Goal: Task Accomplishment & Management: Manage account settings

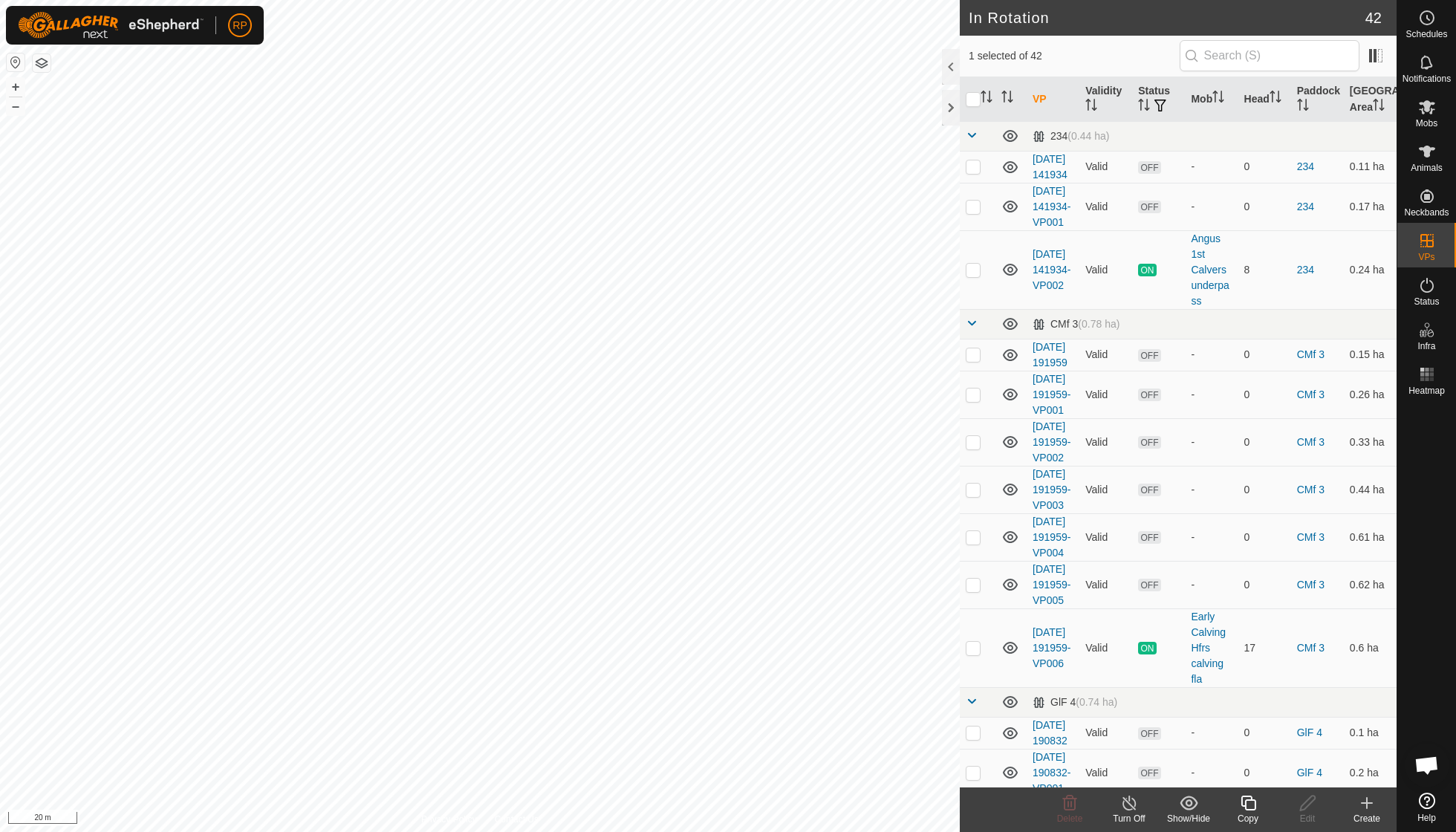
click at [1249, 801] on icon at bounding box center [1248, 803] width 19 height 18
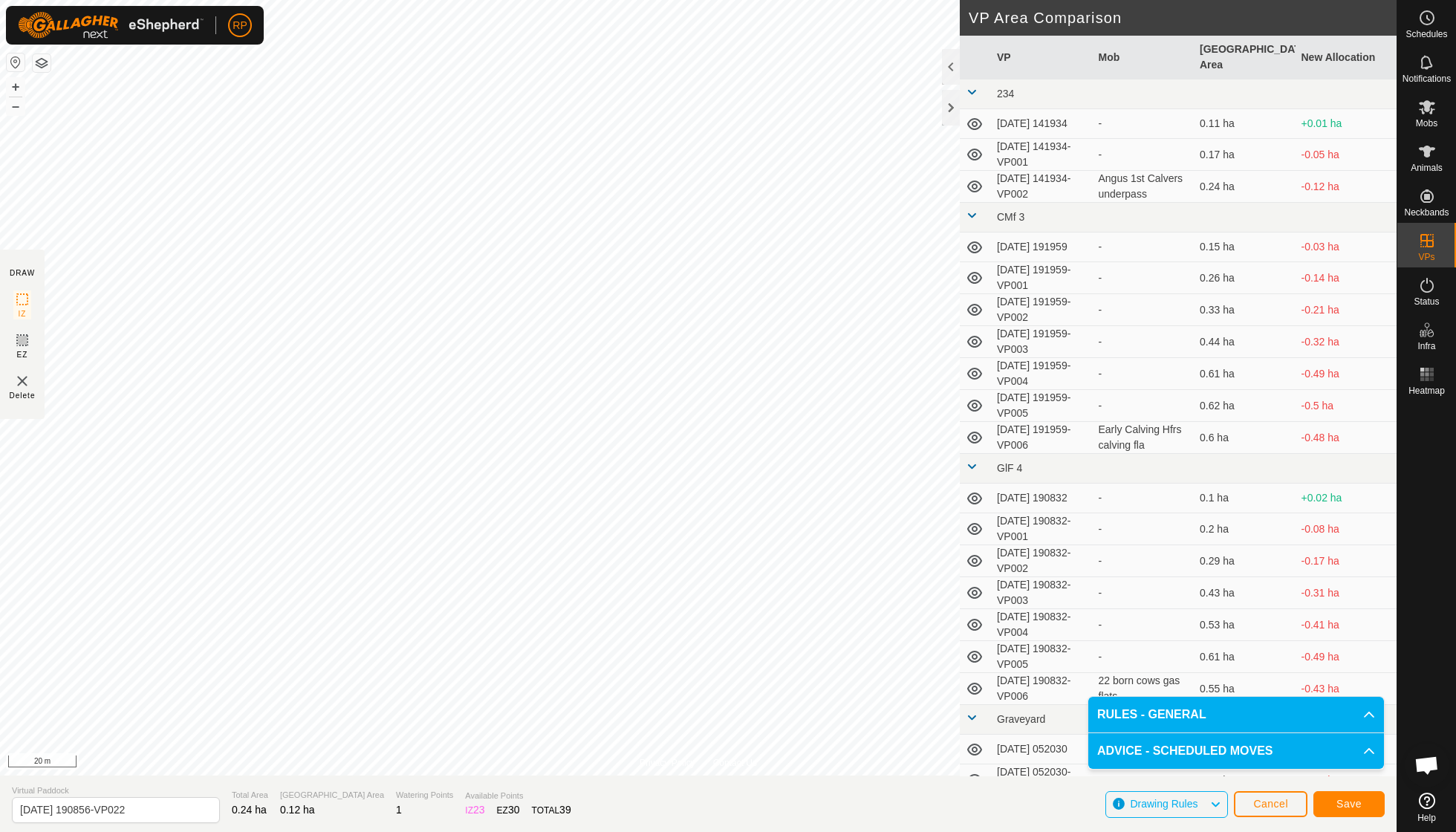
click at [1338, 807] on span "Save" at bounding box center [1349, 804] width 25 height 12
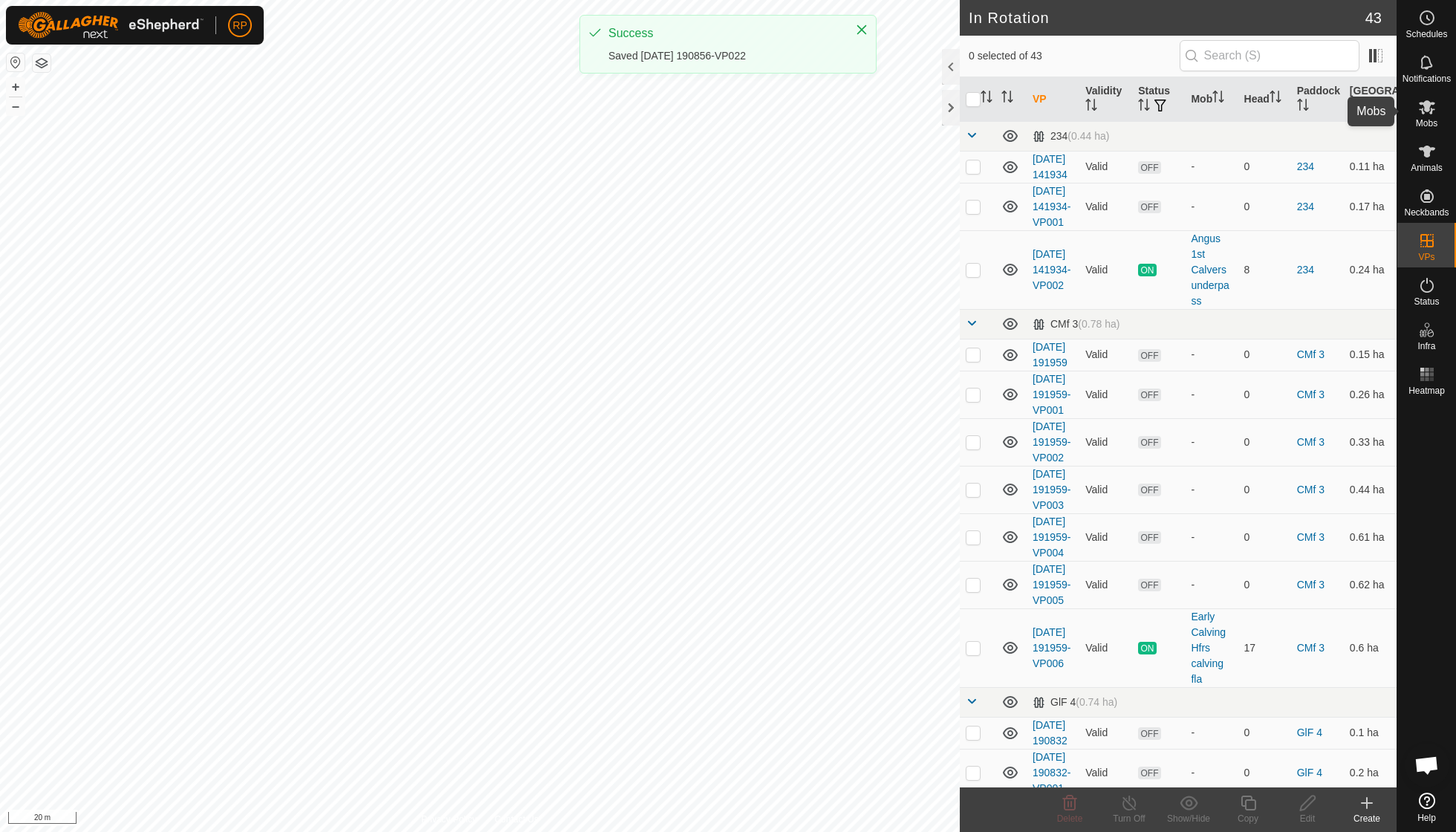
click at [1425, 122] on span "Mobs" at bounding box center [1426, 123] width 21 height 9
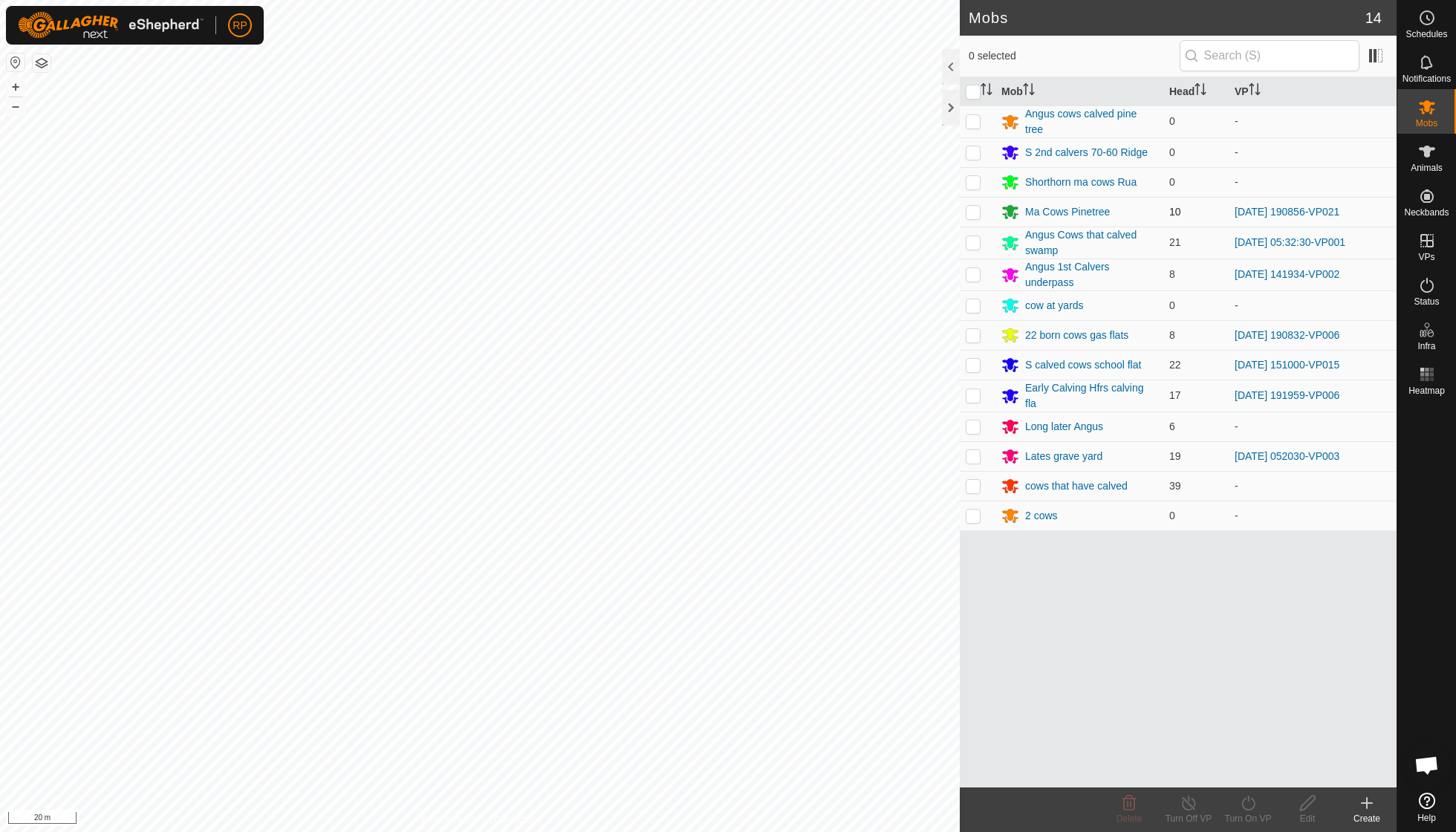
click at [976, 210] on p-checkbox at bounding box center [973, 212] width 15 height 12
checkbox input "true"
click at [1249, 807] on icon at bounding box center [1248, 803] width 19 height 18
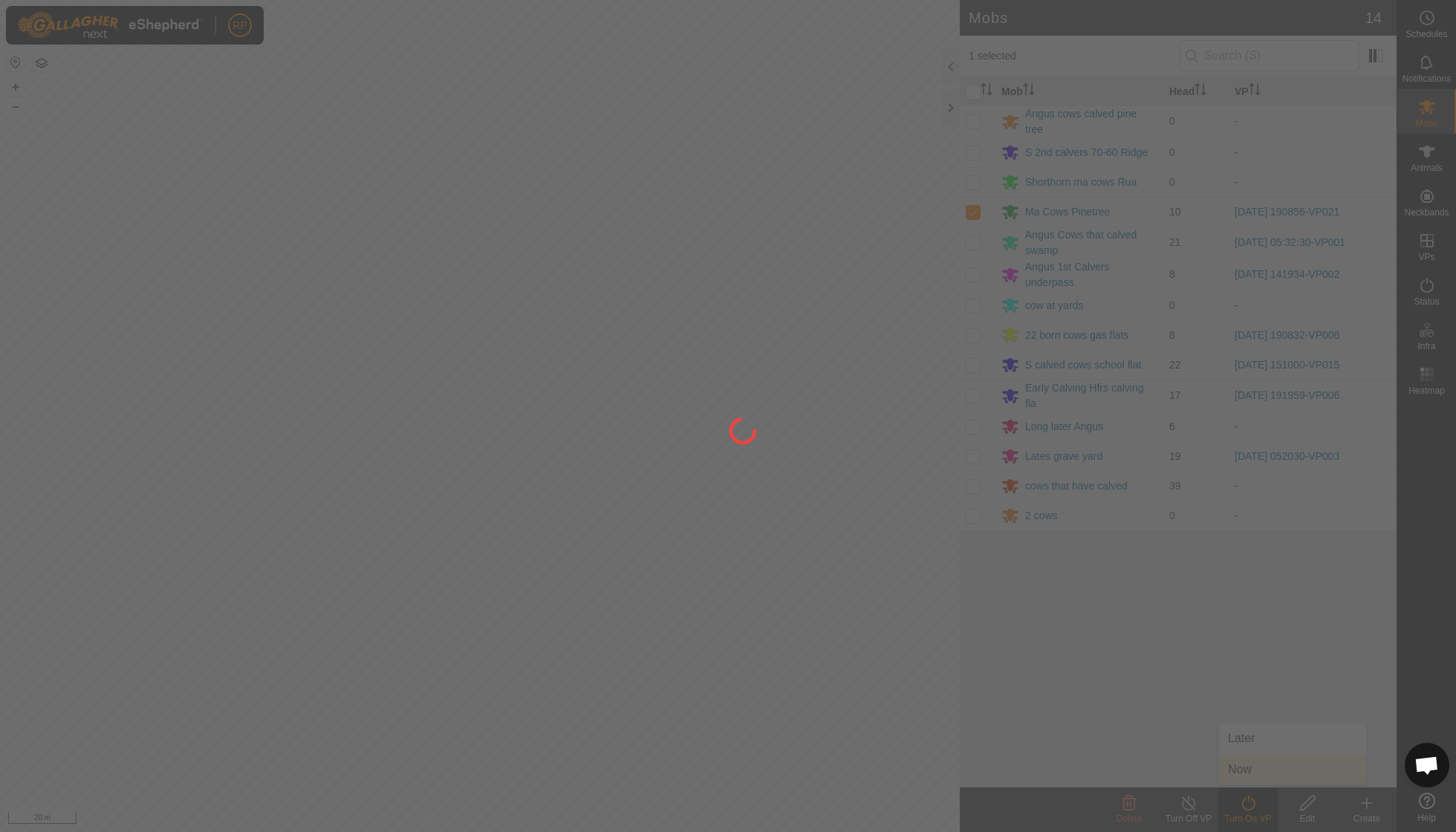
click at [1249, 770] on div at bounding box center [728, 416] width 1456 height 832
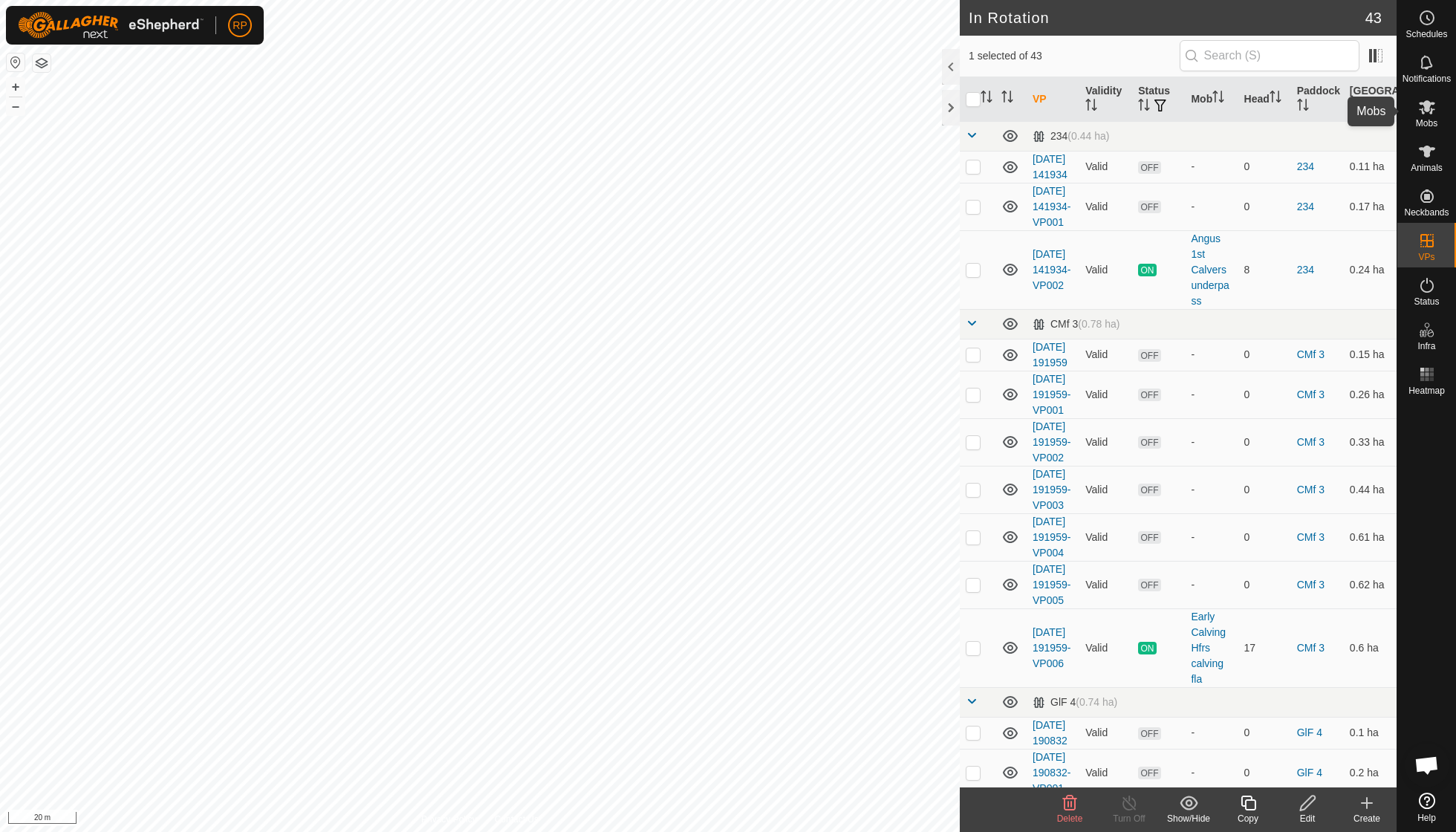
click at [1436, 113] on es-mob-svg-icon at bounding box center [1427, 107] width 27 height 24
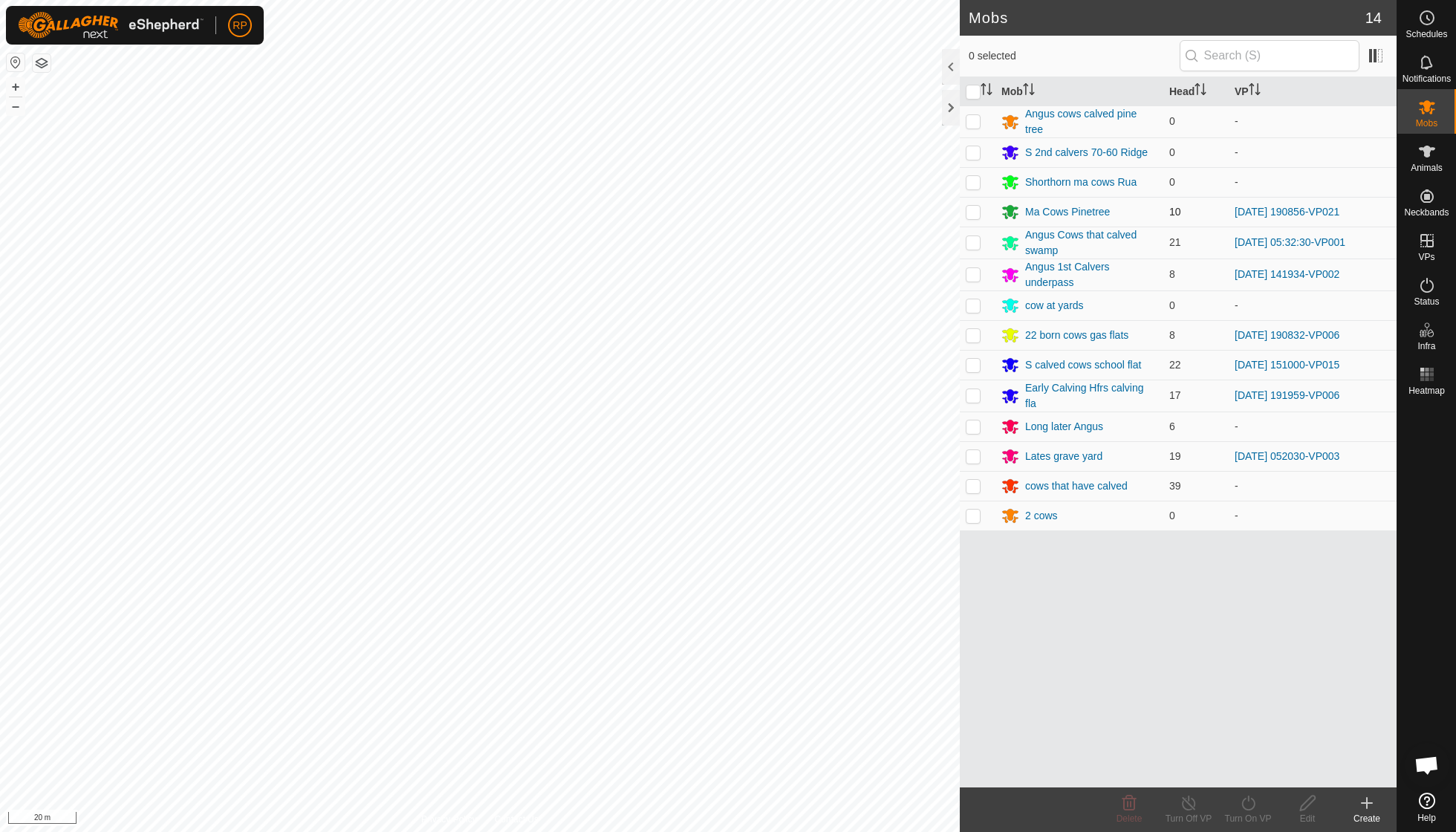
click at [972, 211] on p-checkbox at bounding box center [973, 212] width 15 height 12
checkbox input "true"
click at [1247, 803] on icon at bounding box center [1248, 803] width 19 height 18
click at [1245, 779] on link "Now" at bounding box center [1292, 769] width 147 height 30
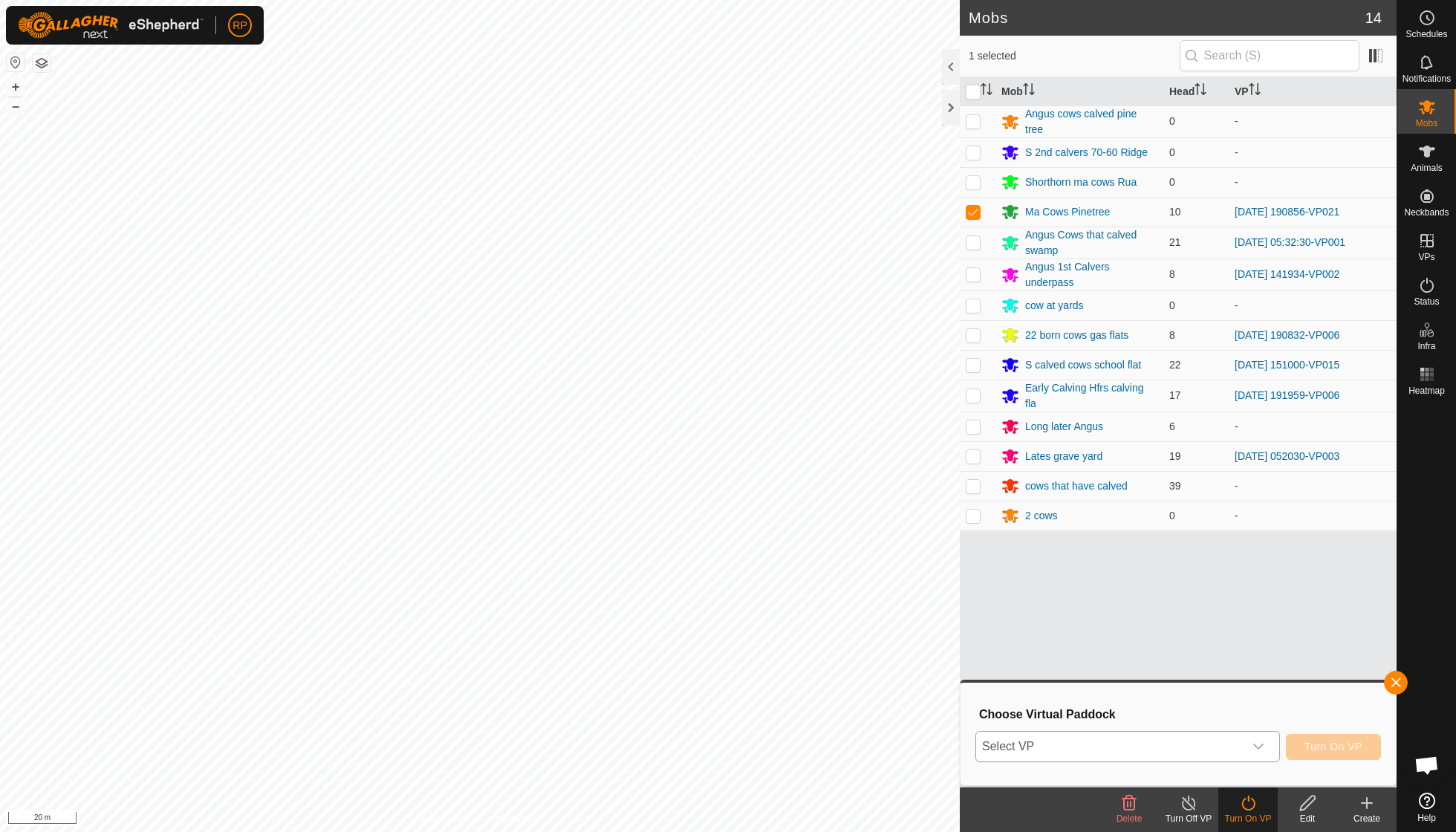
click at [1259, 746] on icon "dropdown trigger" at bounding box center [1259, 747] width 12 height 12
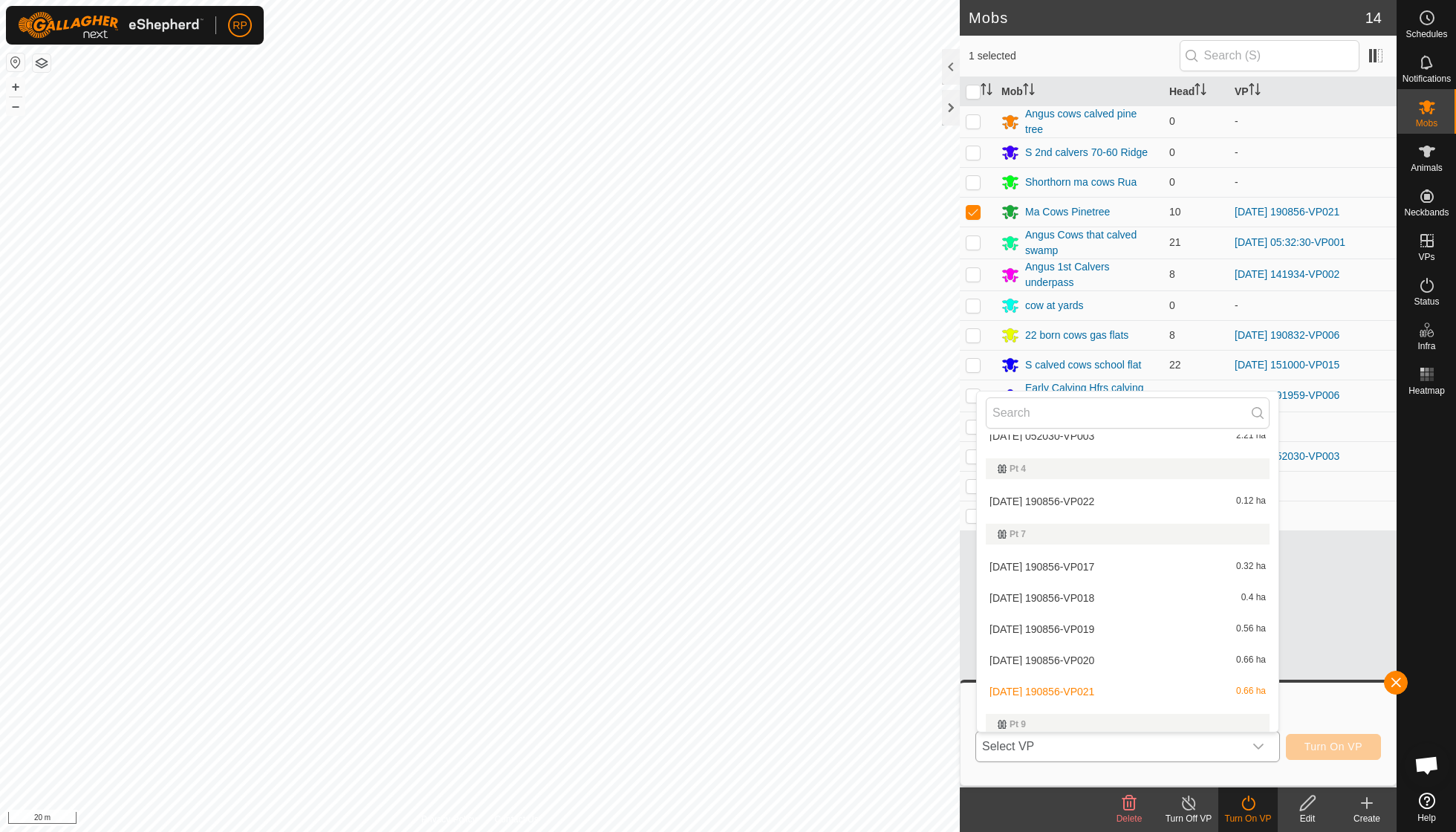
scroll to position [789, 0]
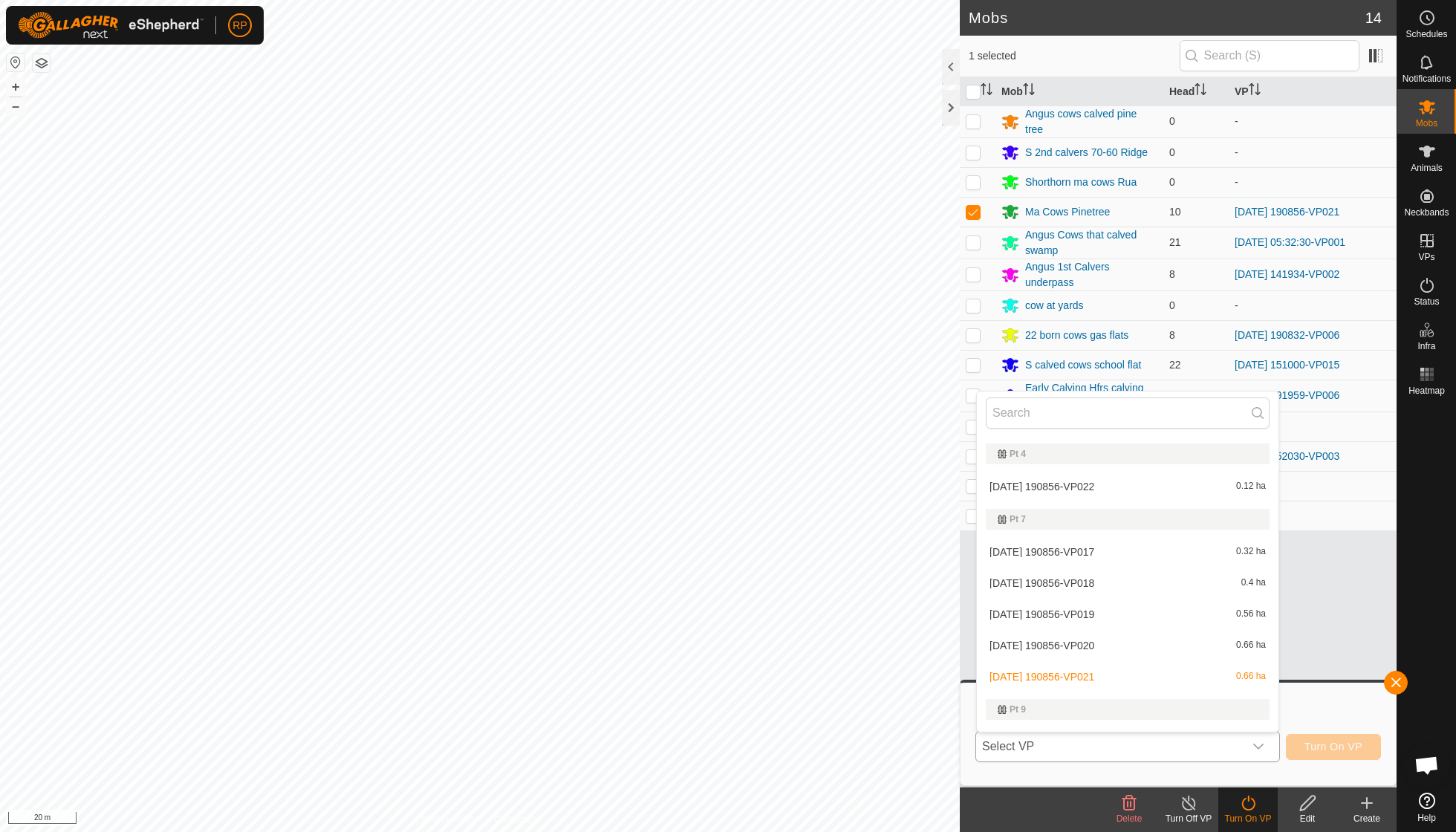
click at [1091, 471] on li "2025-09-03 190856-VP022 0.12 ha" at bounding box center [1127, 486] width 301 height 30
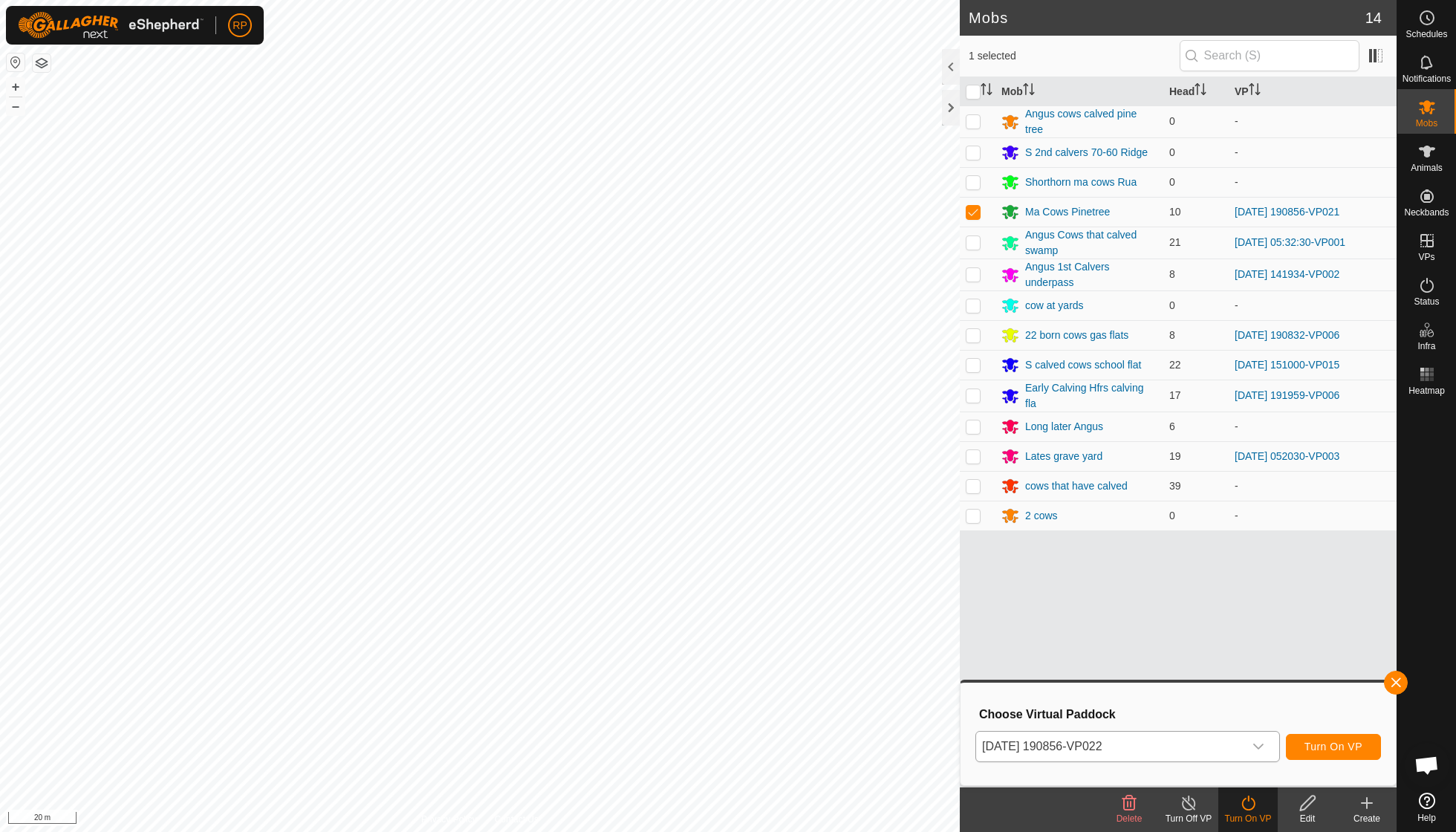
click at [1320, 743] on span "Turn On VP" at bounding box center [1332, 747] width 58 height 12
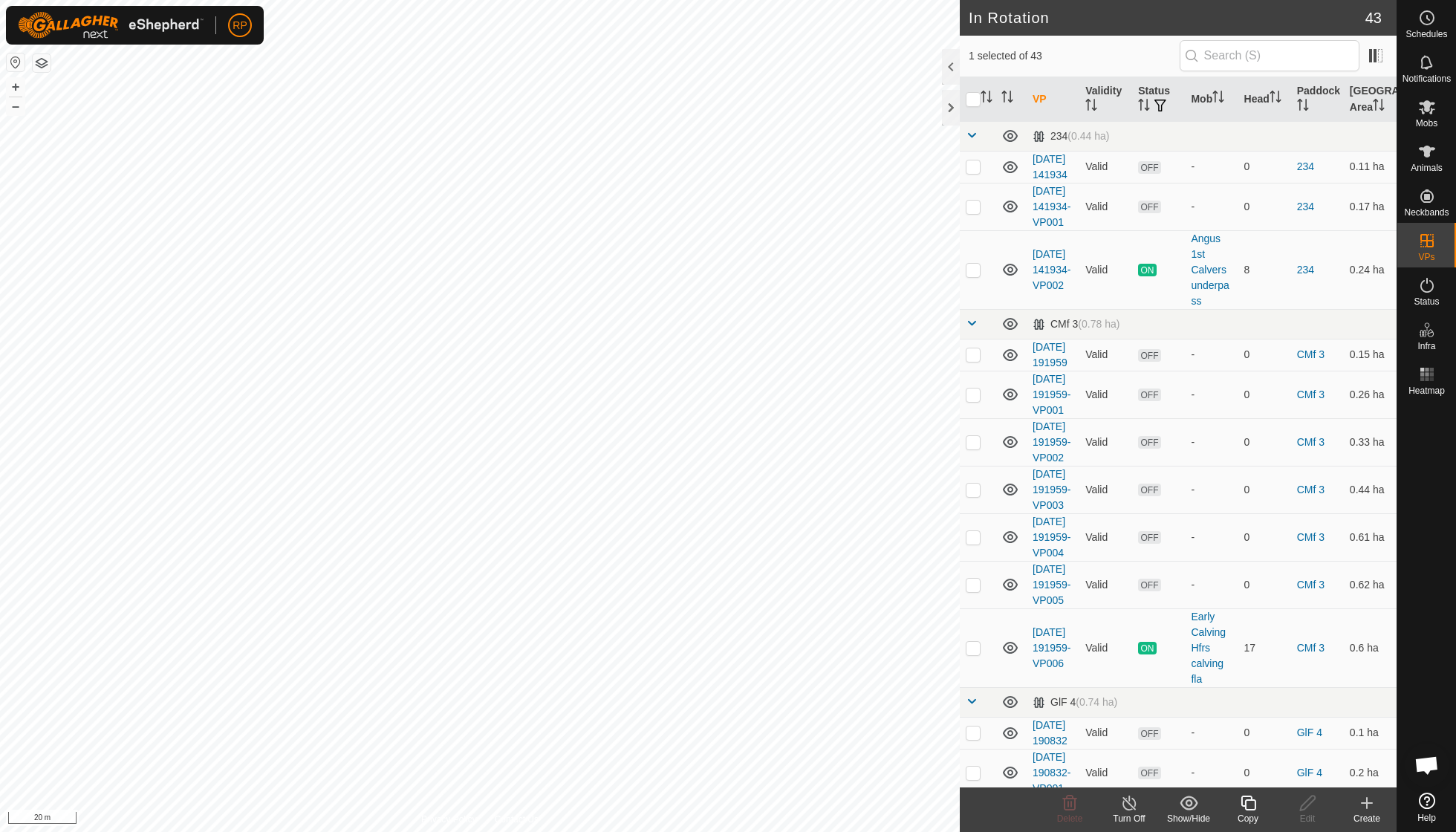
click at [1253, 805] on icon at bounding box center [1248, 803] width 19 height 18
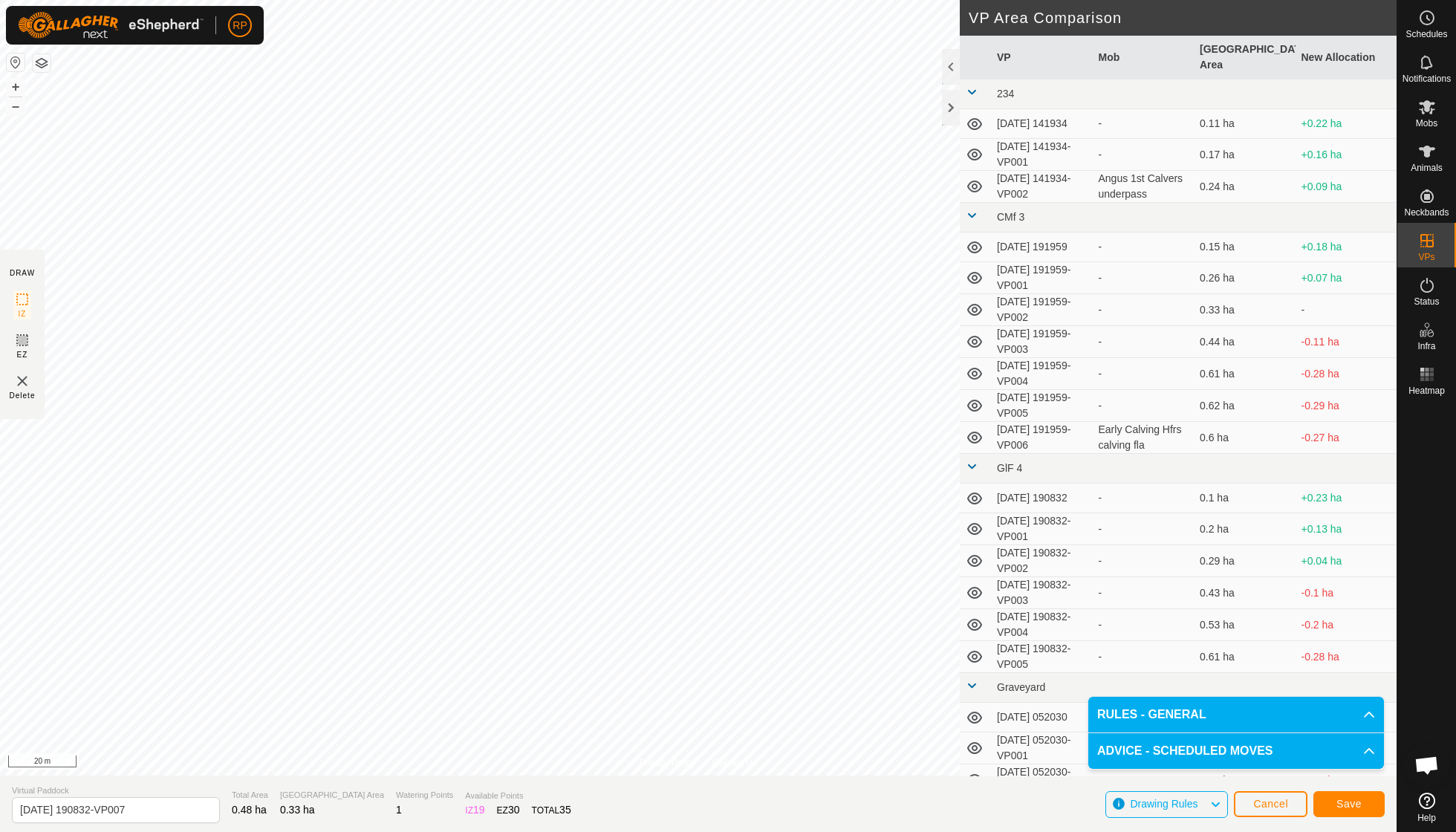
click at [1348, 807] on span "Save" at bounding box center [1349, 804] width 25 height 12
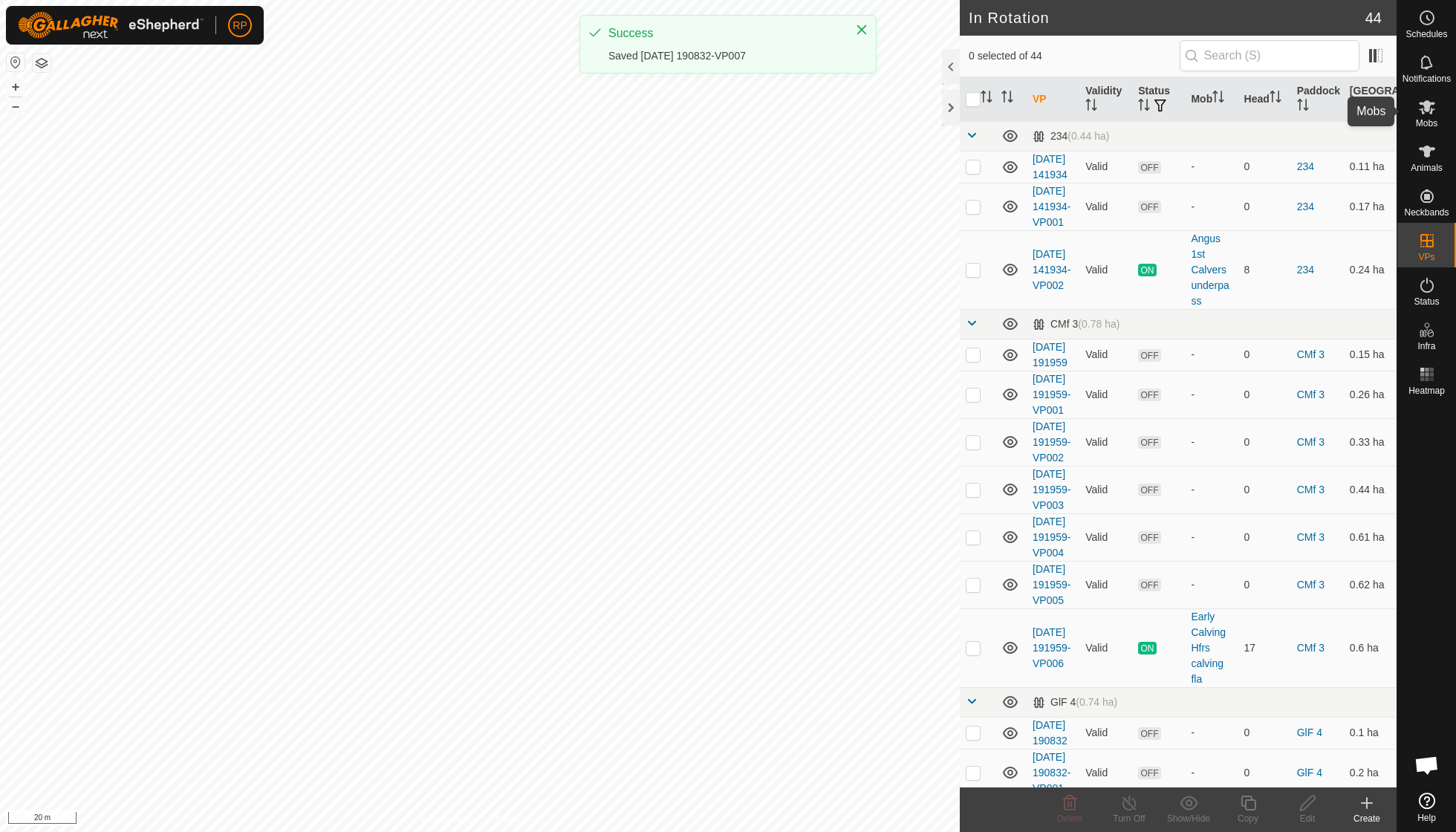
click at [1432, 118] on span "Mobs" at bounding box center [1426, 123] width 21 height 9
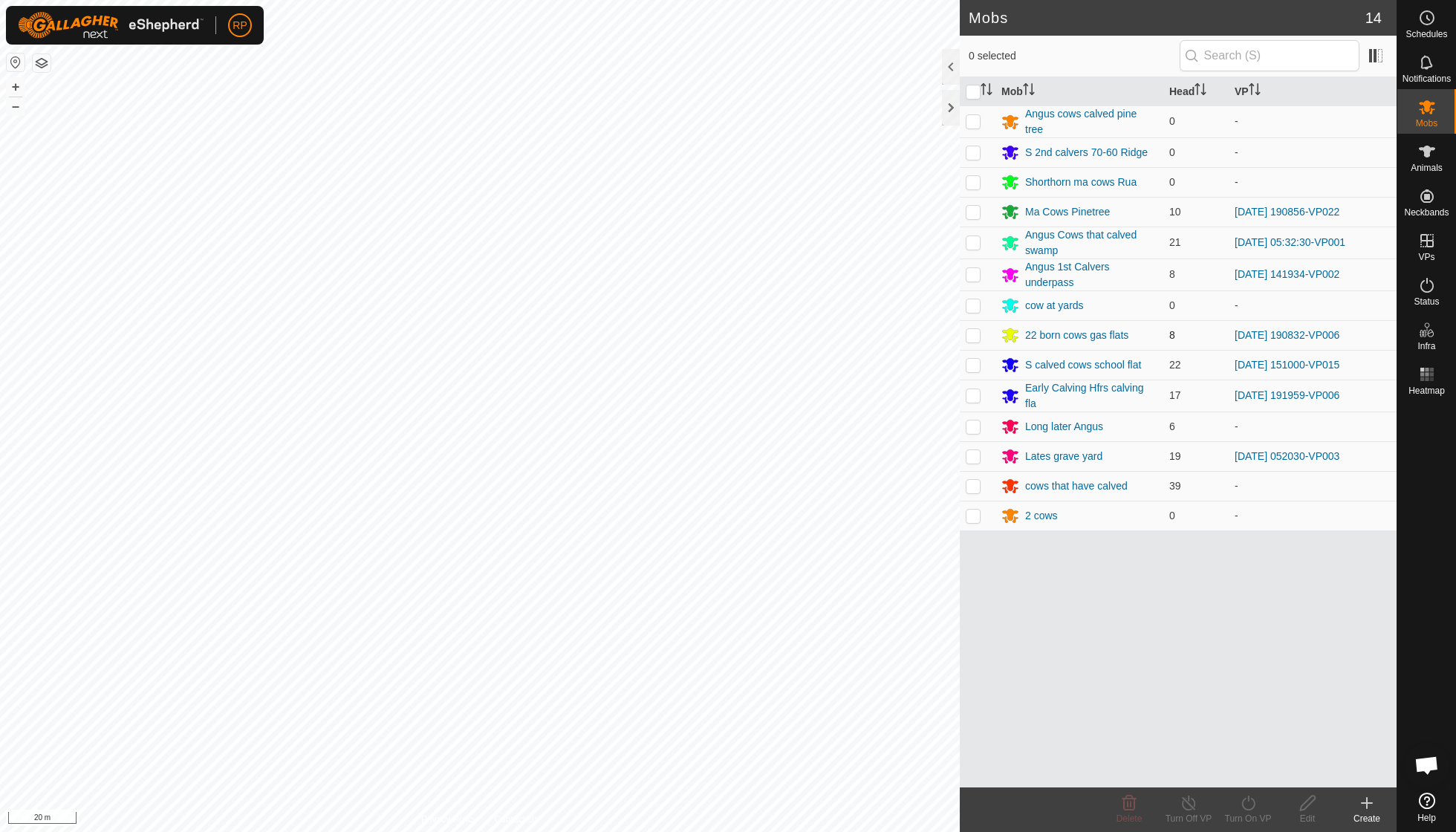
click at [973, 333] on p-checkbox at bounding box center [973, 335] width 15 height 12
click at [973, 334] on p-checkbox at bounding box center [973, 335] width 15 height 12
checkbox input "false"
click at [548, 543] on div "RP Schedules Notifications Mobs Animals Neckbands VPs Status Infra Heatmap Help…" at bounding box center [728, 416] width 1456 height 832
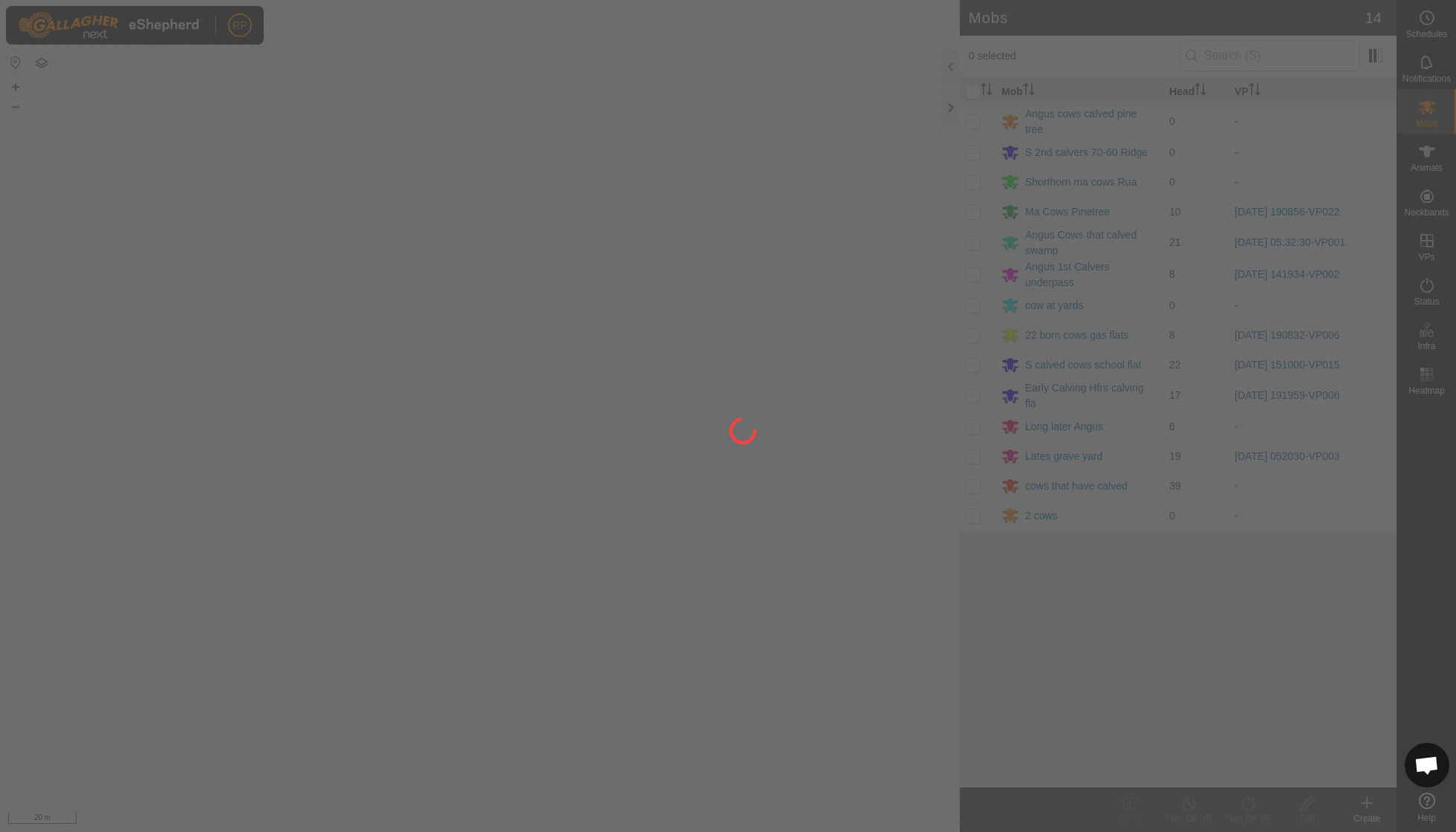
drag, startPoint x: 562, startPoint y: 530, endPoint x: 462, endPoint y: 532, distance: 100.0
click at [486, 532] on div at bounding box center [728, 416] width 1456 height 832
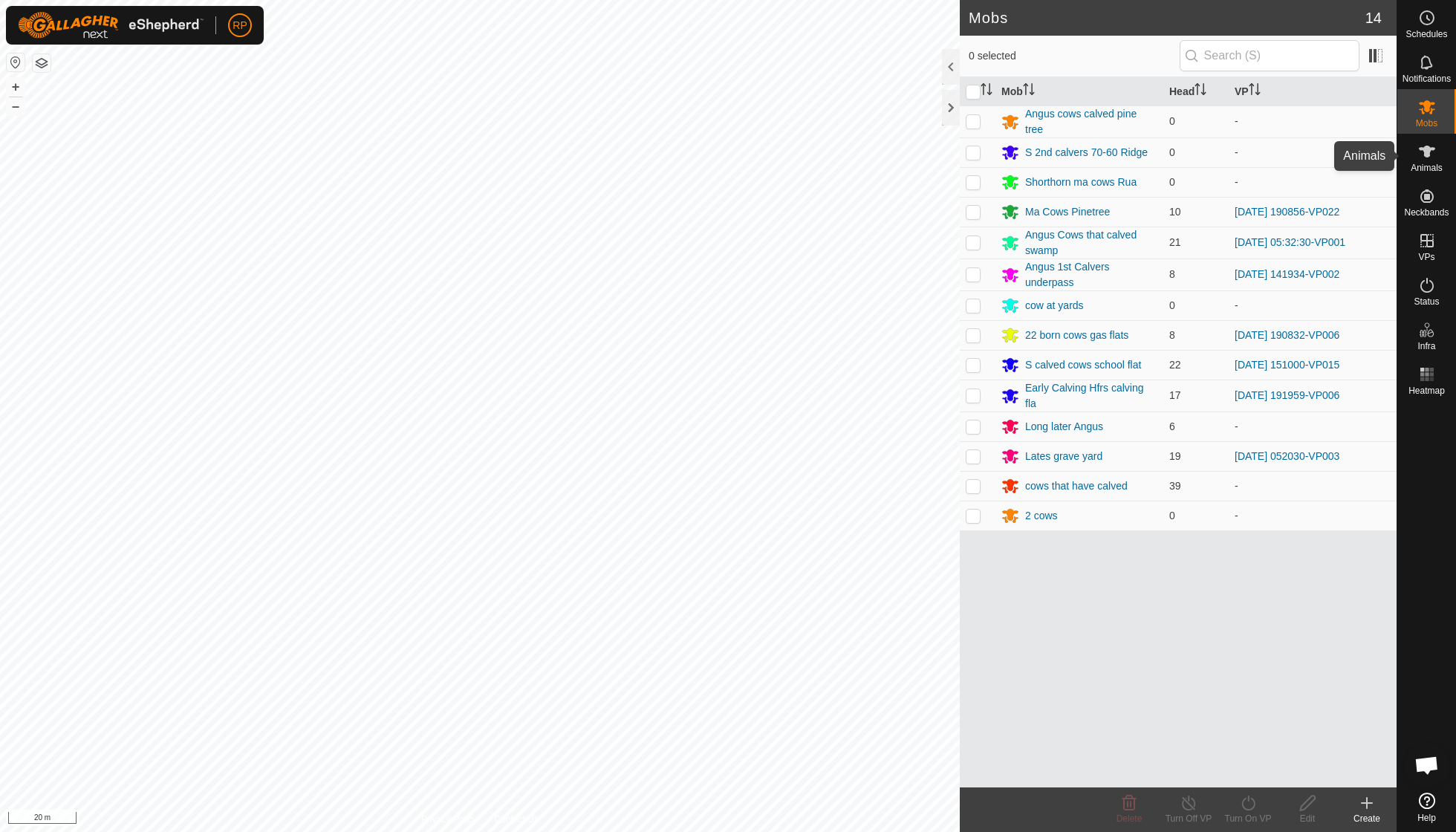
click at [1420, 165] on span "Animals" at bounding box center [1426, 167] width 32 height 9
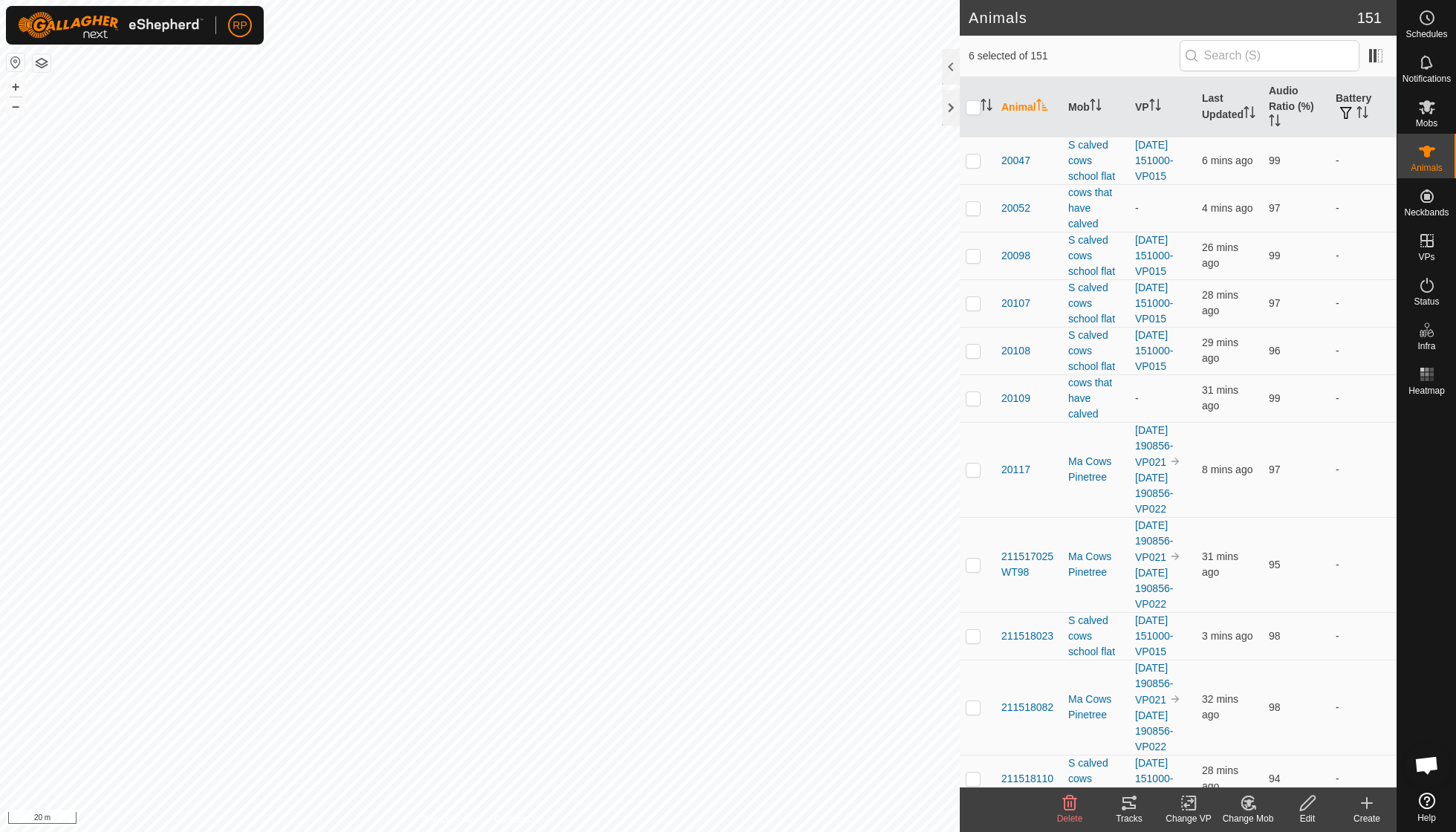
click at [1252, 806] on icon at bounding box center [1253, 807] width 3 height 3
click at [1264, 746] on link "Choose Mob..." at bounding box center [1292, 738] width 147 height 30
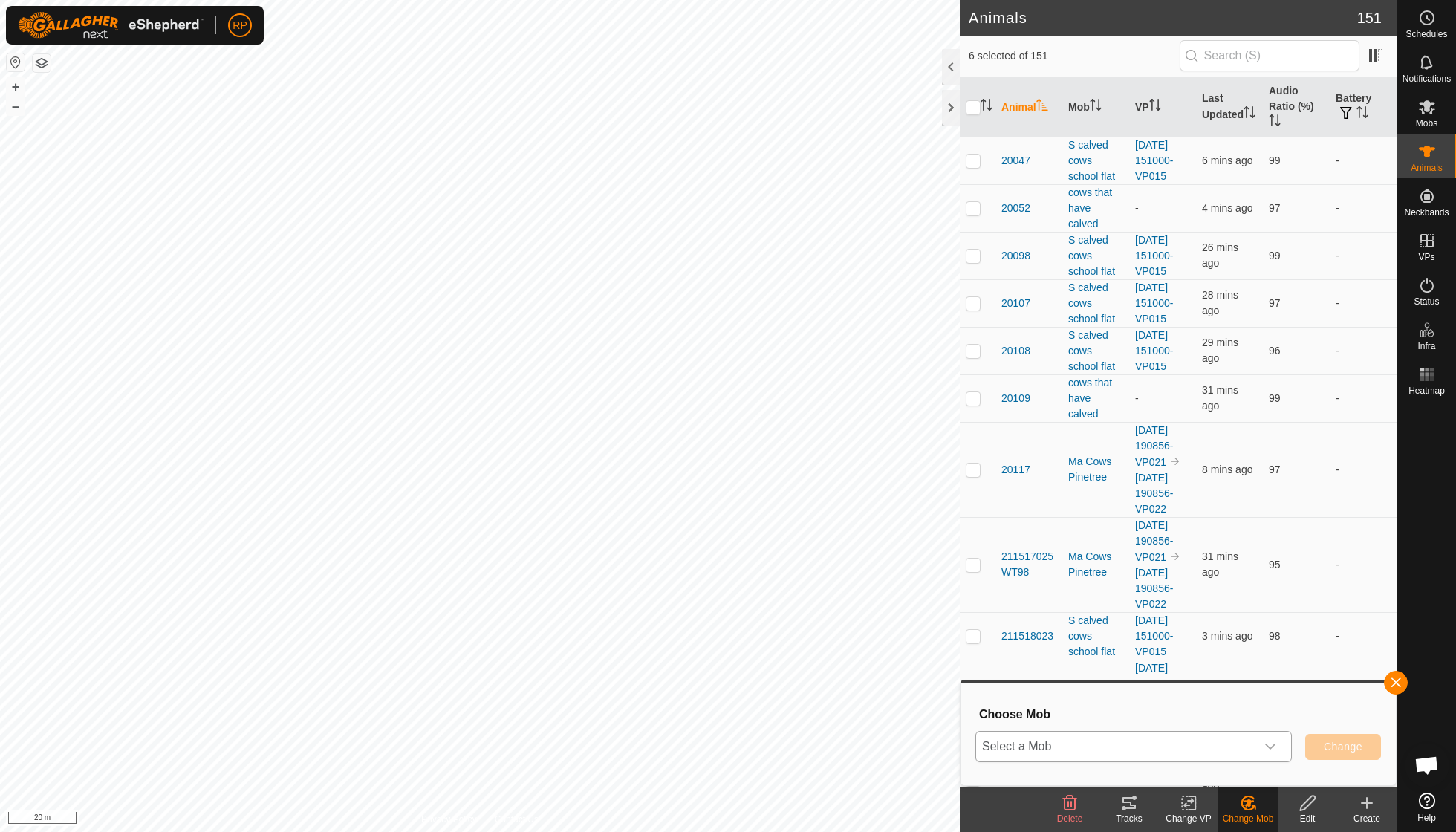
click at [1272, 747] on icon "dropdown trigger" at bounding box center [1271, 747] width 12 height 12
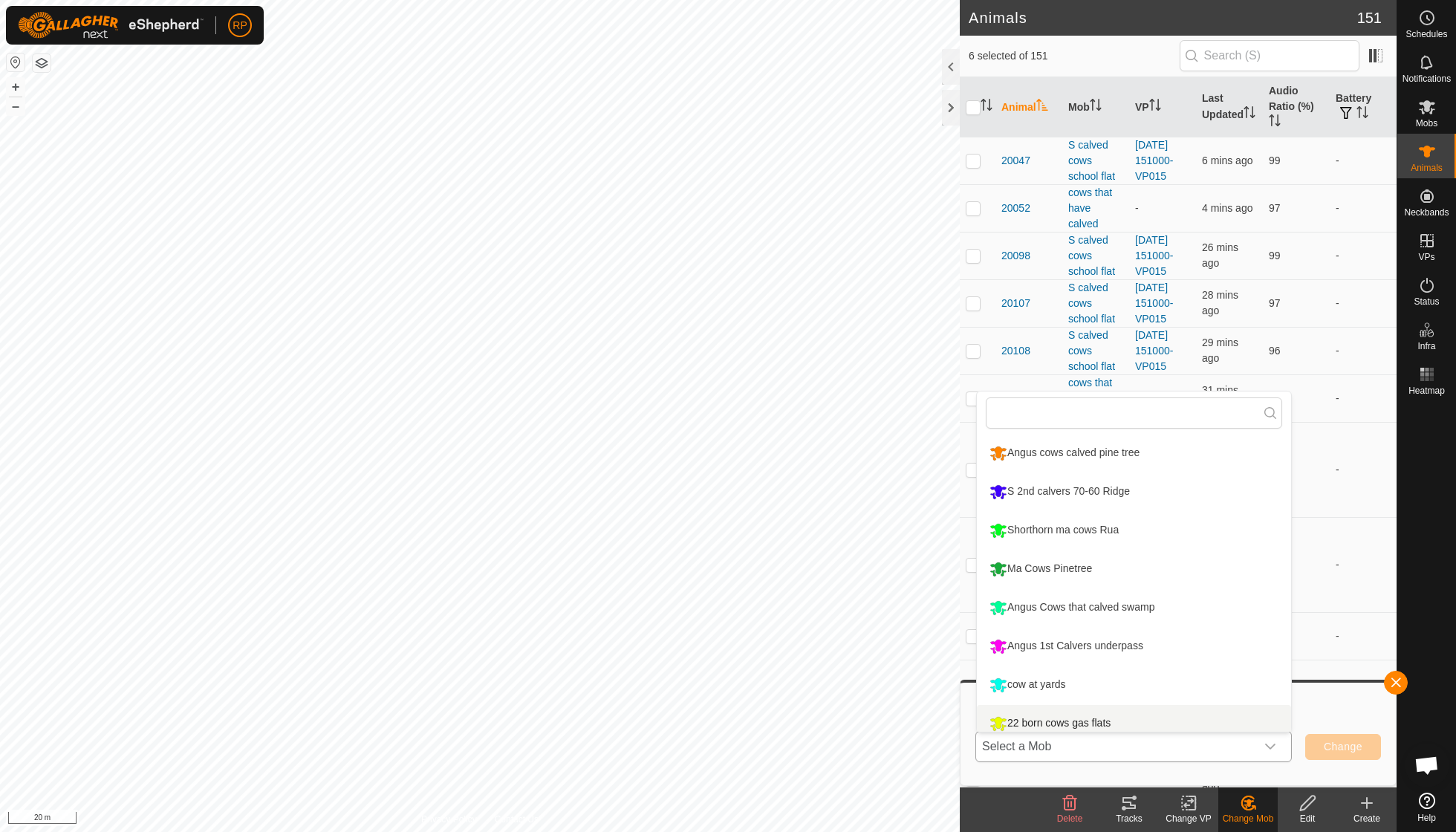
scroll to position [10, 0]
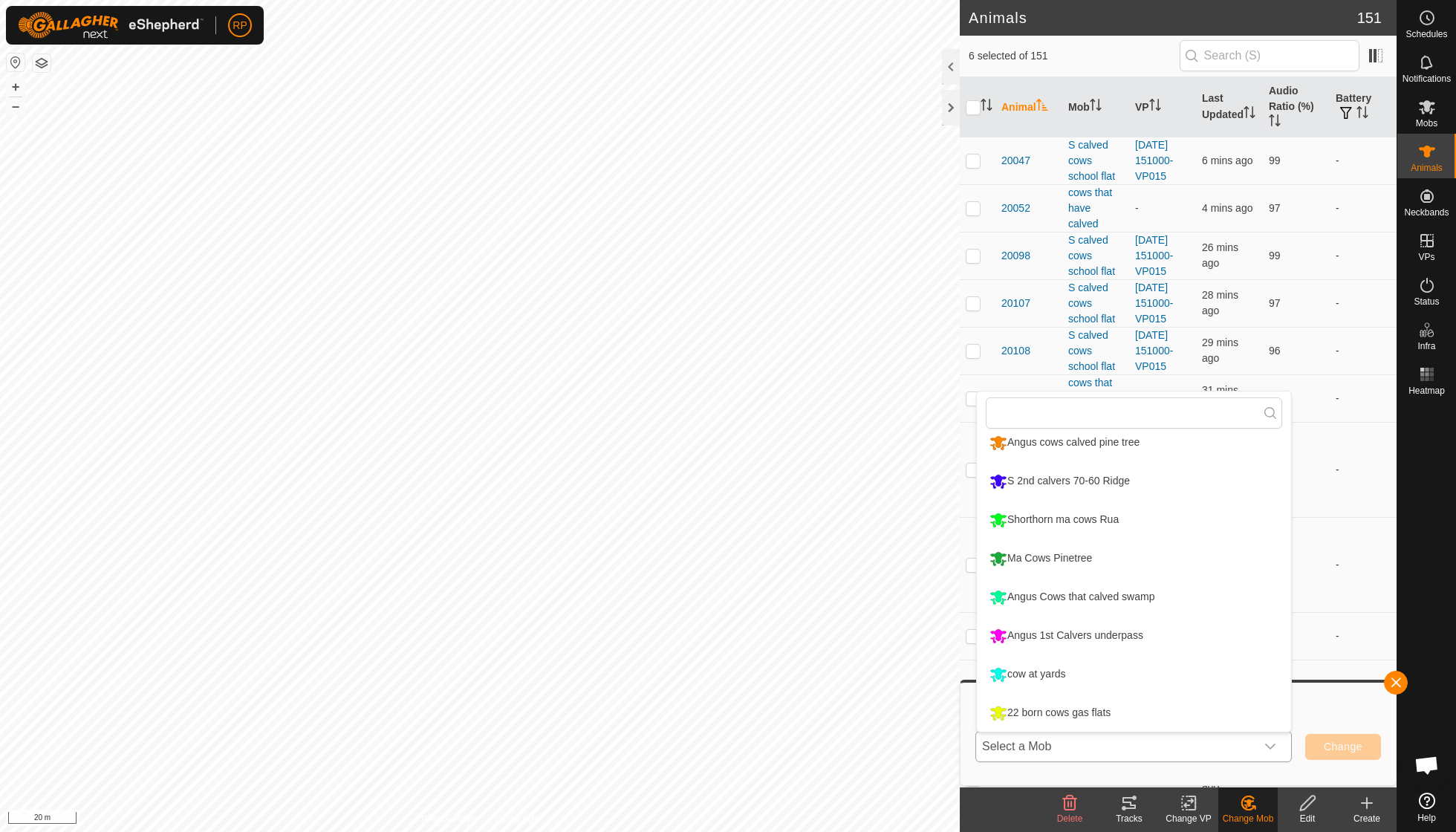
click at [1098, 708] on li "22 born cows gas flats" at bounding box center [1134, 713] width 314 height 37
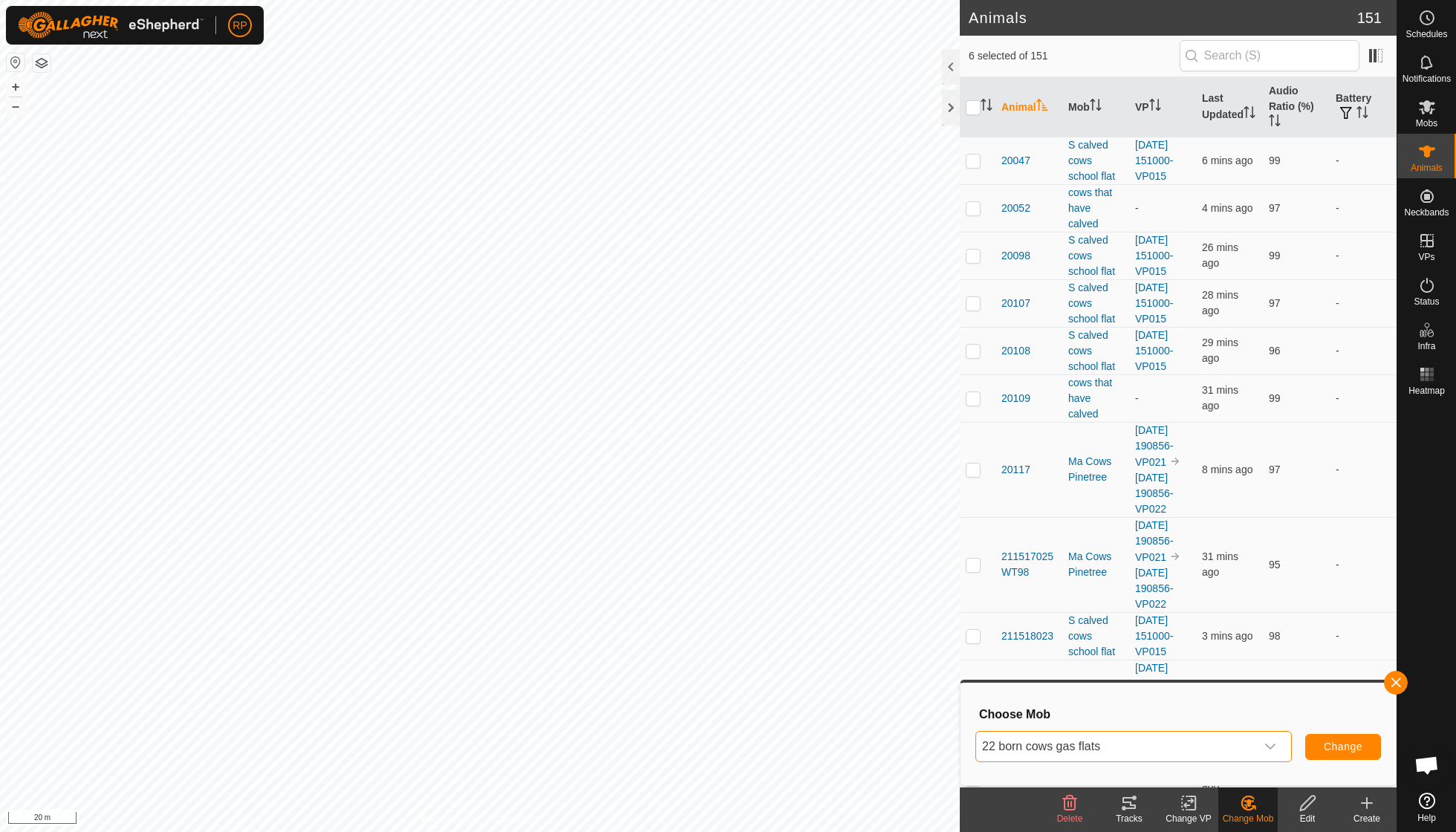
click at [1337, 744] on span "Change" at bounding box center [1343, 747] width 39 height 12
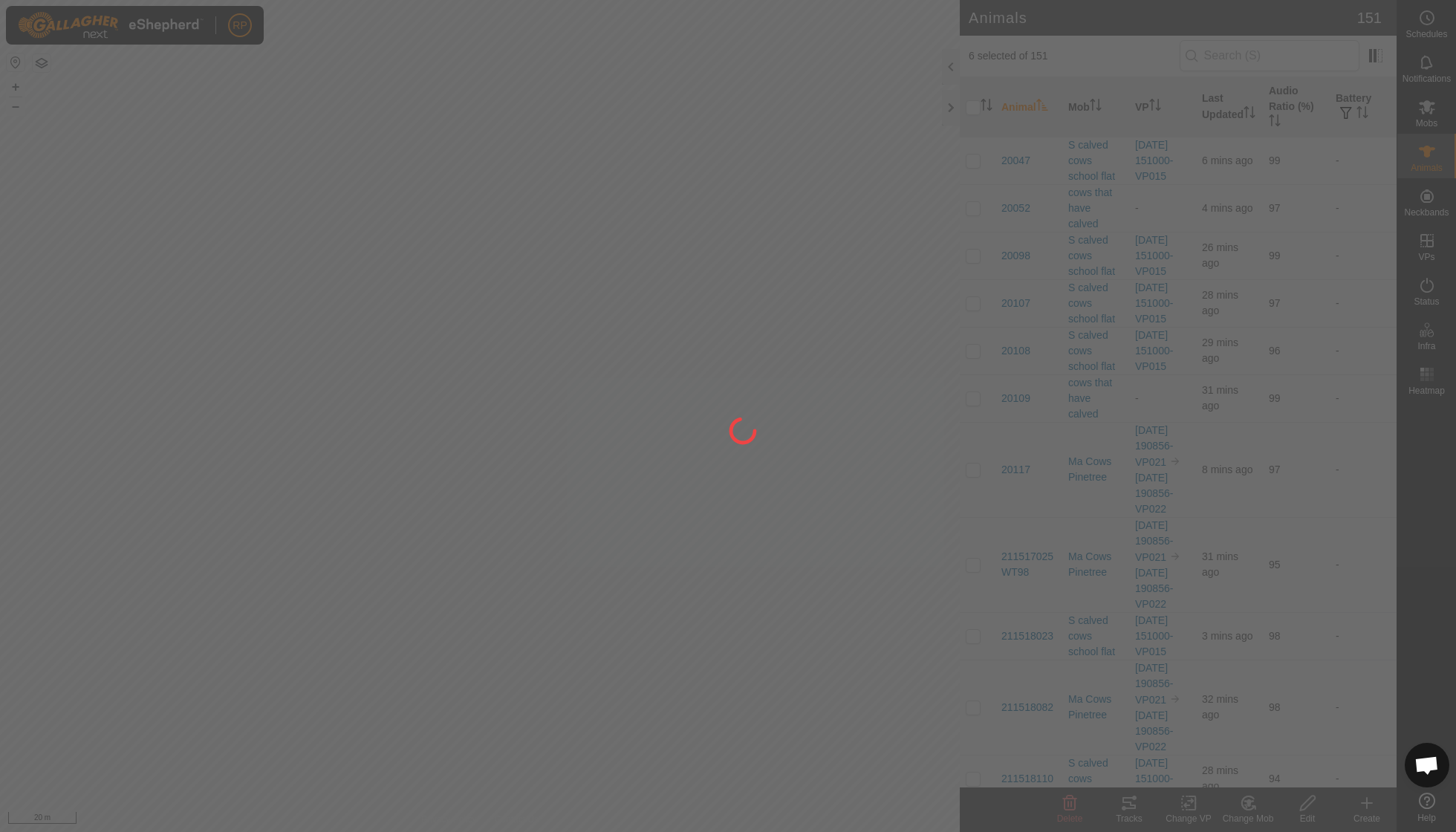
checkbox input "false"
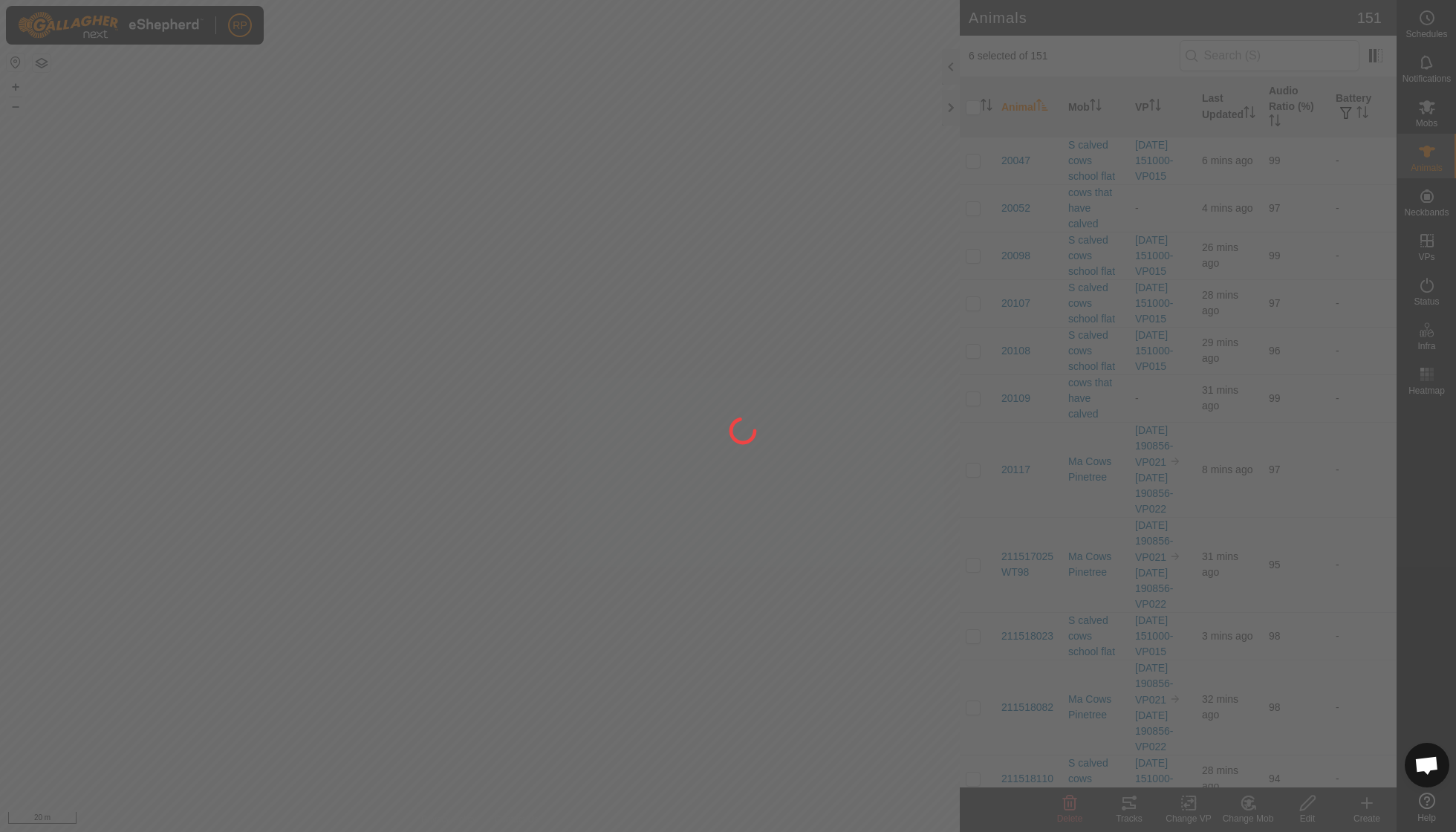
checkbox input "false"
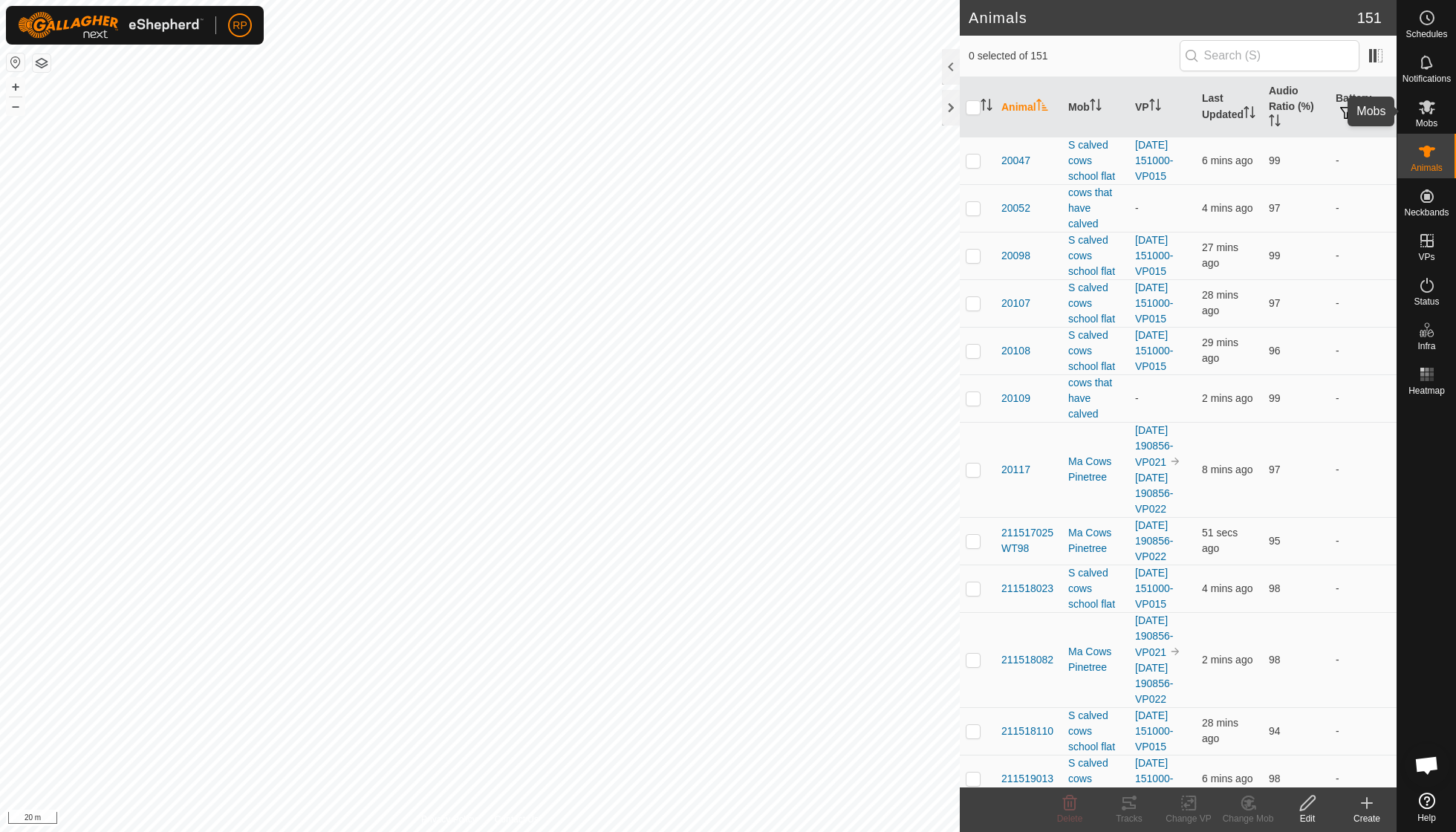
click at [1420, 114] on icon at bounding box center [1427, 106] width 18 height 18
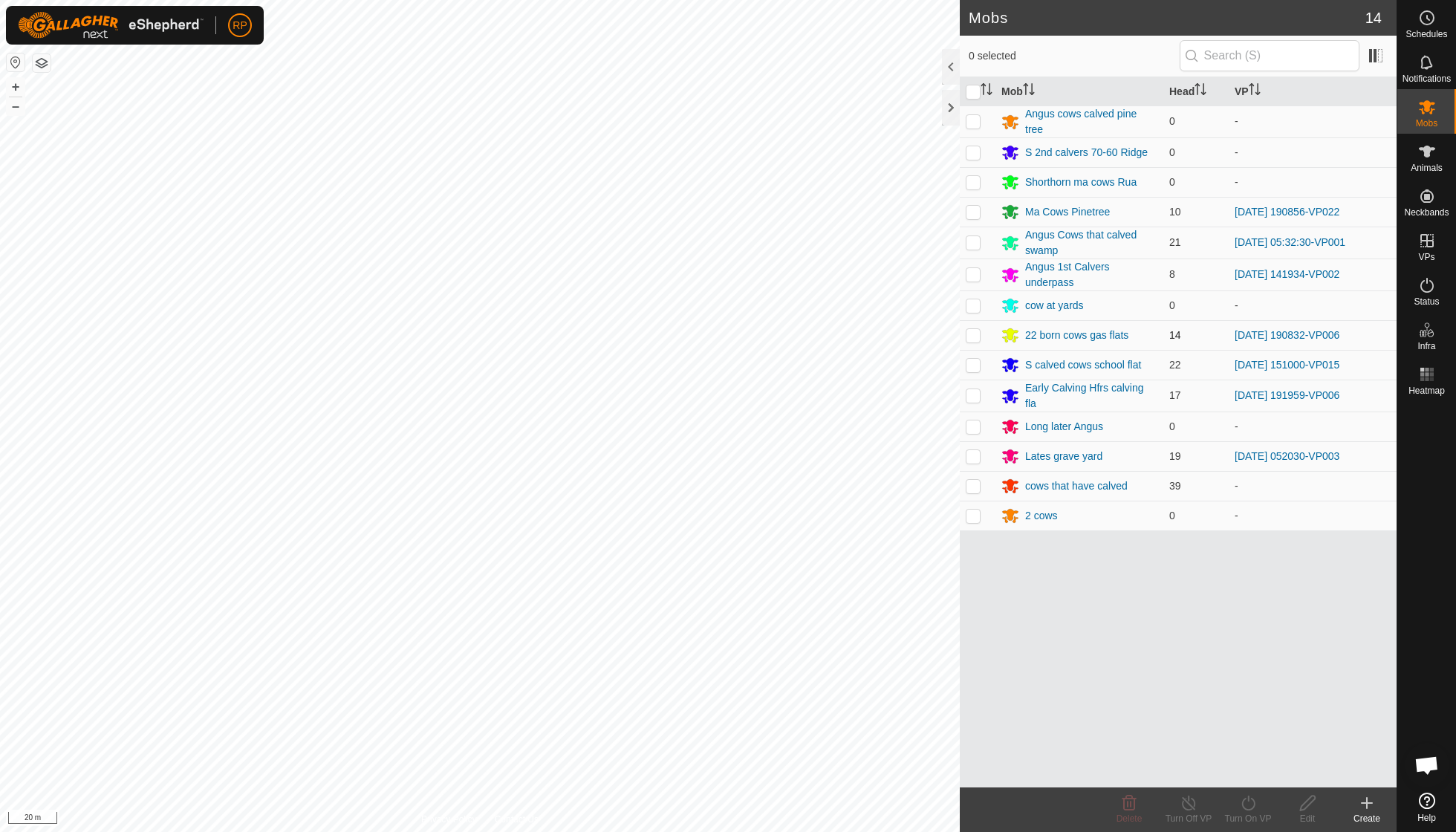
click at [973, 334] on p-checkbox at bounding box center [973, 335] width 15 height 12
checkbox input "true"
click at [1243, 805] on icon at bounding box center [1248, 803] width 19 height 18
click at [1253, 774] on link "Now" at bounding box center [1292, 769] width 147 height 30
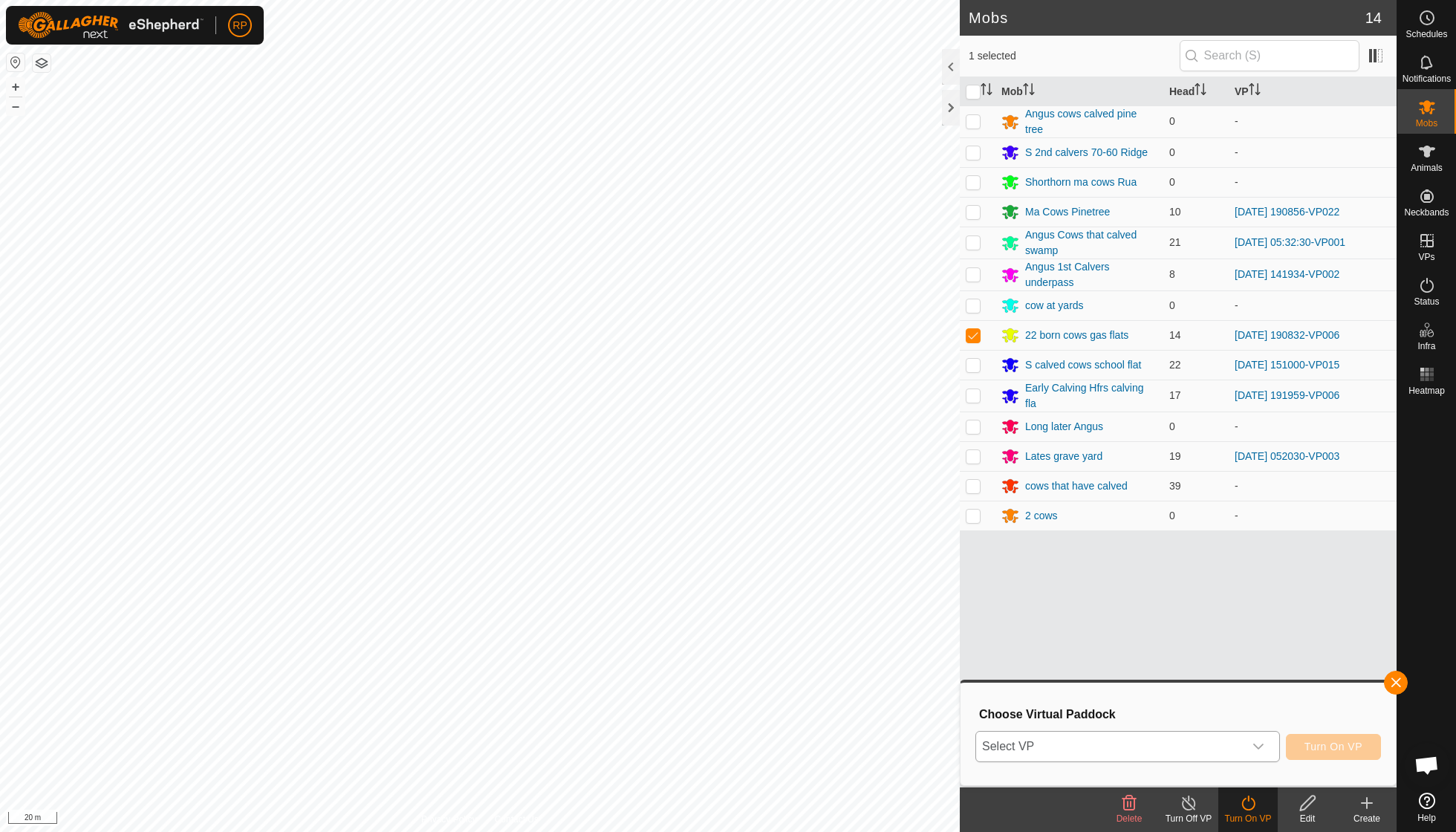
click at [1259, 747] on icon "dropdown trigger" at bounding box center [1259, 746] width 10 height 6
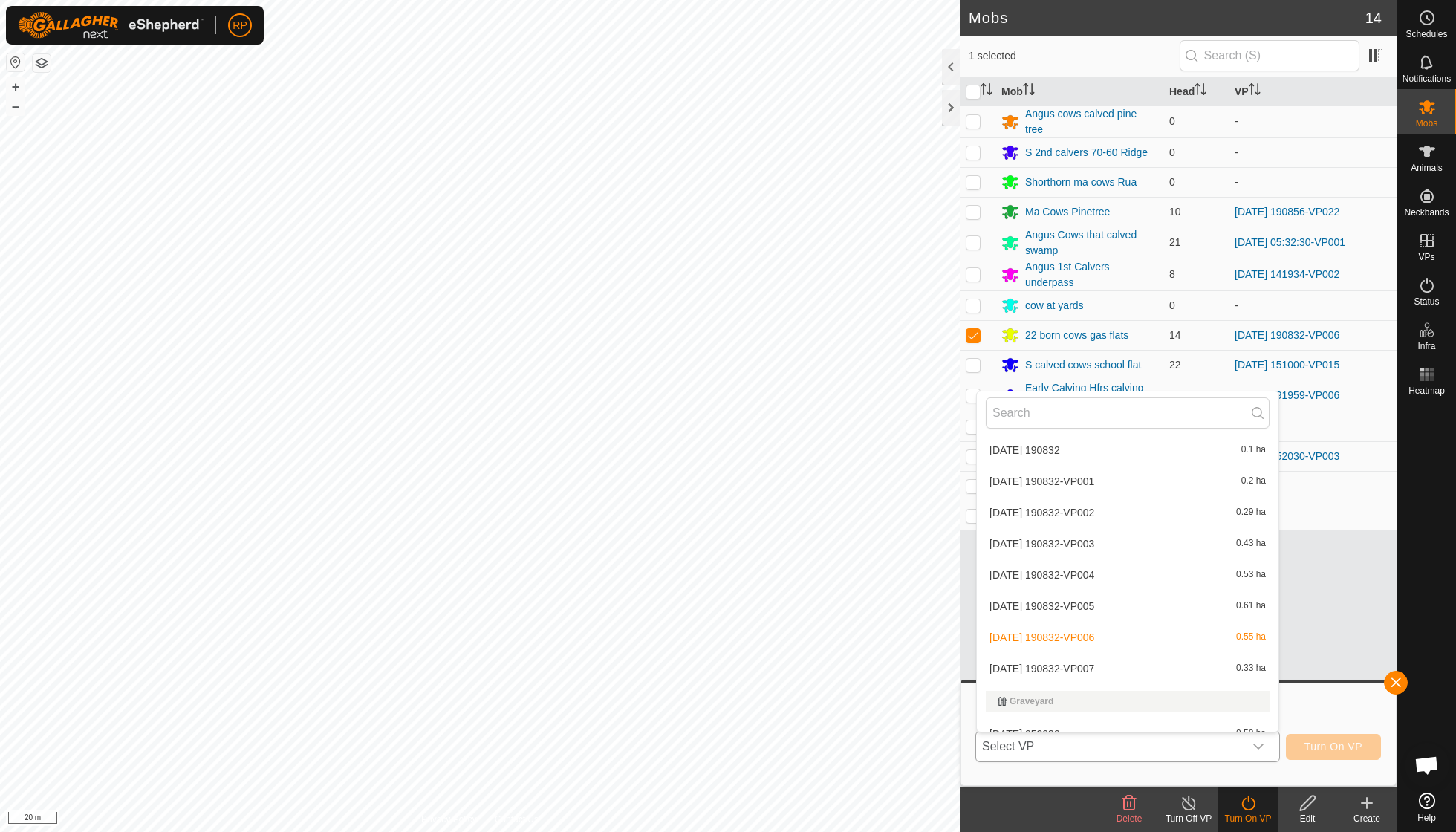
scroll to position [429, 0]
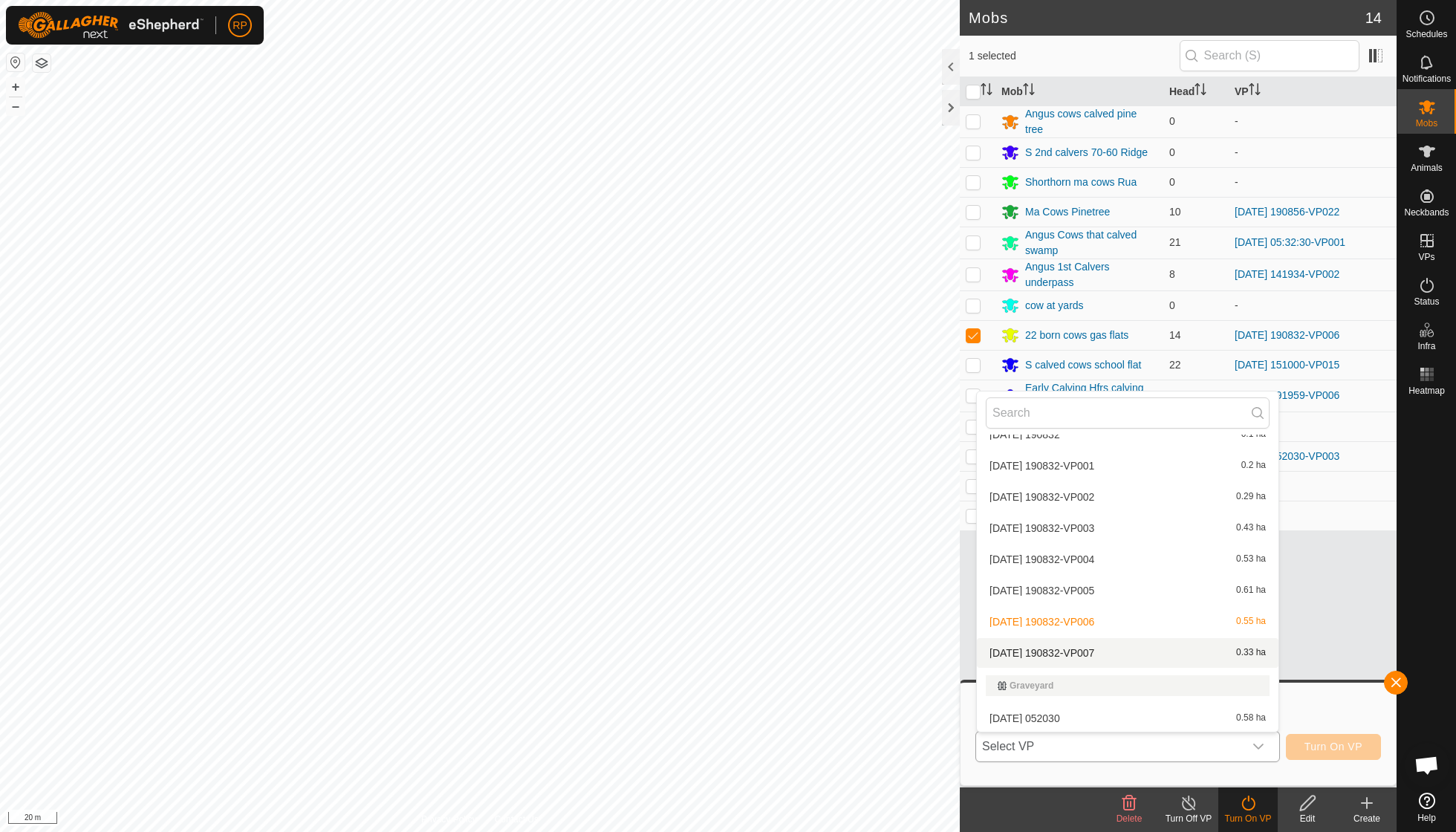
click at [1090, 642] on li "2025-09-14 190832-VP007 0.33 ha" at bounding box center [1127, 653] width 301 height 30
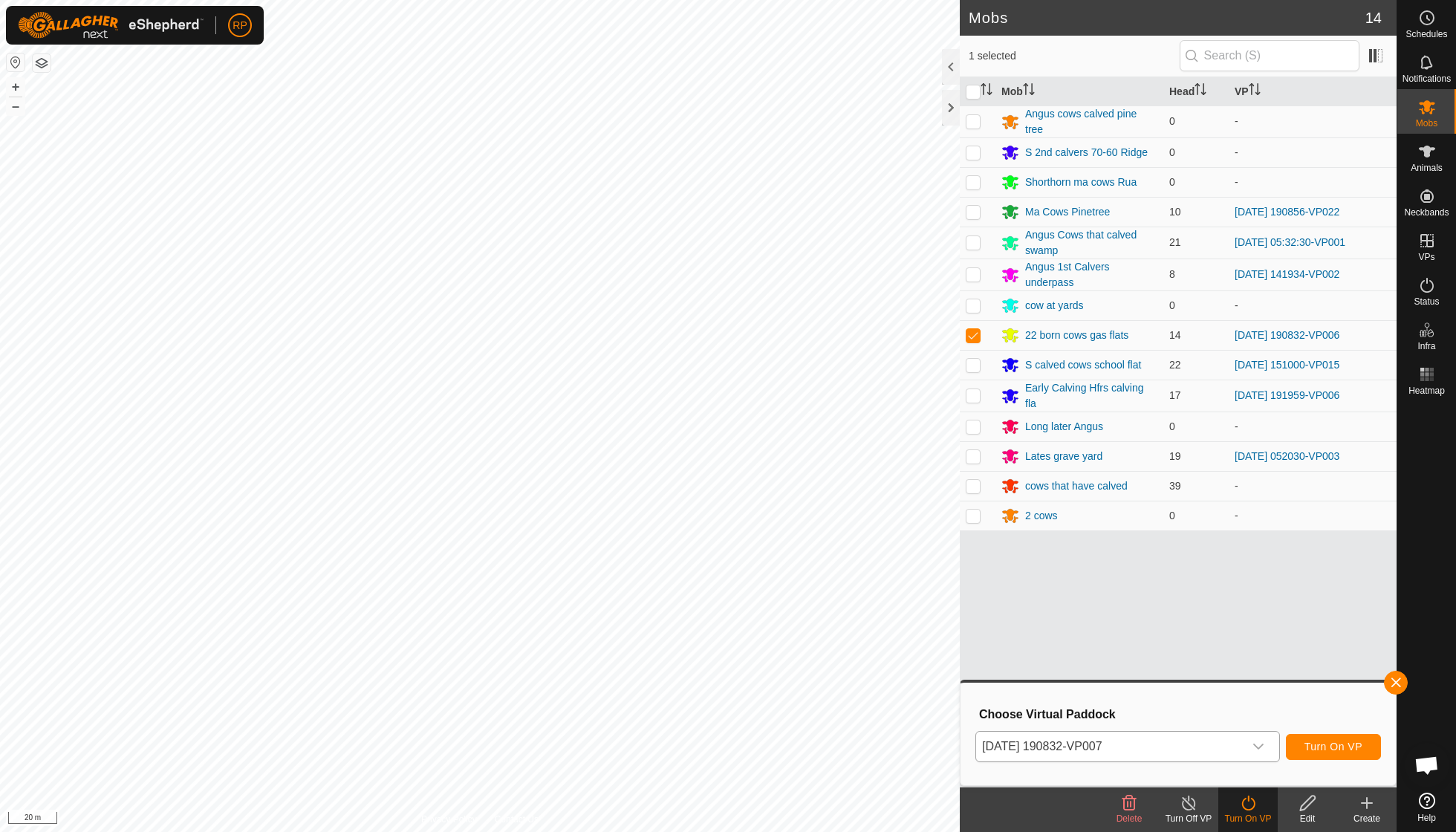
click at [1323, 749] on span "Turn On VP" at bounding box center [1332, 747] width 58 height 12
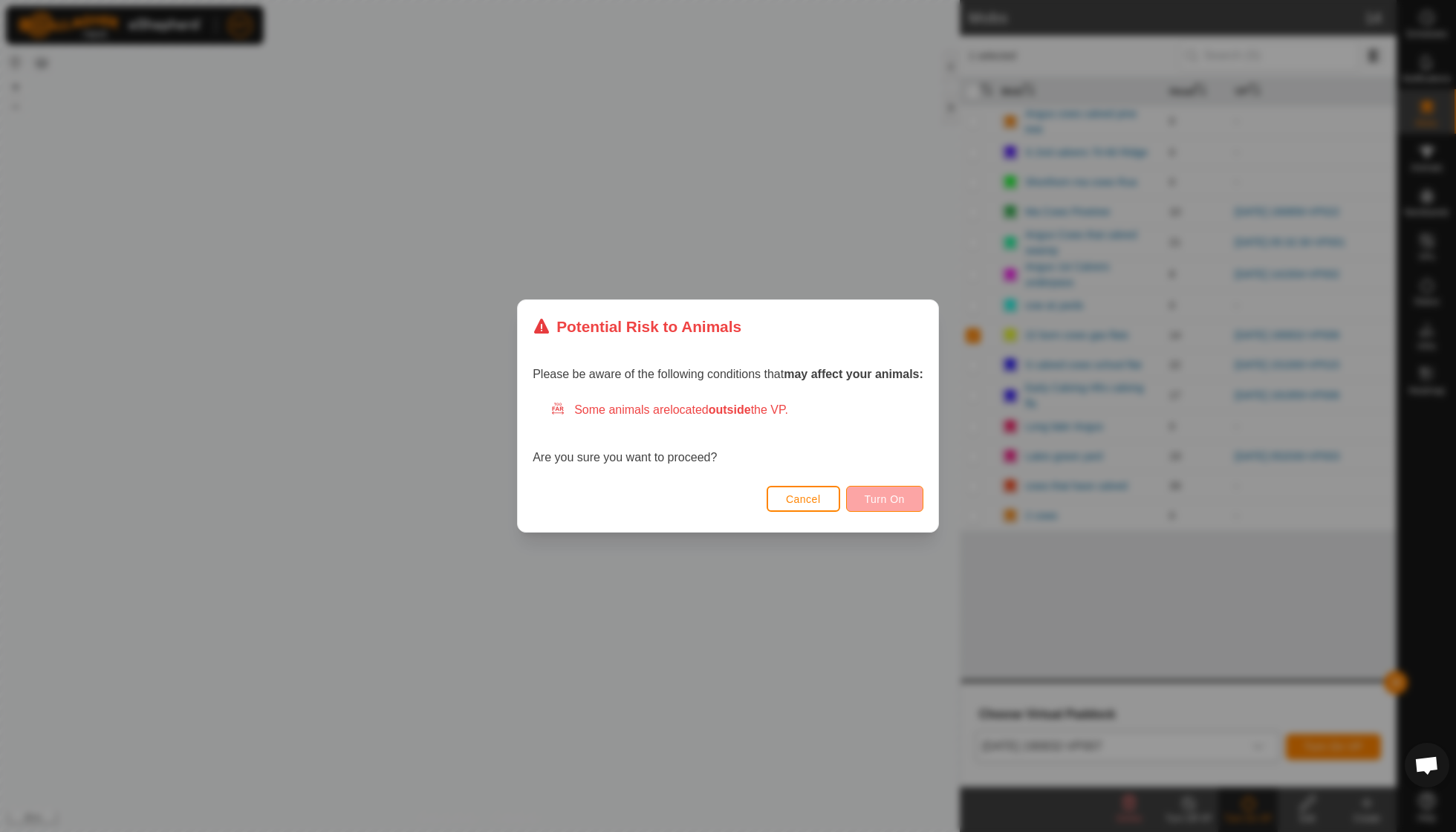
click at [879, 494] on span "Turn On" at bounding box center [884, 500] width 40 height 12
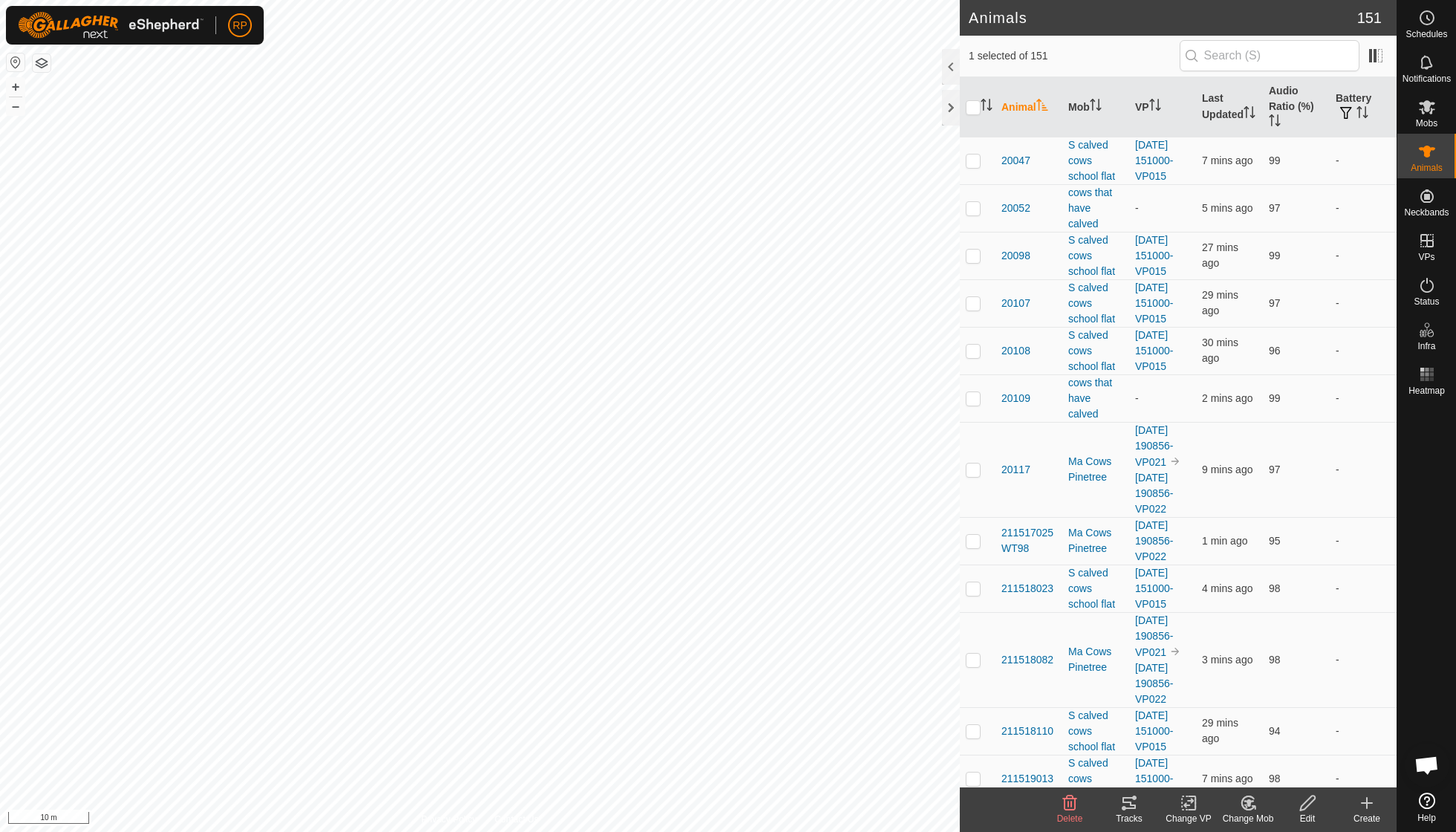
click at [1189, 807] on icon at bounding box center [1189, 803] width 19 height 18
click at [1206, 744] on link "Choose VP..." at bounding box center [1233, 738] width 147 height 30
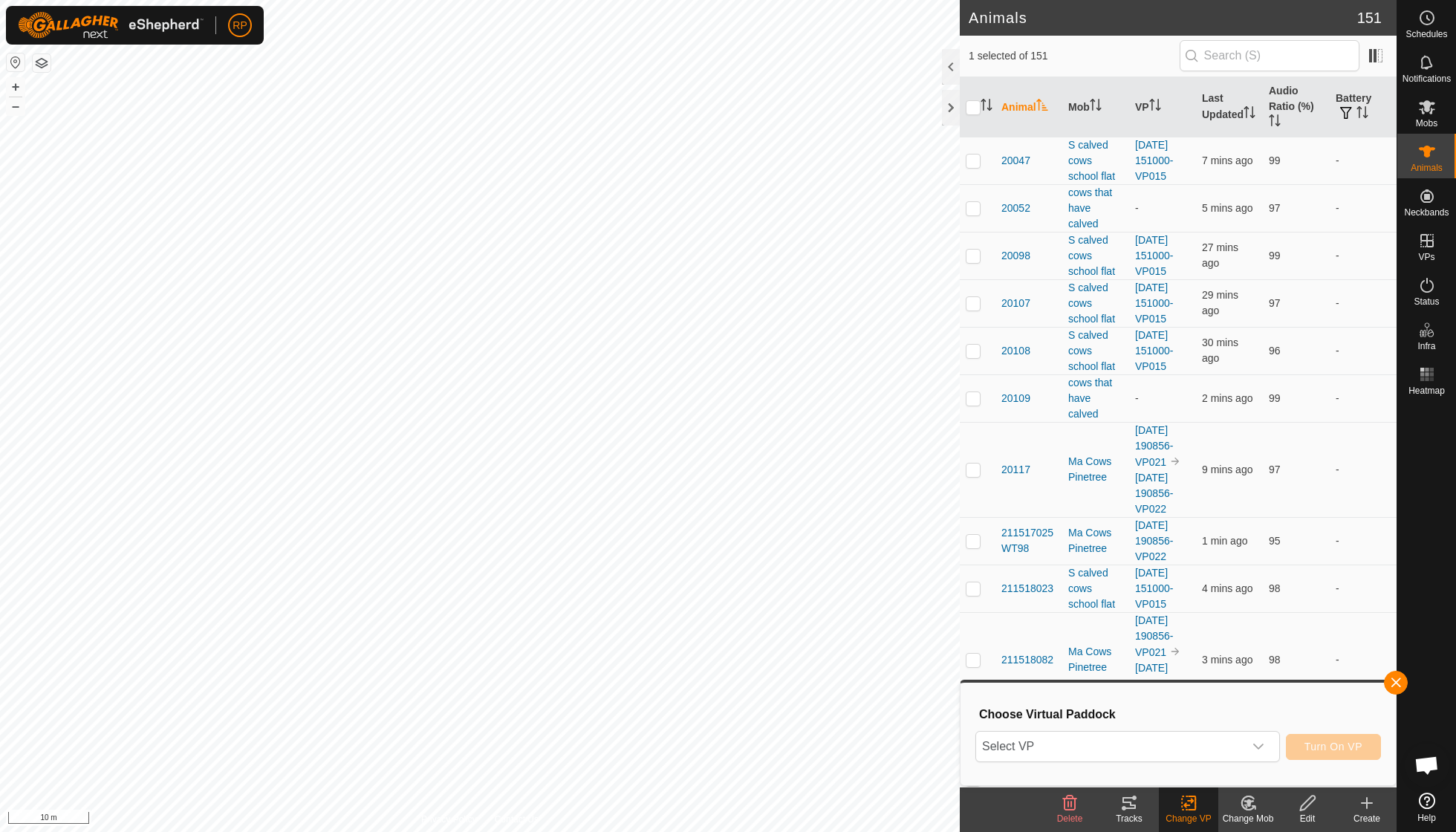
click at [1388, 687] on button "button" at bounding box center [1396, 683] width 24 height 24
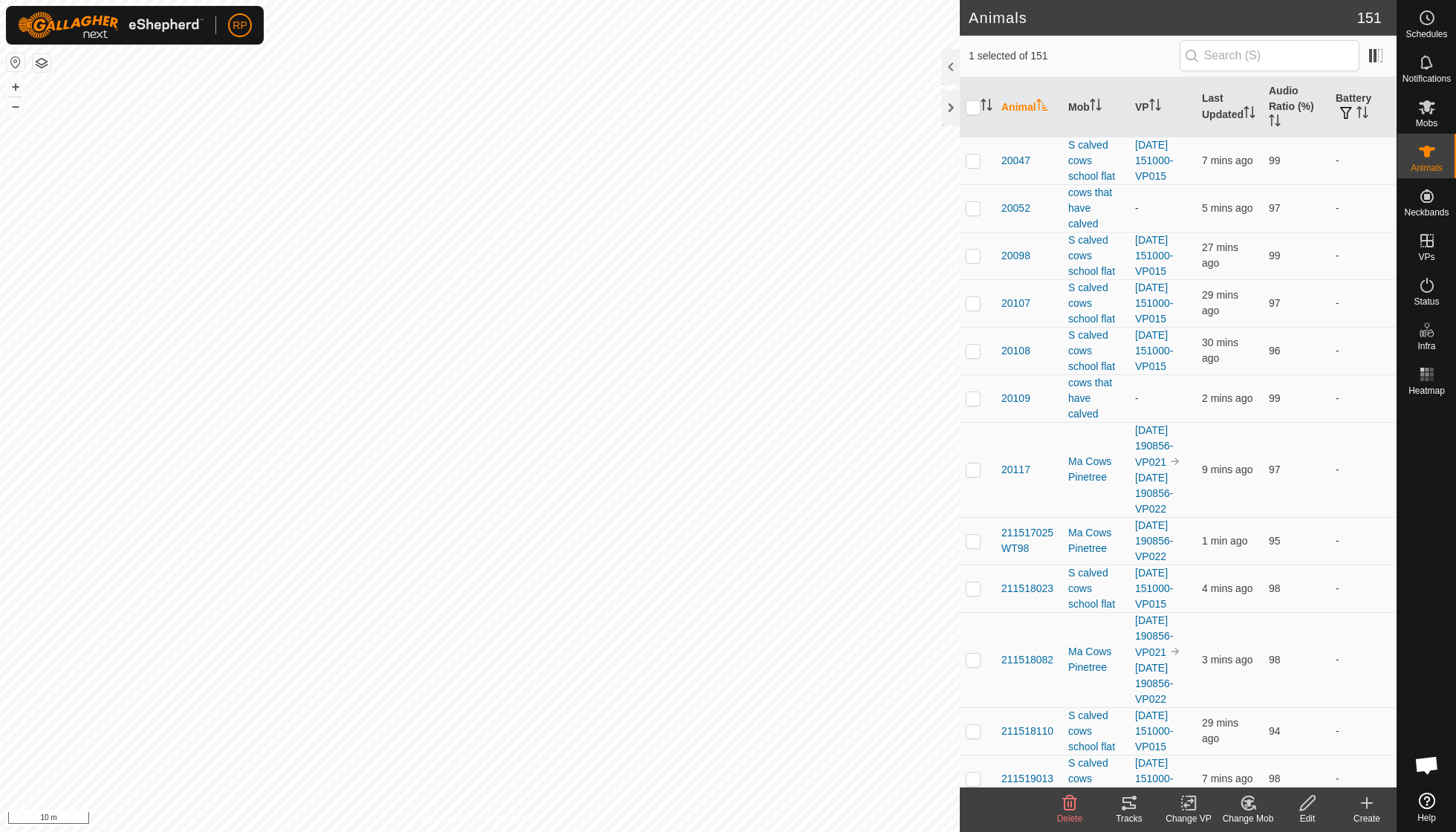
click at [1190, 803] on icon at bounding box center [1189, 803] width 19 height 18
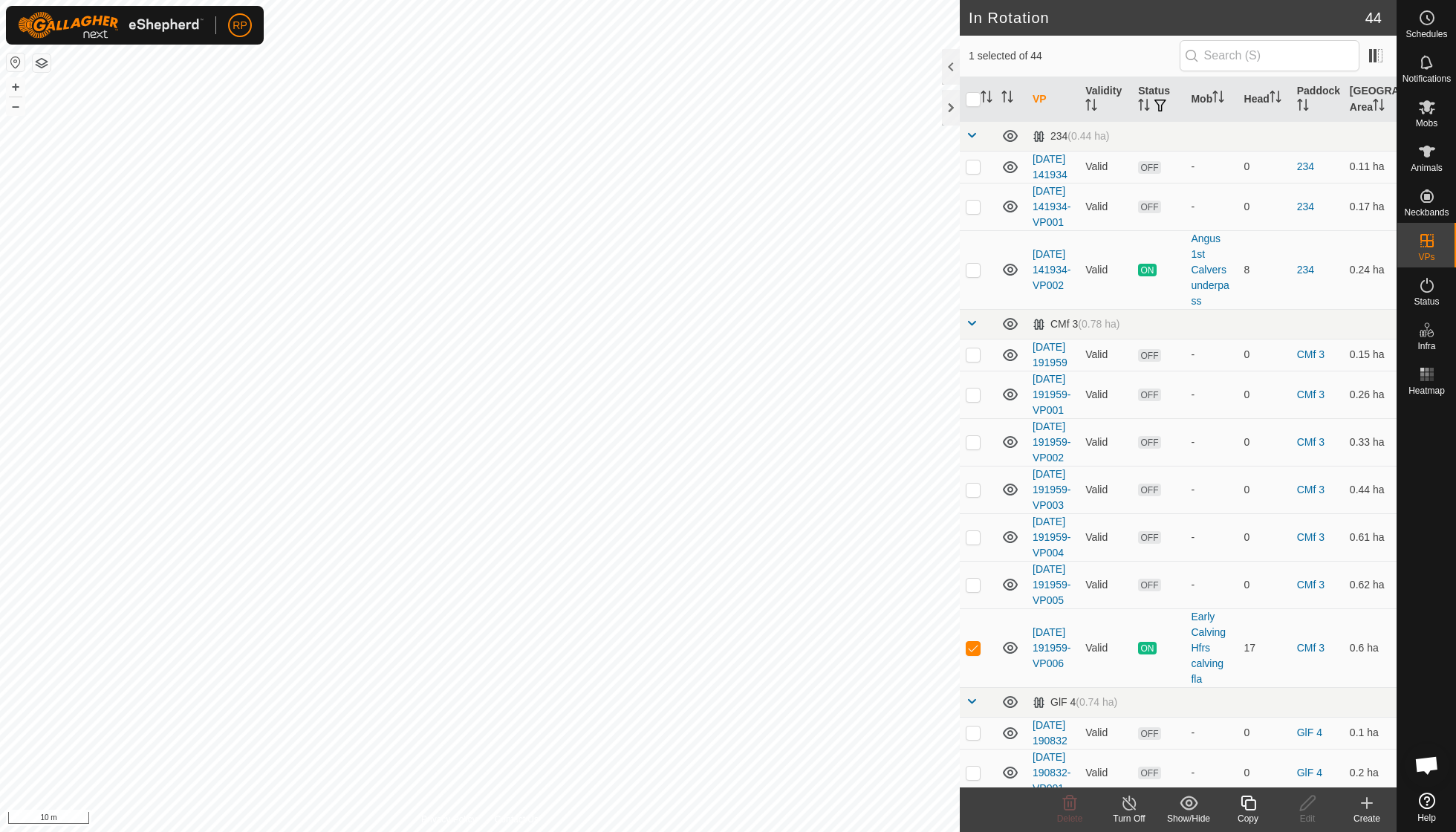
click at [1251, 804] on icon at bounding box center [1248, 803] width 19 height 18
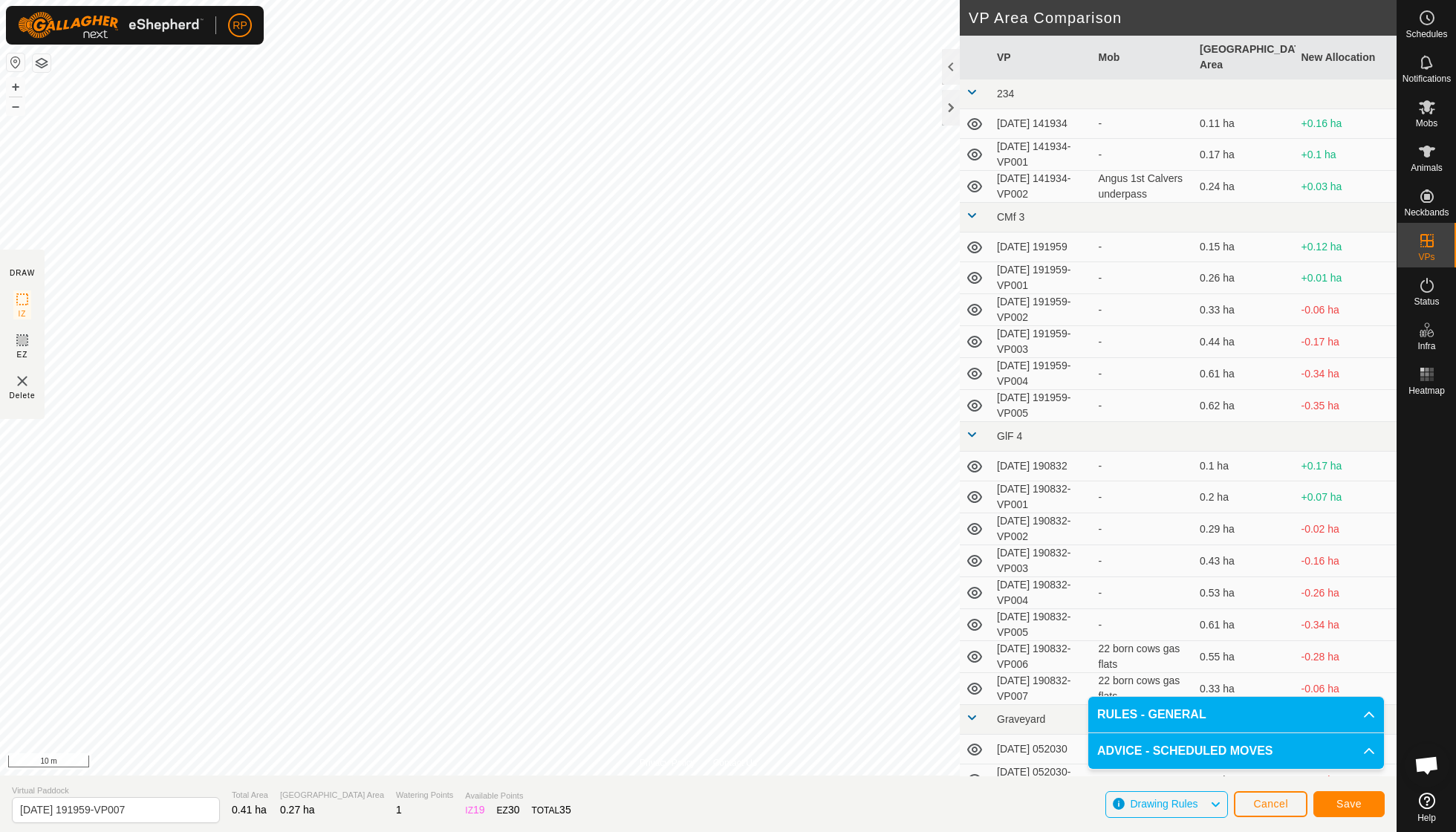
click at [1346, 800] on span "Save" at bounding box center [1349, 804] width 25 height 12
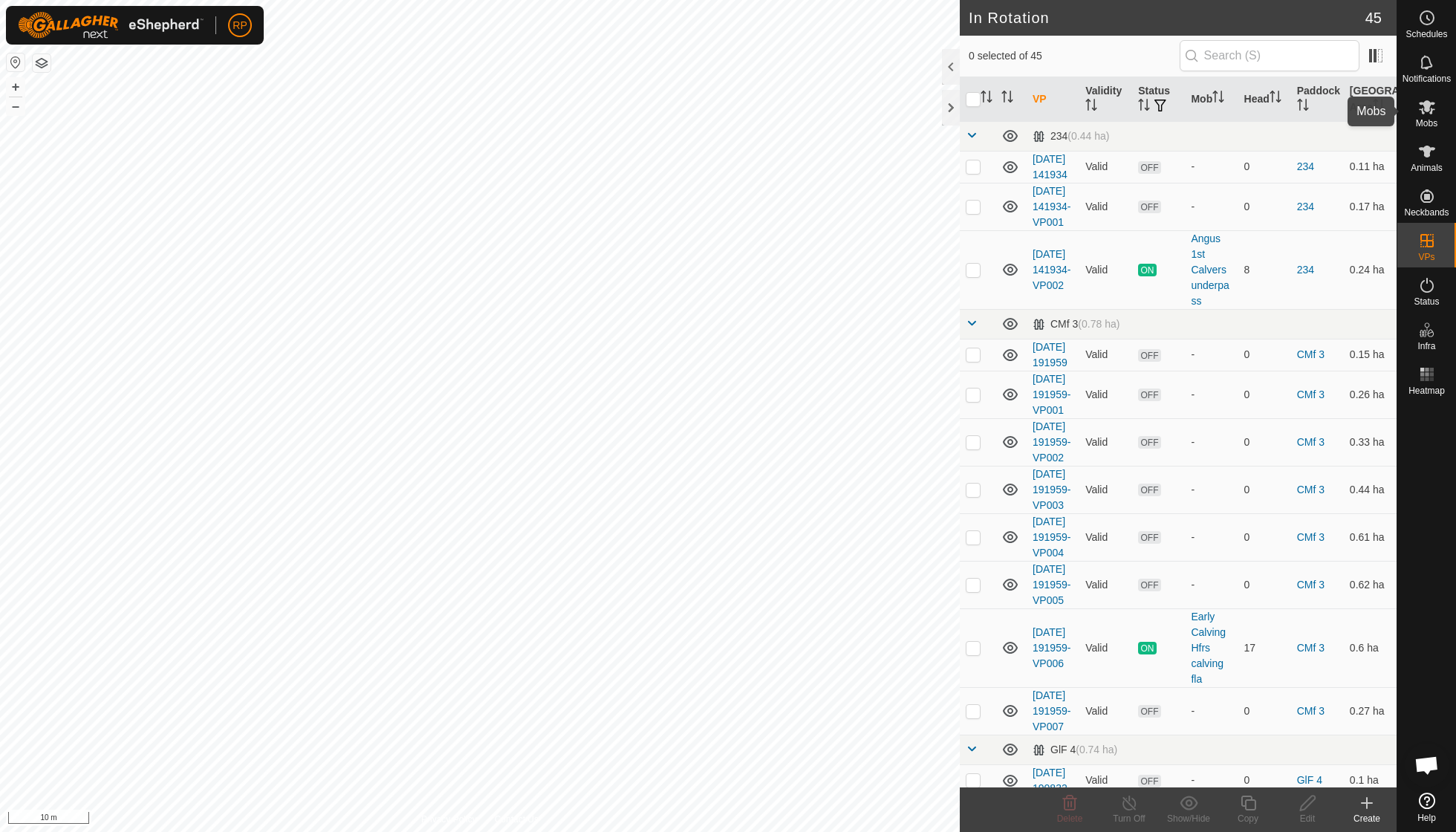
click at [1424, 111] on icon at bounding box center [1427, 106] width 18 height 18
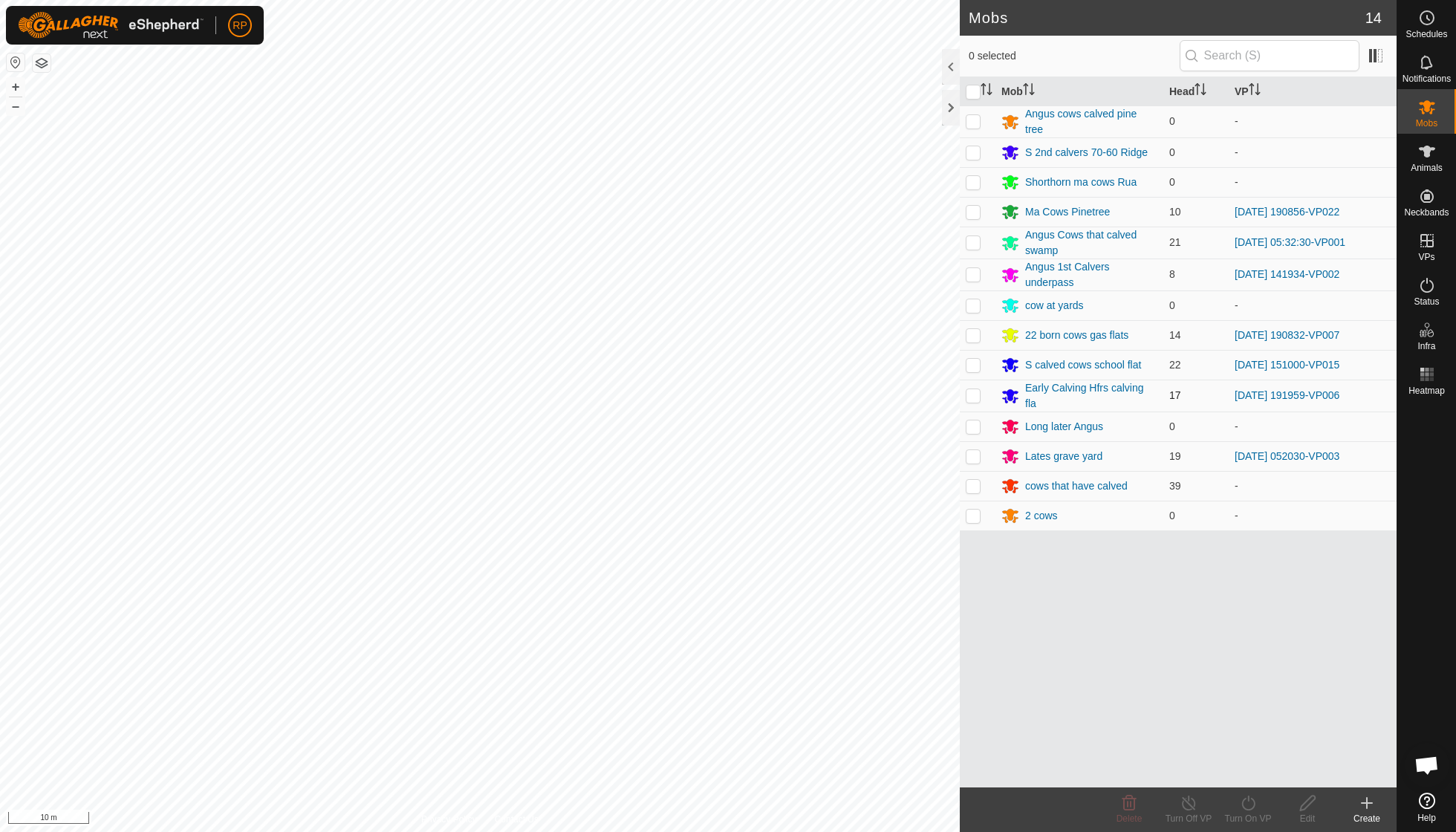
click at [972, 389] on p-checkbox at bounding box center [973, 395] width 15 height 12
checkbox input "true"
click at [1247, 806] on icon at bounding box center [1248, 803] width 19 height 18
click at [1243, 767] on link "Now" at bounding box center [1292, 769] width 147 height 30
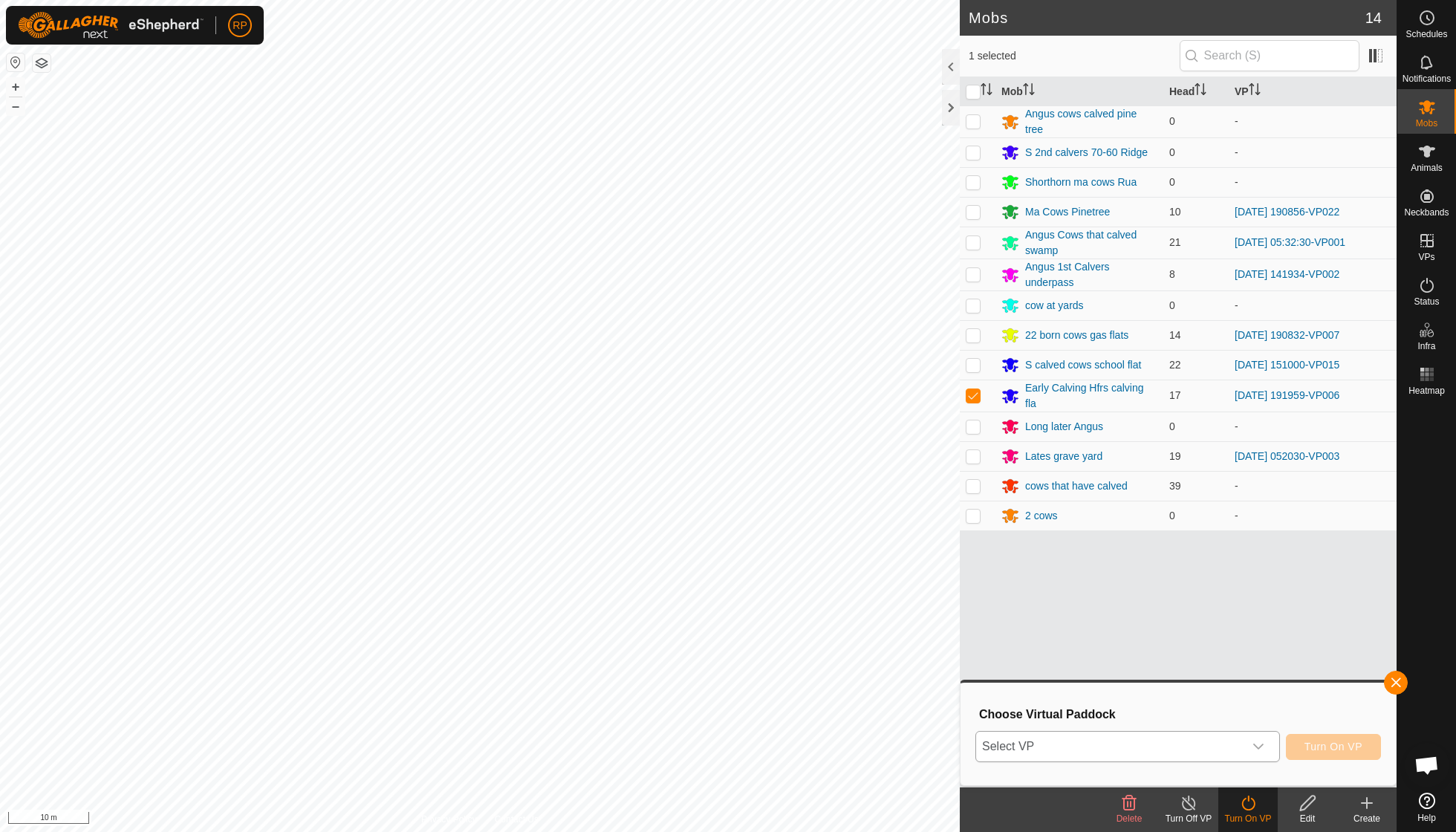
click at [1263, 746] on div "dropdown trigger" at bounding box center [1258, 746] width 30 height 30
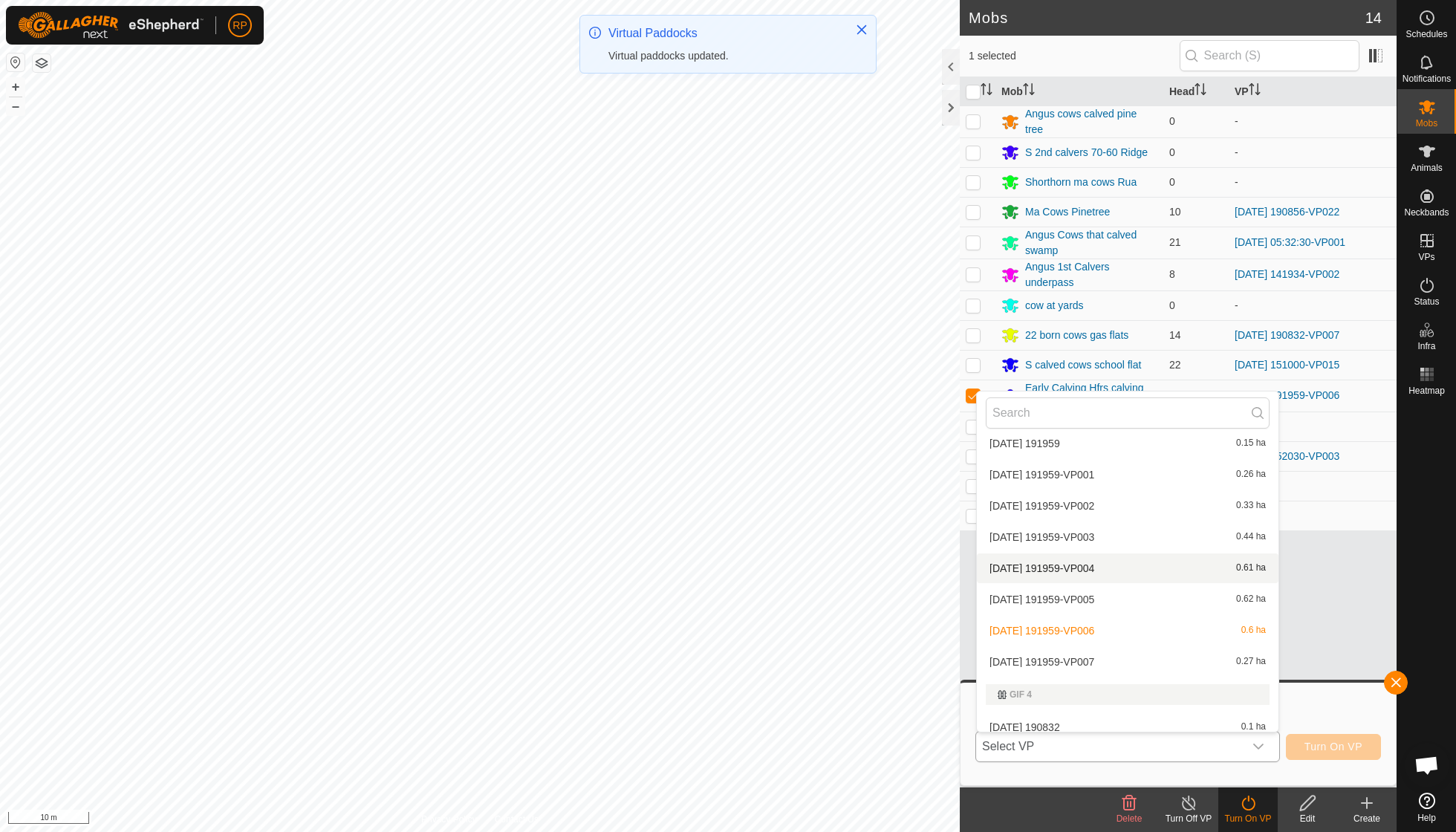
scroll to position [171, 0]
click at [1088, 651] on li "2025-09-14 191959-VP007 0.27 ha" at bounding box center [1127, 659] width 301 height 30
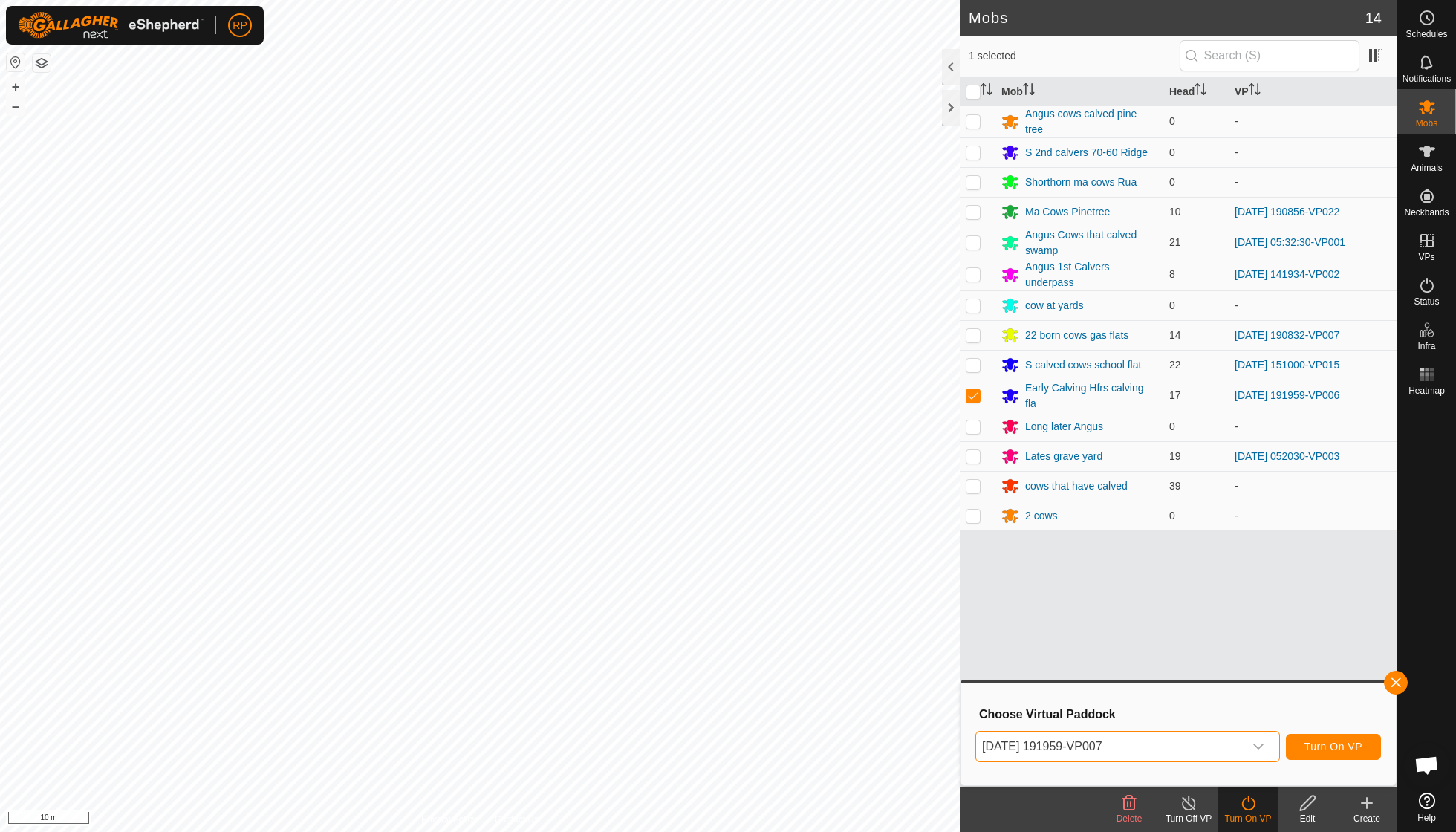
click at [1315, 746] on span "Turn On VP" at bounding box center [1332, 747] width 58 height 12
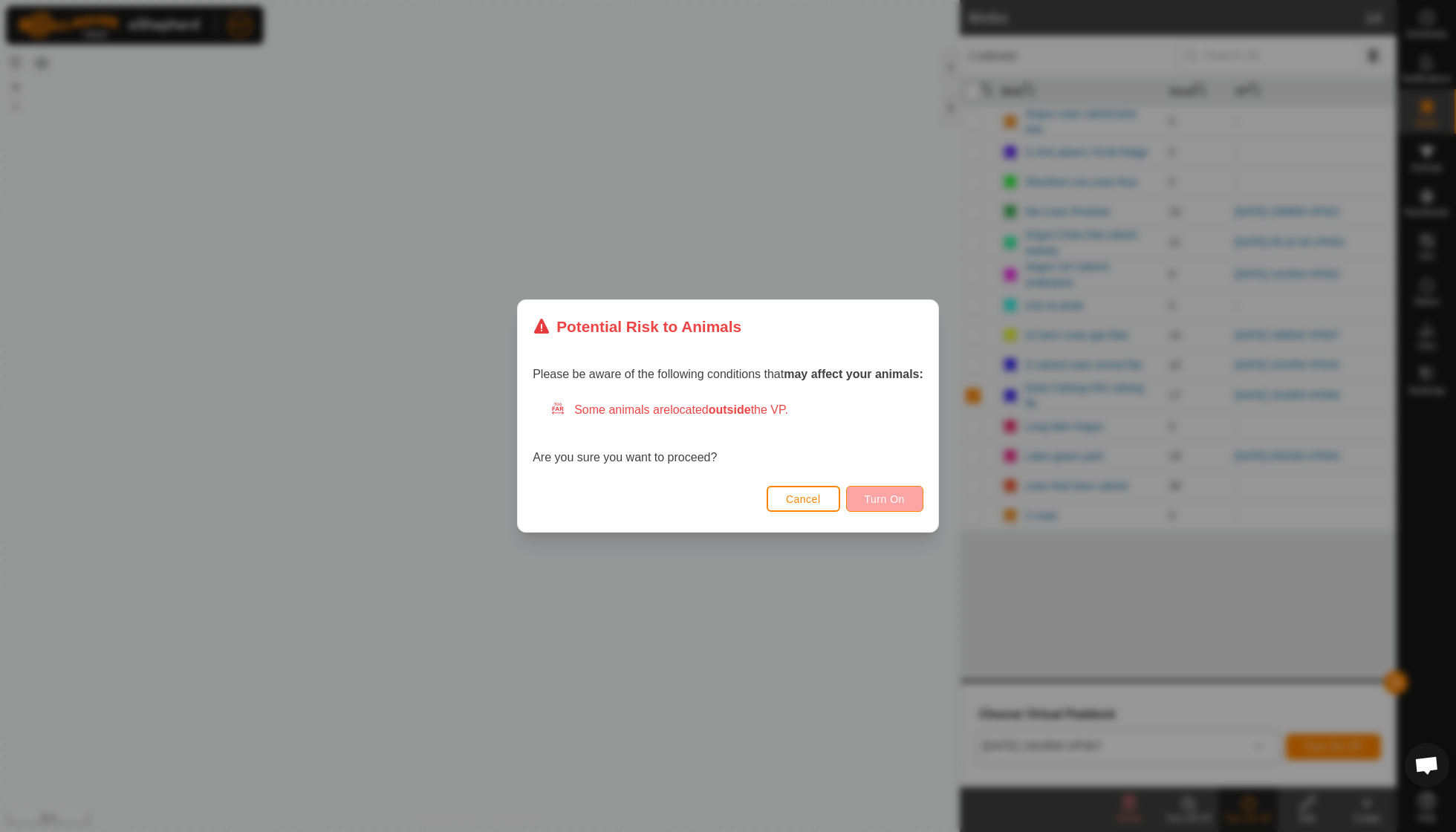
click at [897, 499] on span "Turn On" at bounding box center [884, 500] width 40 height 12
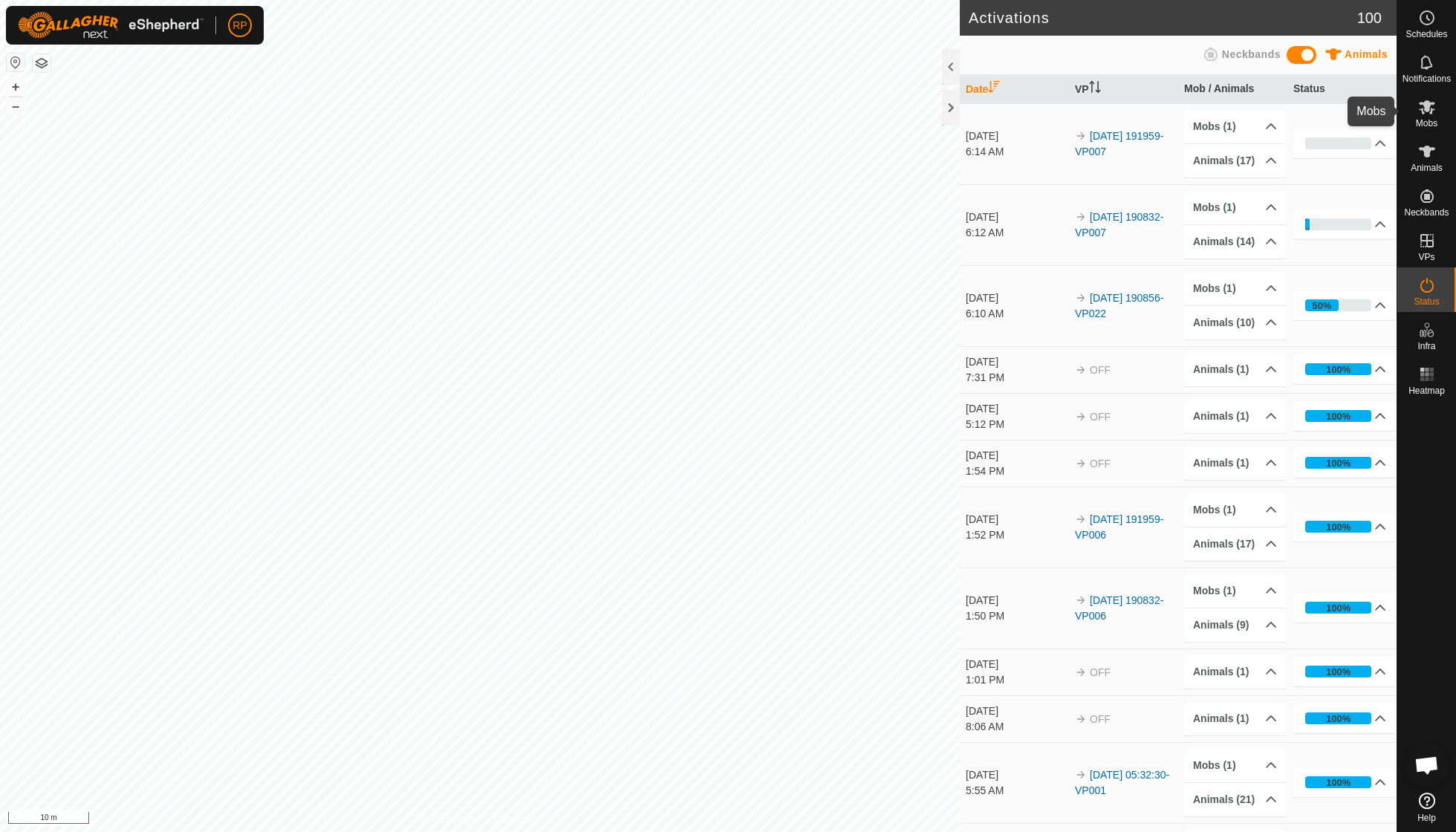
click at [1423, 117] on es-mob-svg-icon at bounding box center [1427, 107] width 27 height 24
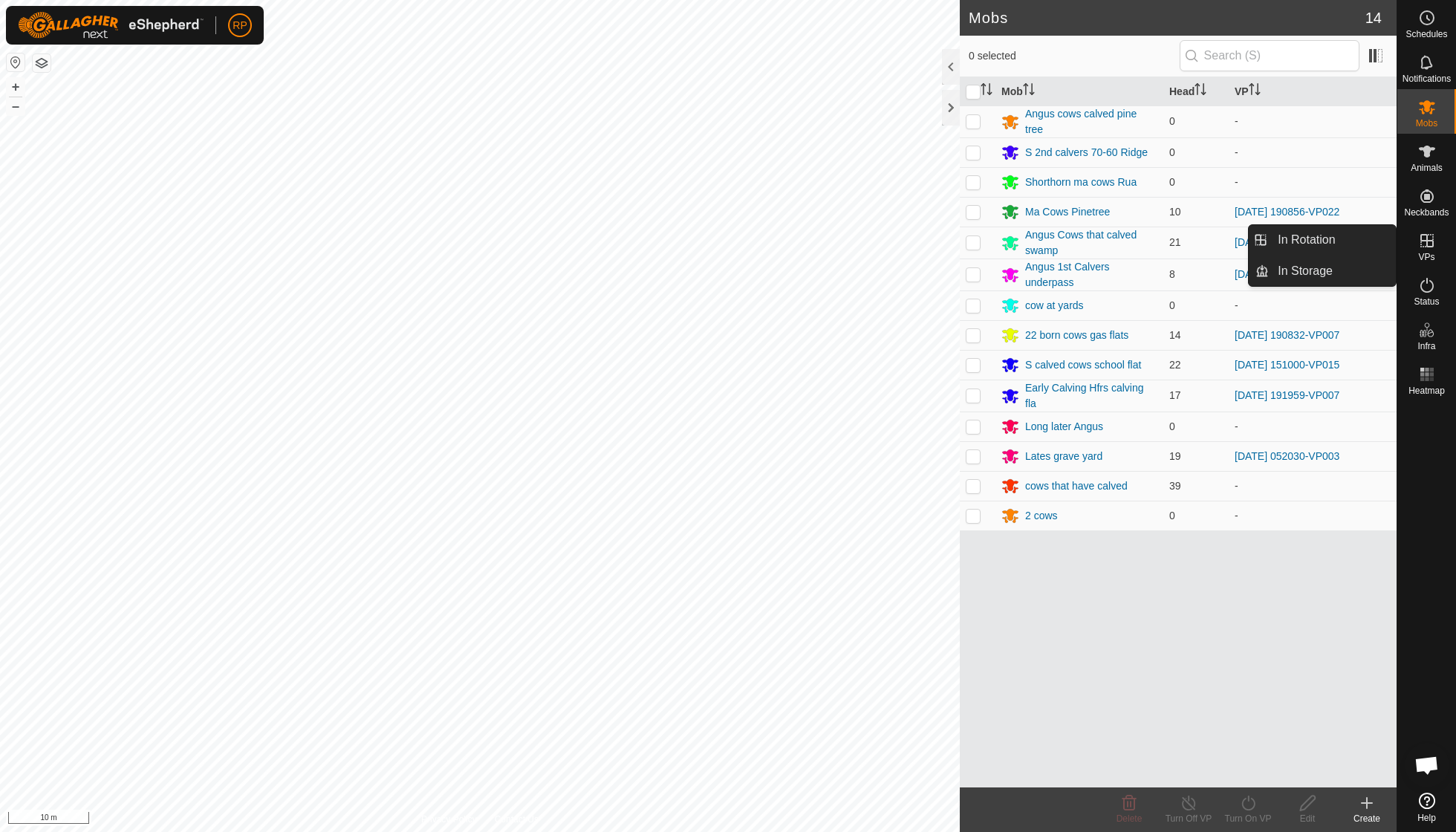
click at [1419, 244] on icon at bounding box center [1427, 240] width 18 height 18
click at [1304, 238] on link "In Rotation" at bounding box center [1332, 240] width 127 height 30
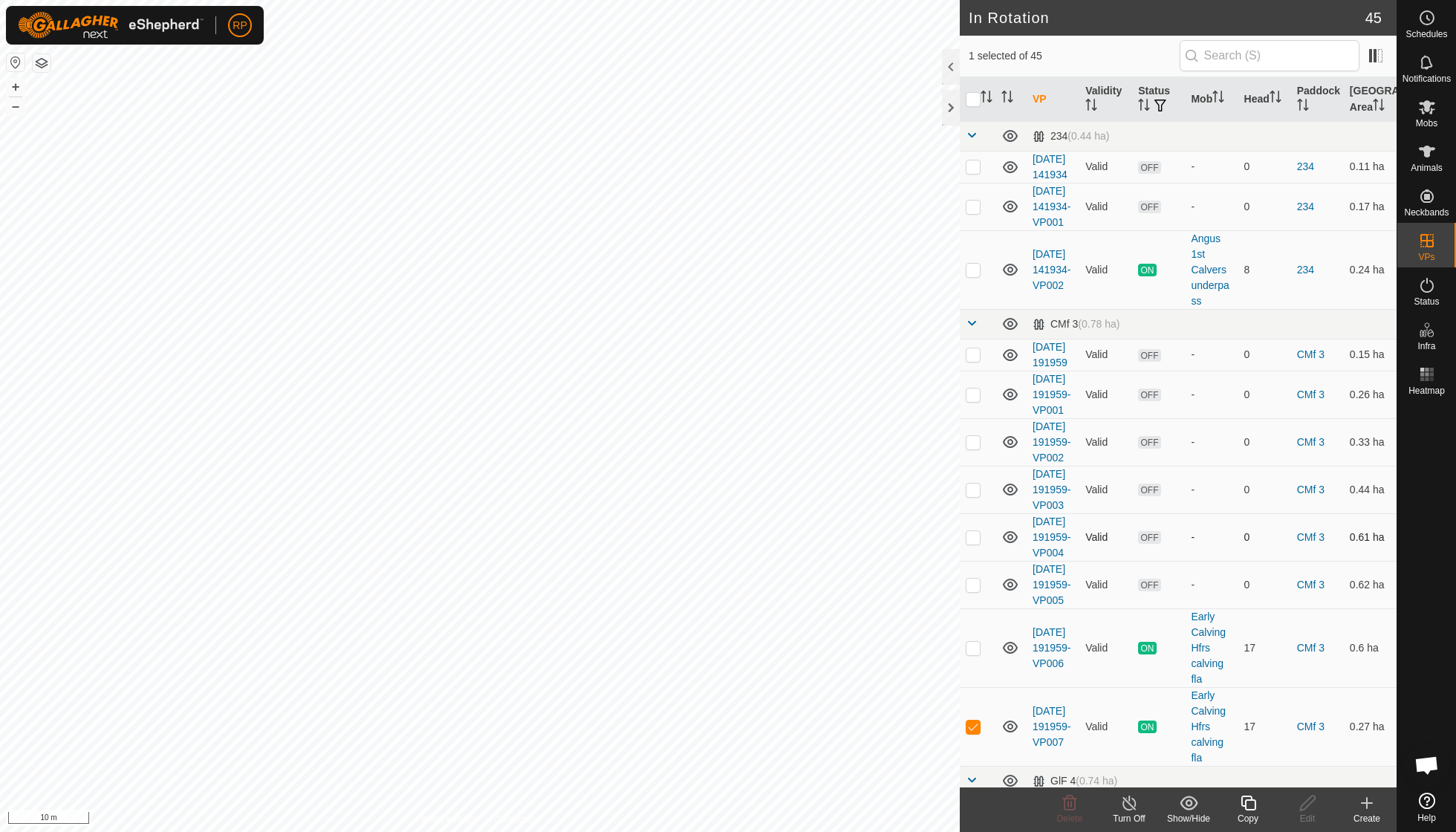
checkbox input "false"
checkbox input "true"
click at [1243, 799] on icon at bounding box center [1248, 803] width 19 height 18
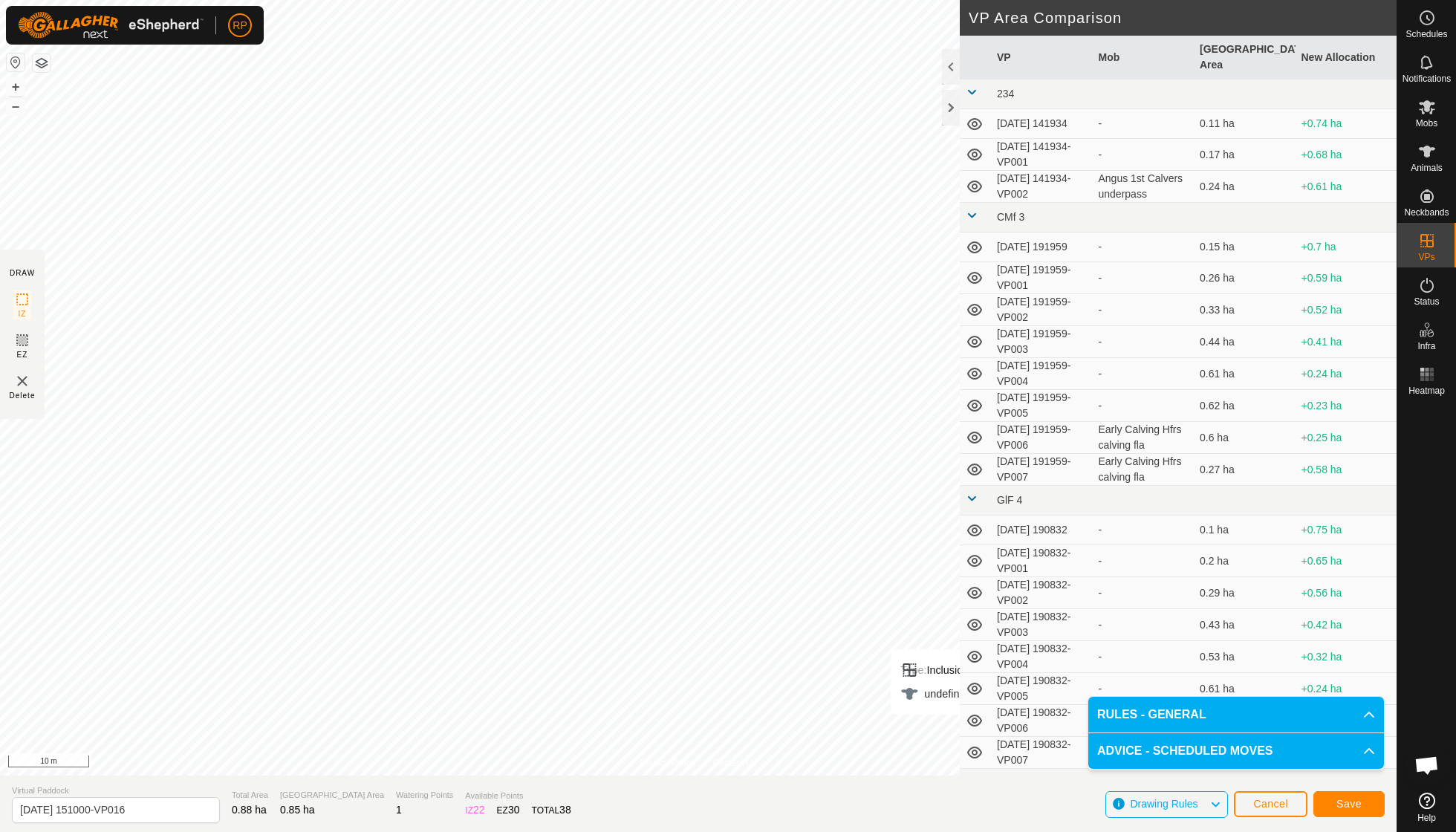
click at [1338, 805] on span "Save" at bounding box center [1349, 804] width 25 height 12
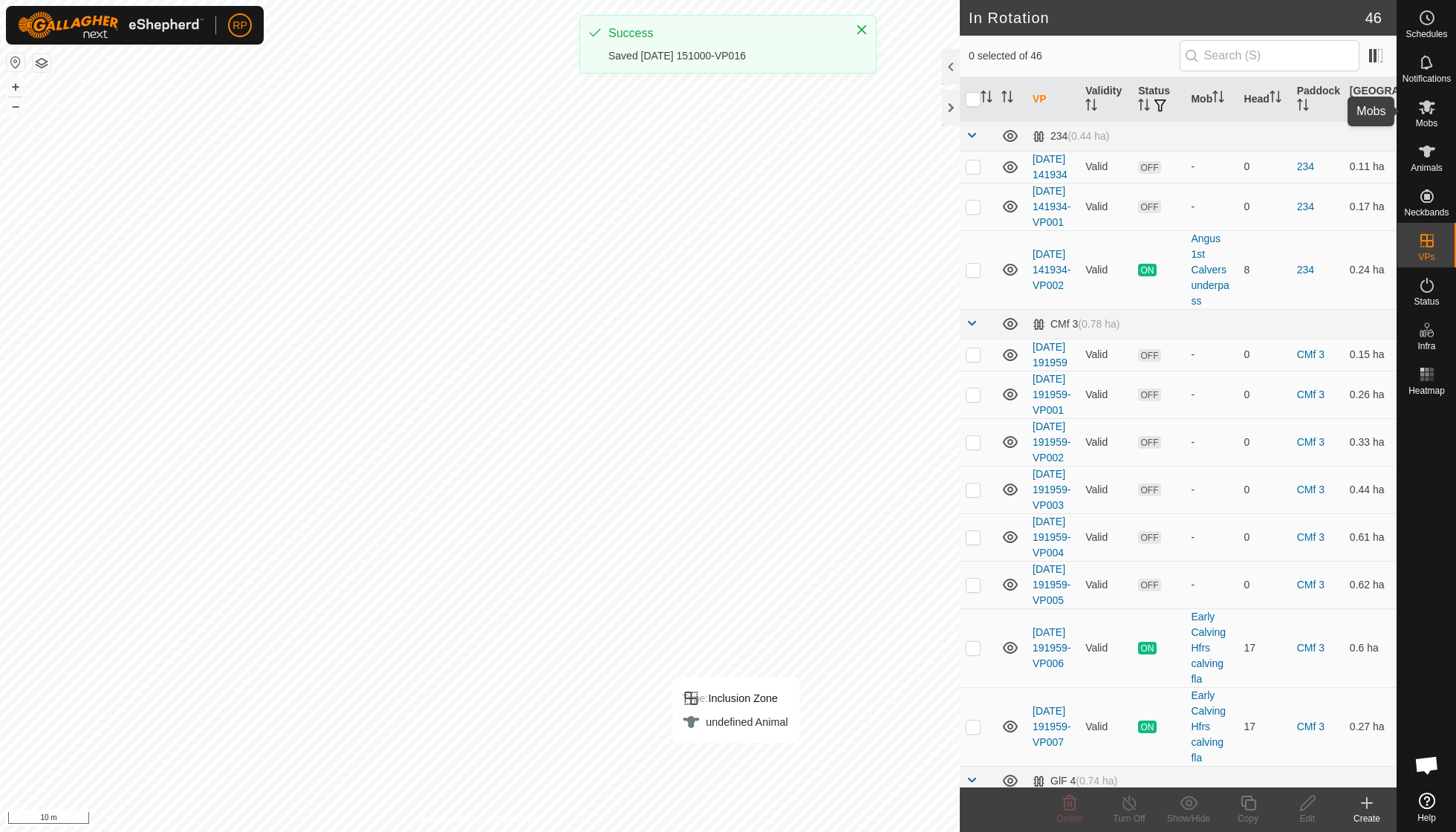
click at [1425, 118] on span "Mobs" at bounding box center [1426, 123] width 21 height 9
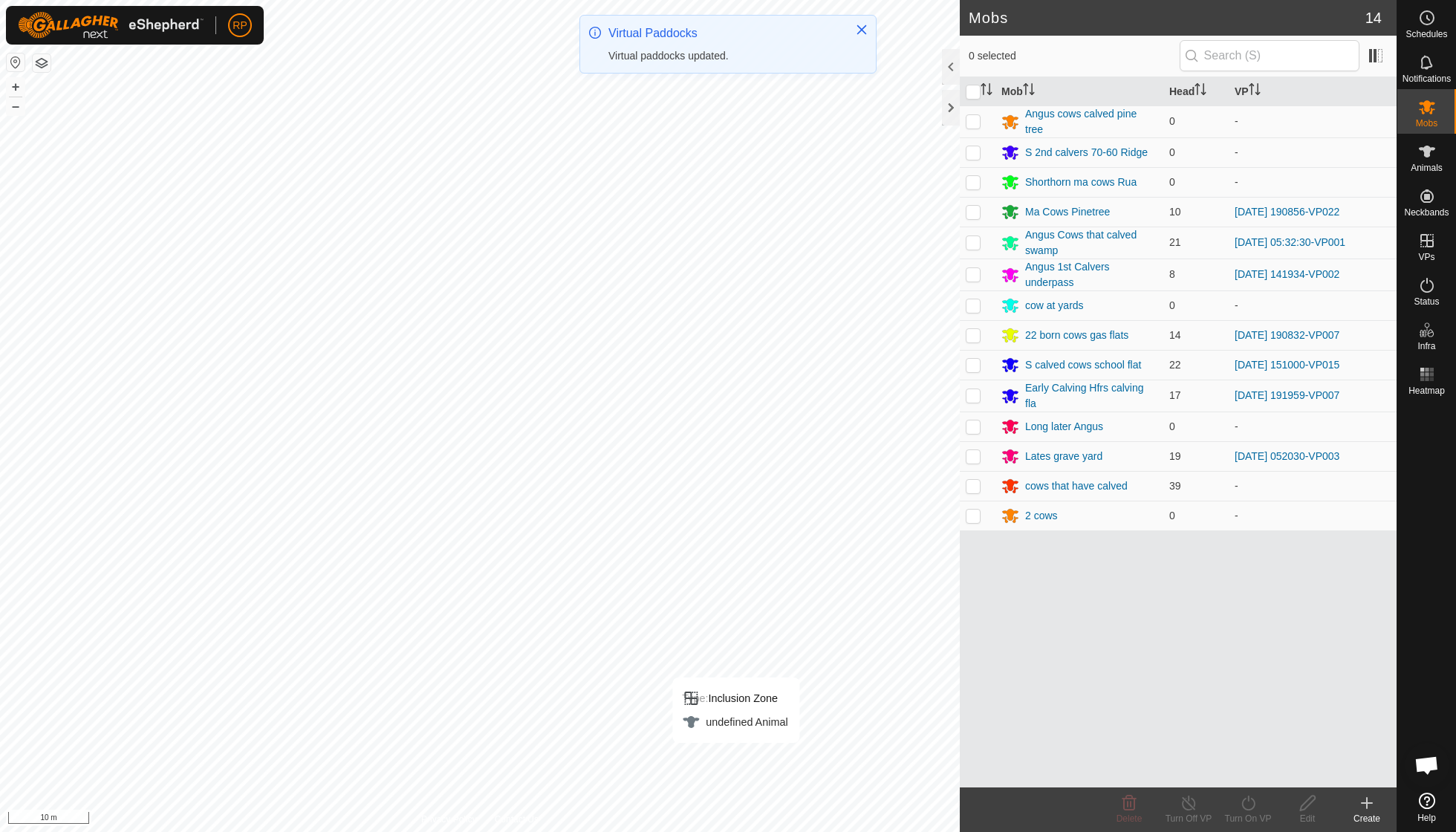
click at [973, 366] on p-checkbox at bounding box center [973, 365] width 15 height 12
checkbox input "true"
click at [1246, 802] on icon at bounding box center [1248, 803] width 19 height 18
click at [1242, 768] on link "Now" at bounding box center [1292, 769] width 147 height 30
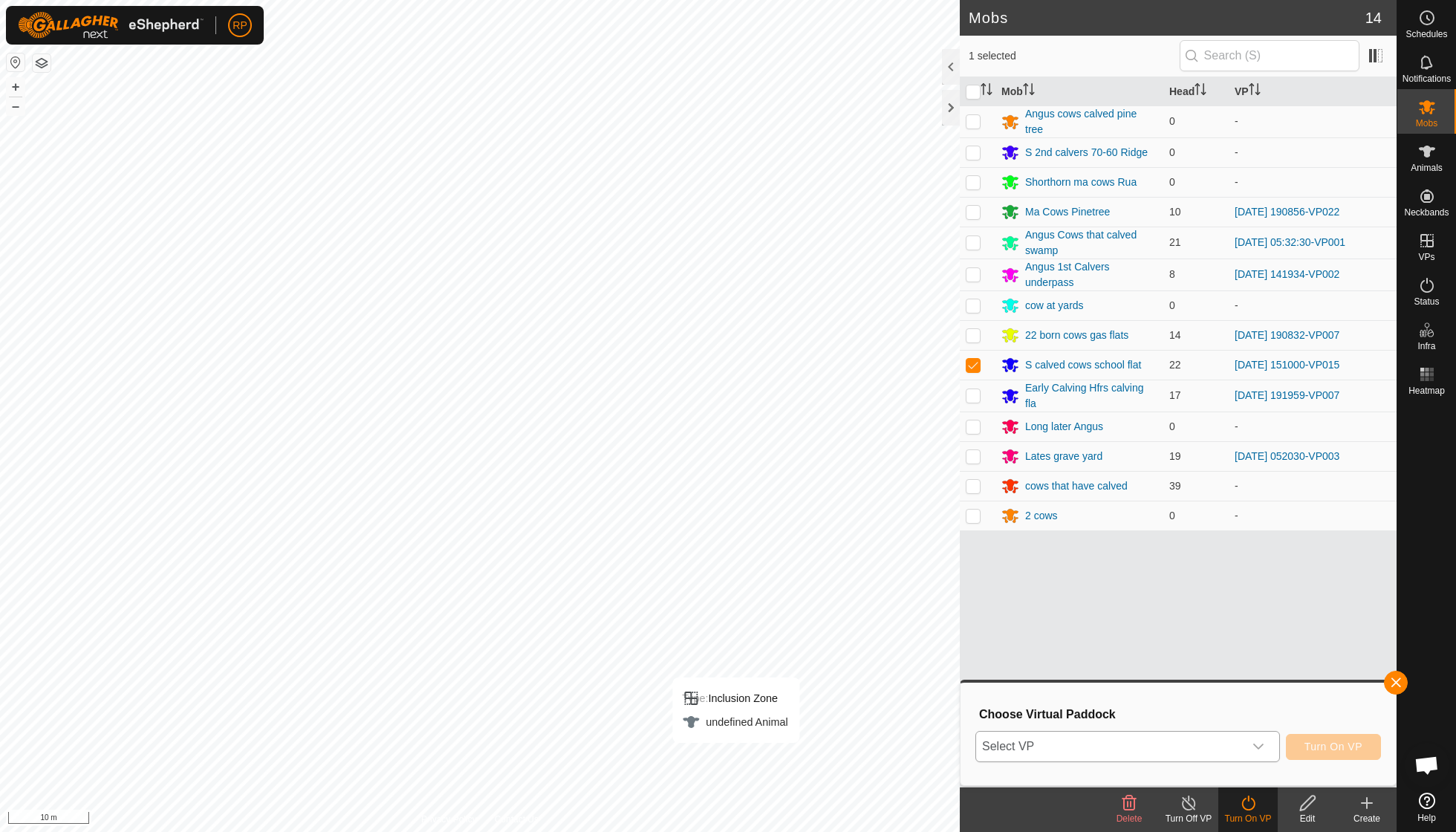
click at [1265, 744] on div "dropdown trigger" at bounding box center [1258, 746] width 30 height 30
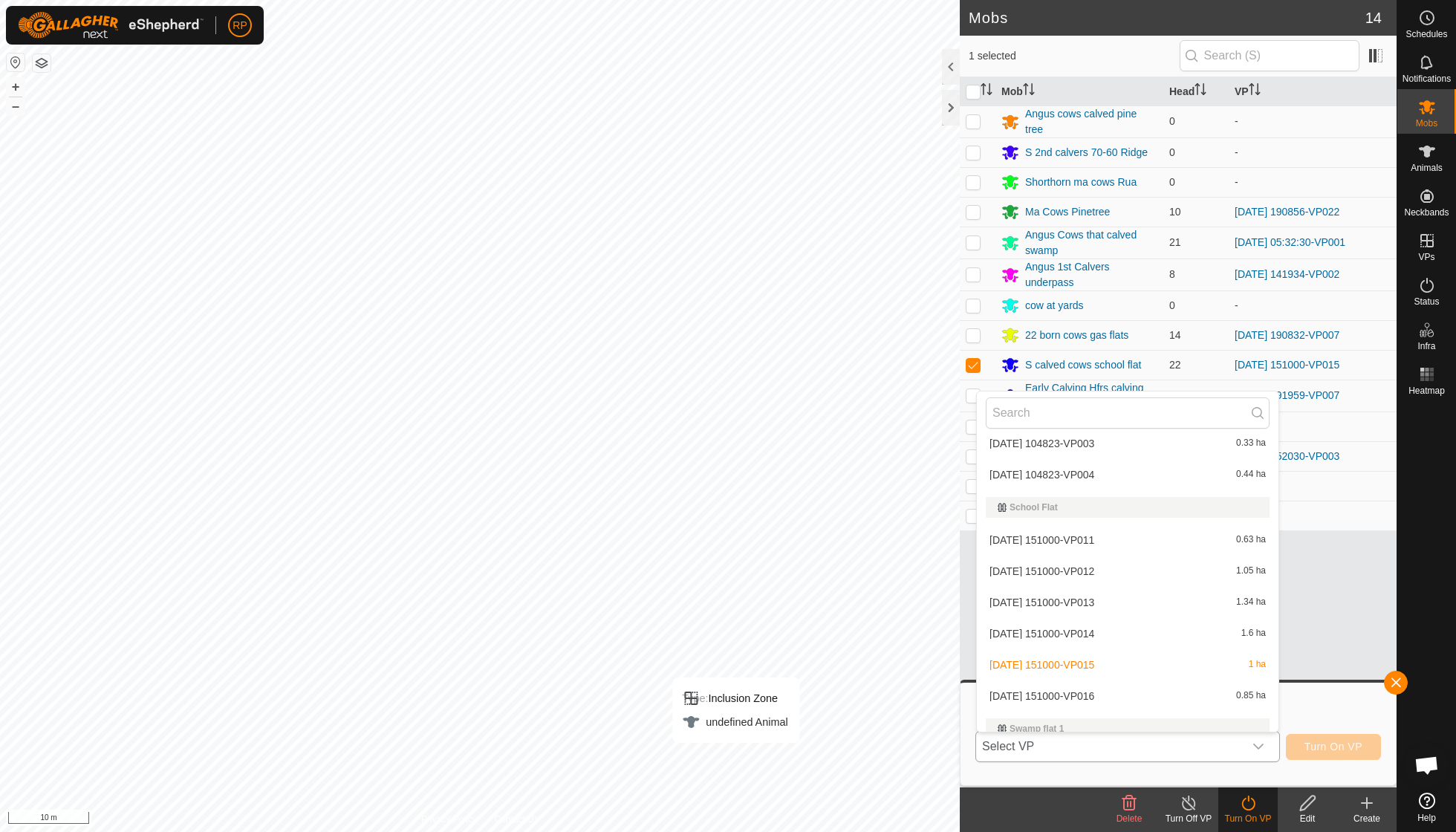
scroll to position [1246, 0]
click at [1119, 679] on li "2025-09-05 151000-VP016 0.85 ha" at bounding box center [1127, 694] width 301 height 30
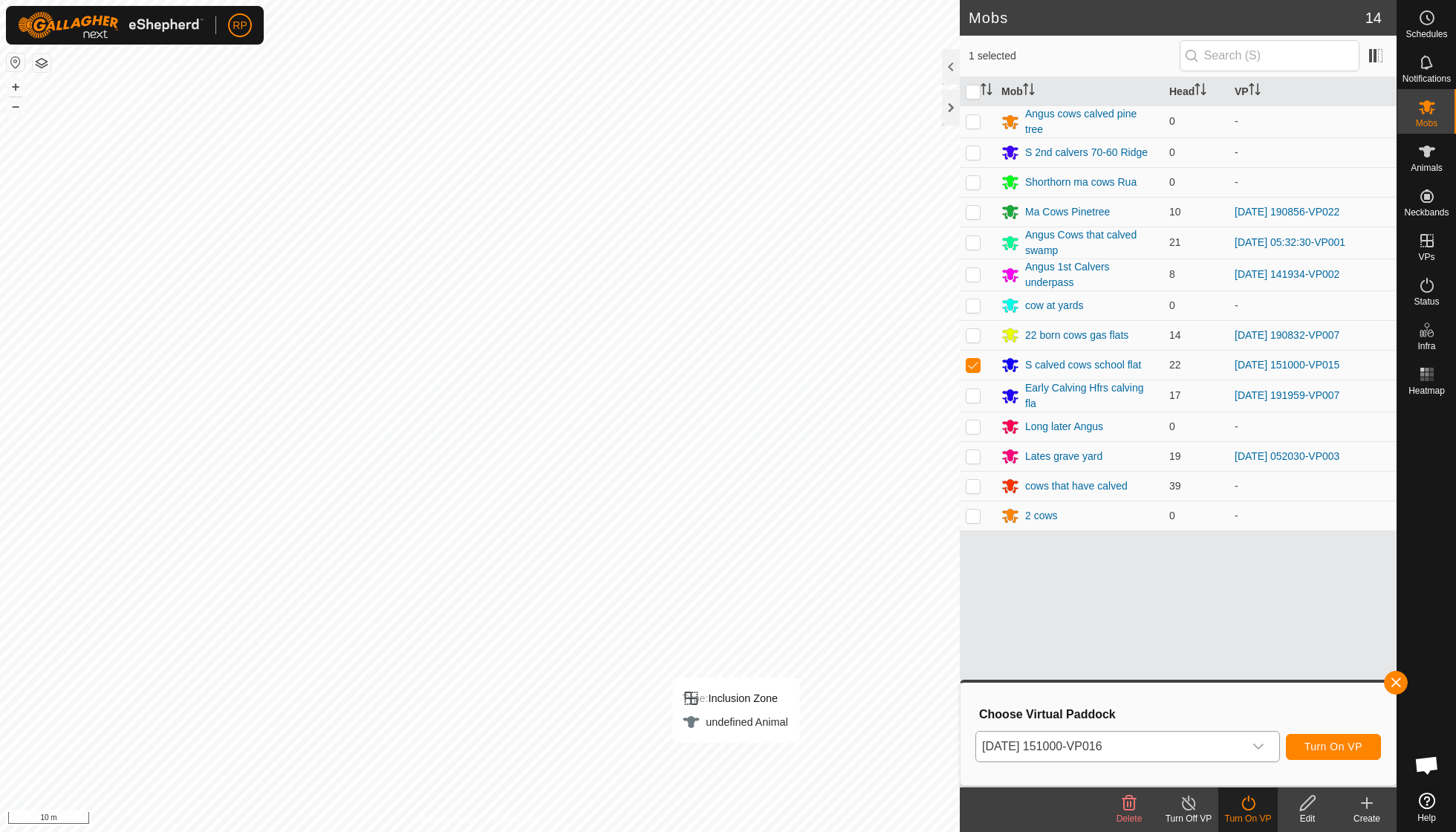
click at [1326, 744] on span "Turn On VP" at bounding box center [1332, 747] width 58 height 12
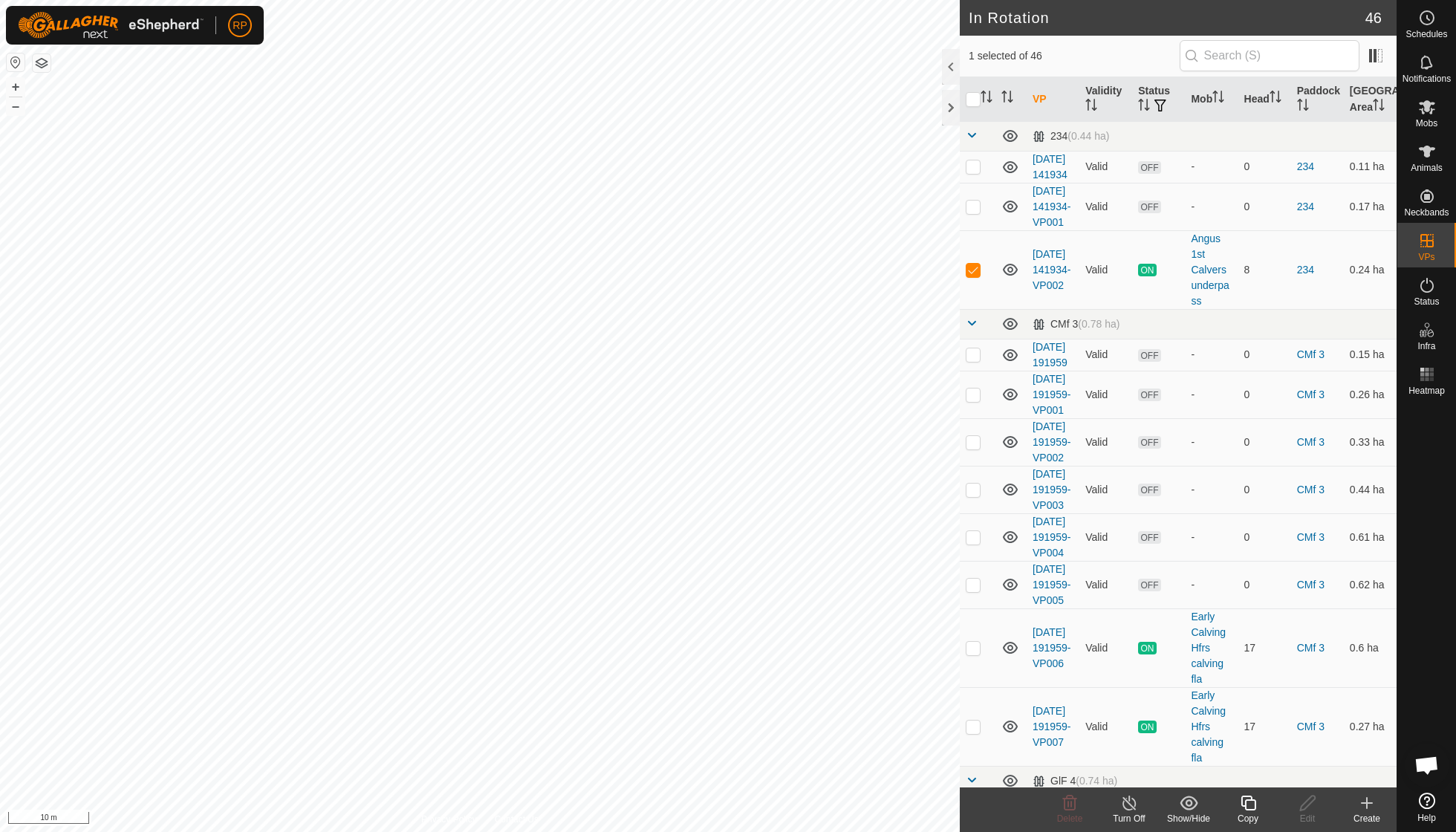
click at [1247, 806] on icon at bounding box center [1248, 803] width 19 height 18
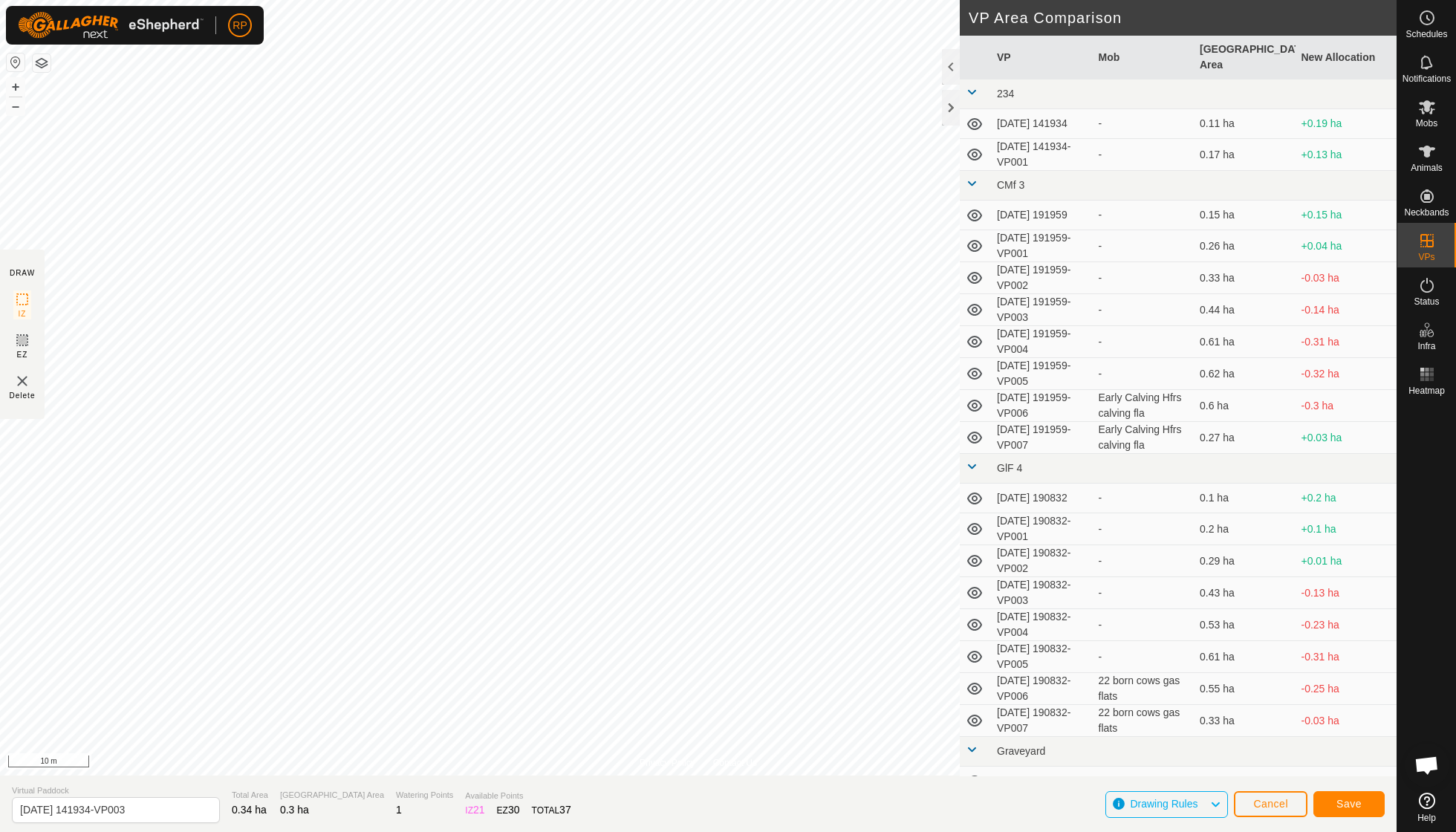
click at [1344, 801] on span "Save" at bounding box center [1349, 804] width 25 height 12
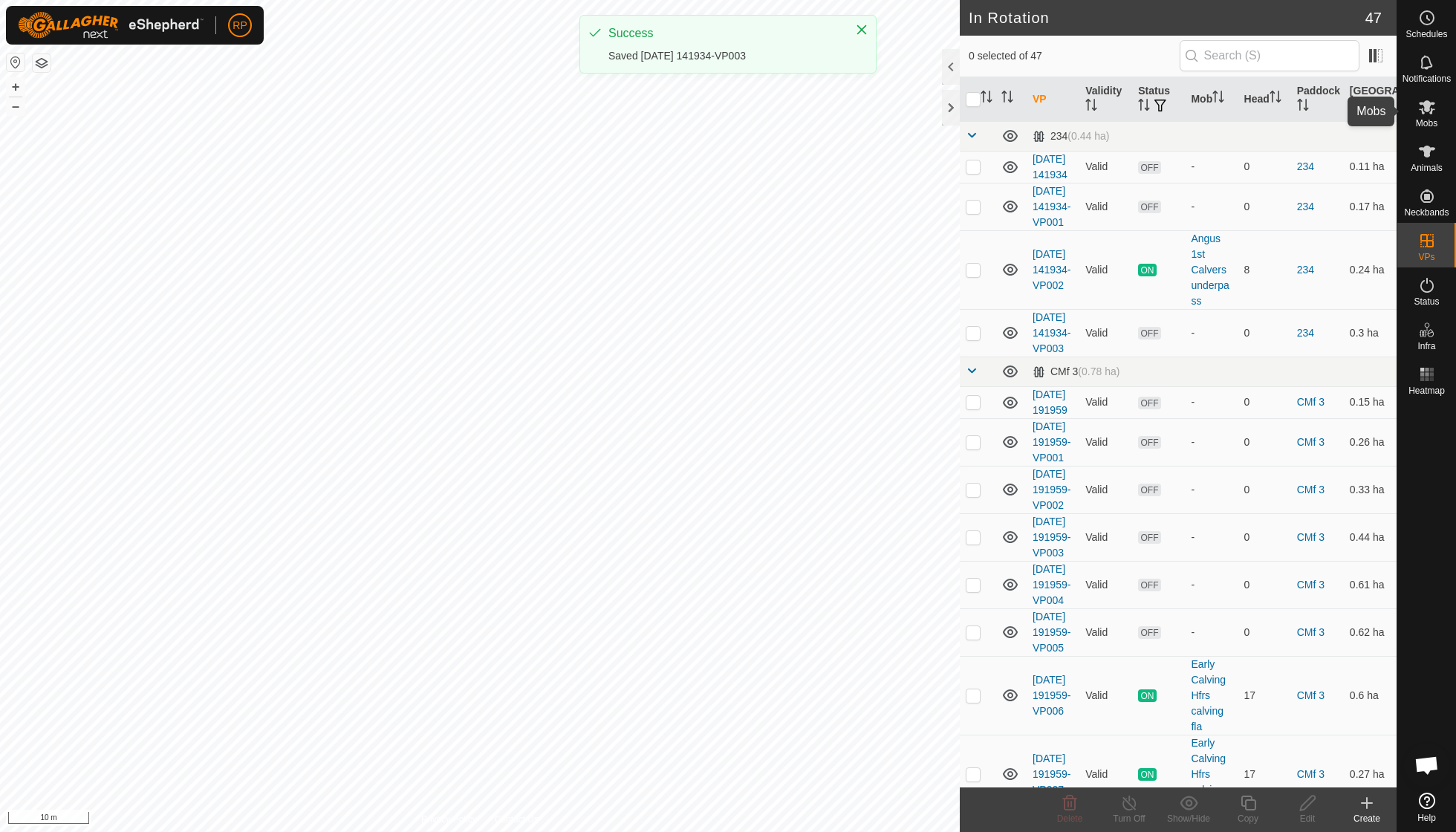
click at [1430, 113] on icon at bounding box center [1427, 106] width 18 height 18
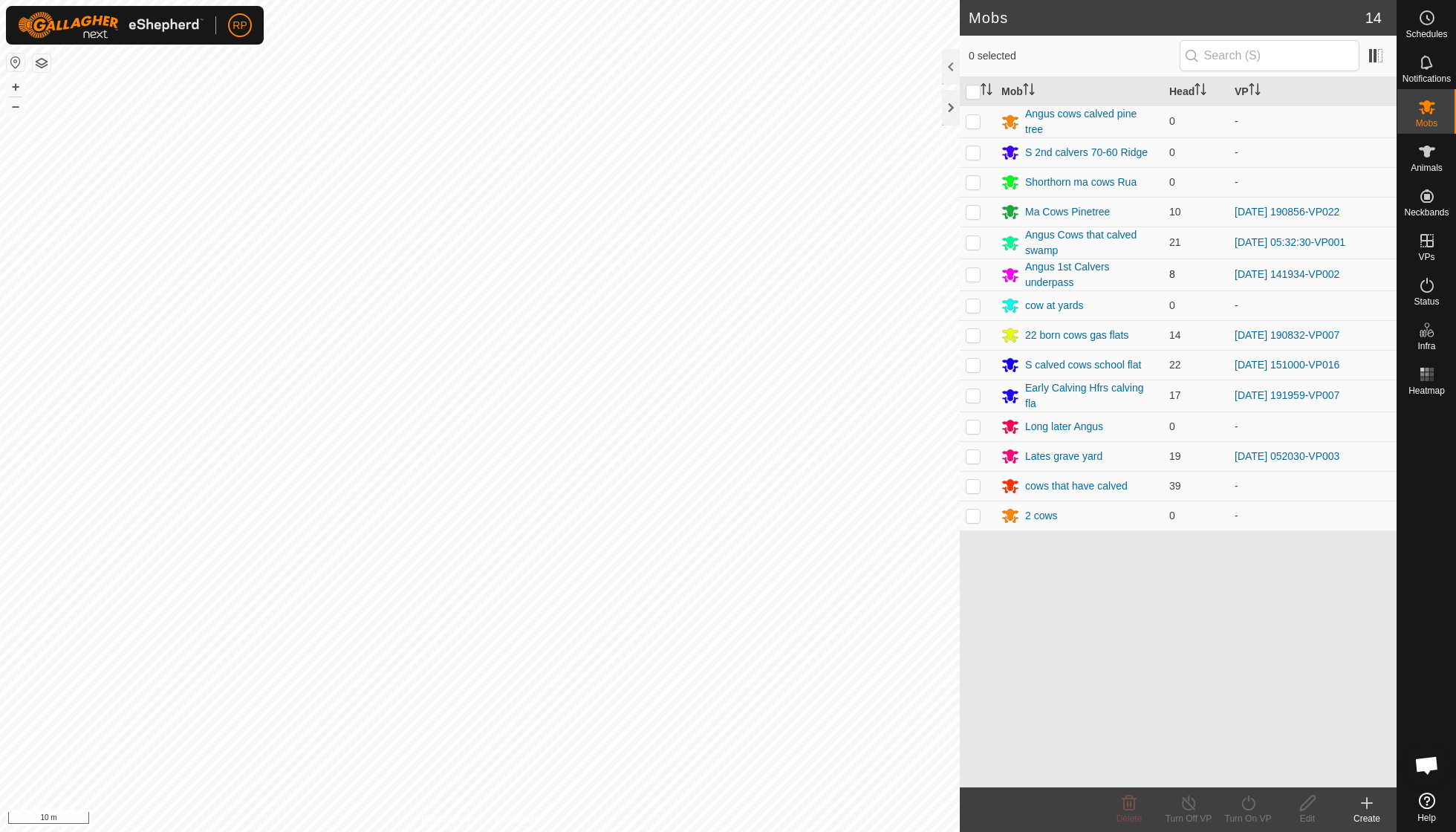
click at [976, 269] on p-checkbox at bounding box center [973, 274] width 15 height 12
checkbox input "true"
click at [1249, 805] on icon at bounding box center [1248, 803] width 19 height 18
click at [1249, 771] on link "Now" at bounding box center [1292, 769] width 147 height 30
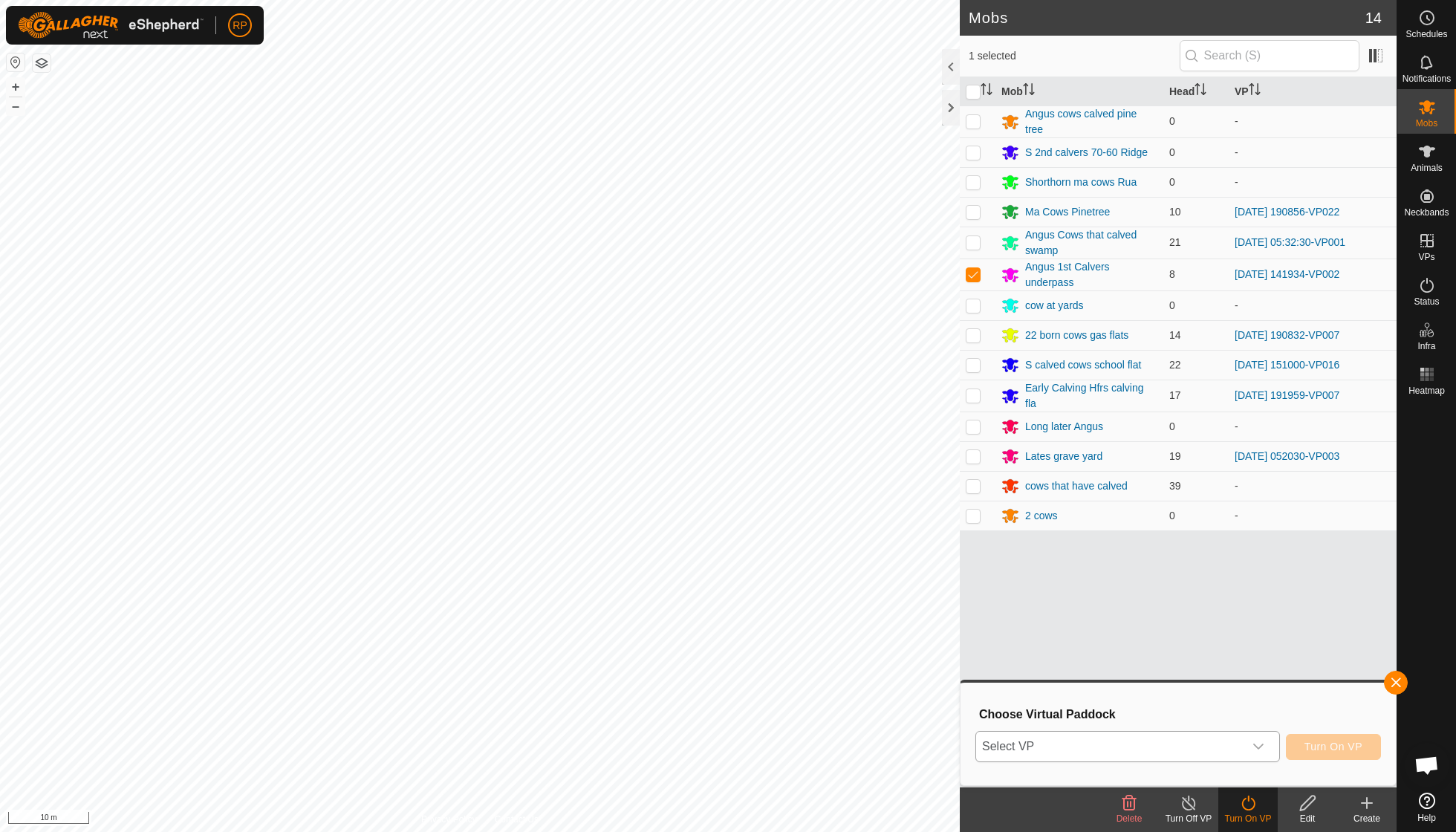
click at [1263, 741] on icon "dropdown trigger" at bounding box center [1259, 747] width 12 height 12
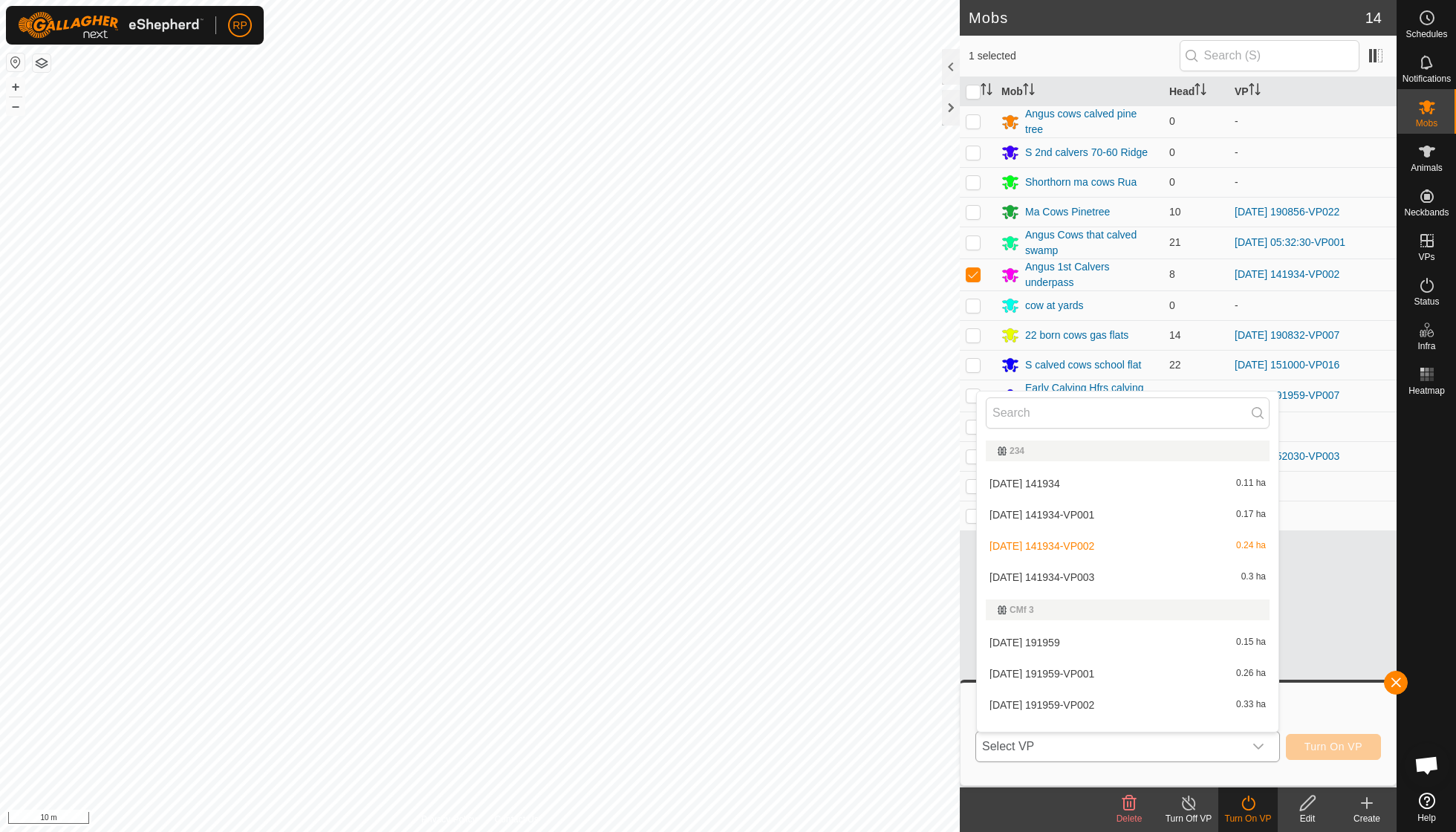
scroll to position [15, 0]
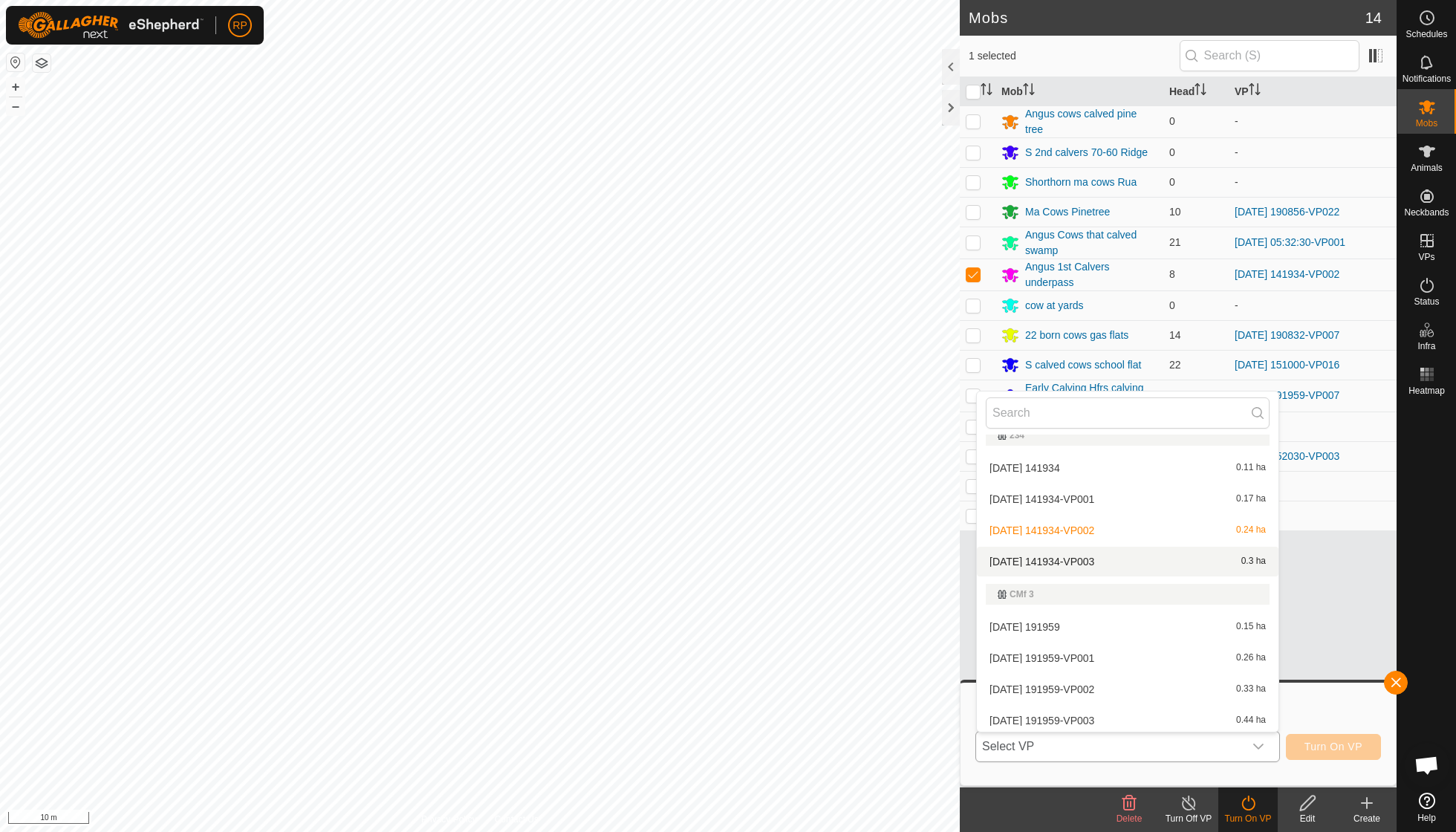
click at [1116, 560] on li "2025-09-18 141934-VP003 0.3 ha" at bounding box center [1127, 562] width 301 height 30
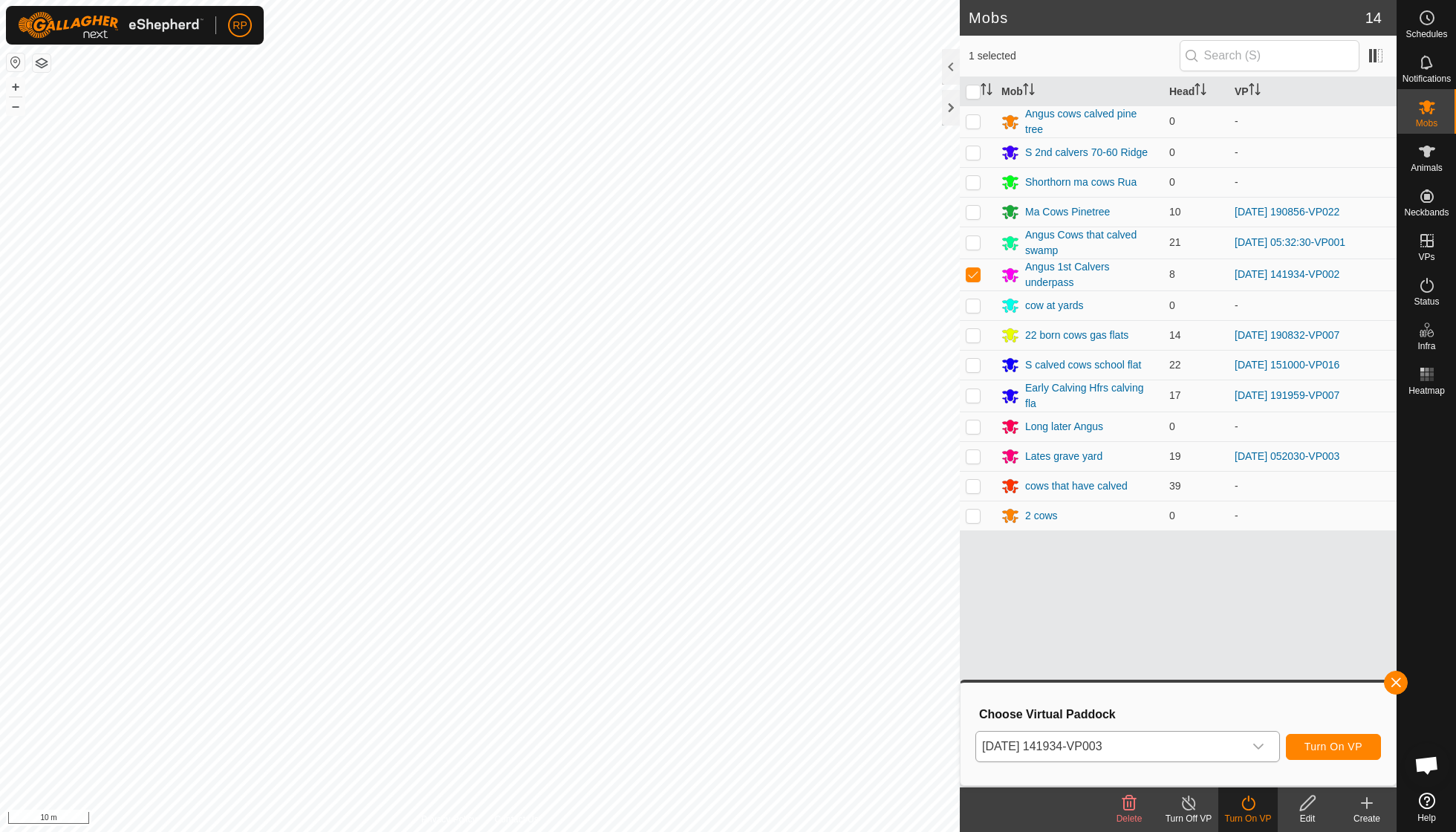
click at [1330, 750] on span "Turn On VP" at bounding box center [1332, 747] width 58 height 12
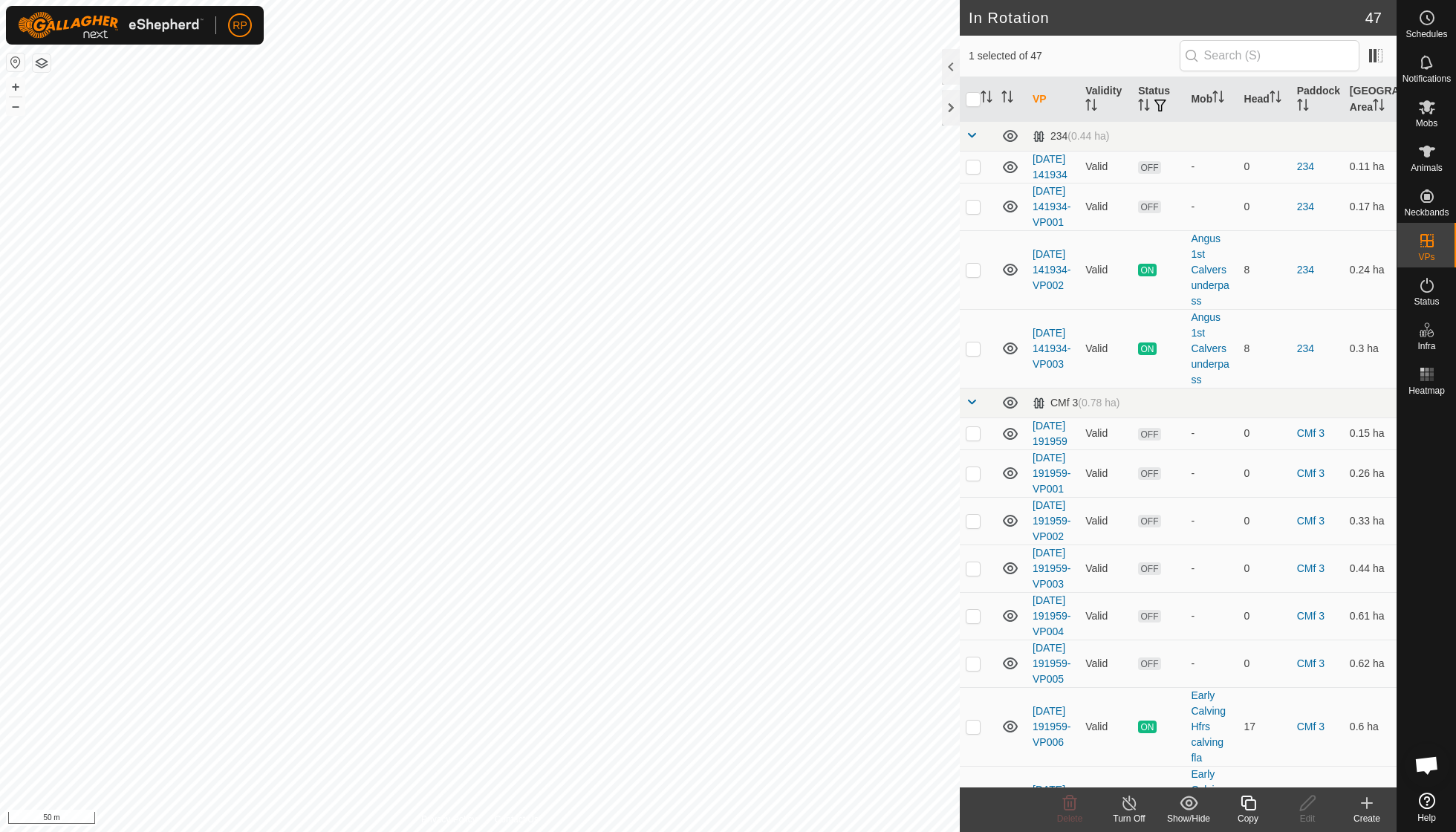
click at [1249, 809] on icon at bounding box center [1247, 803] width 15 height 15
checkbox input "true"
click at [1432, 114] on icon at bounding box center [1427, 106] width 18 height 18
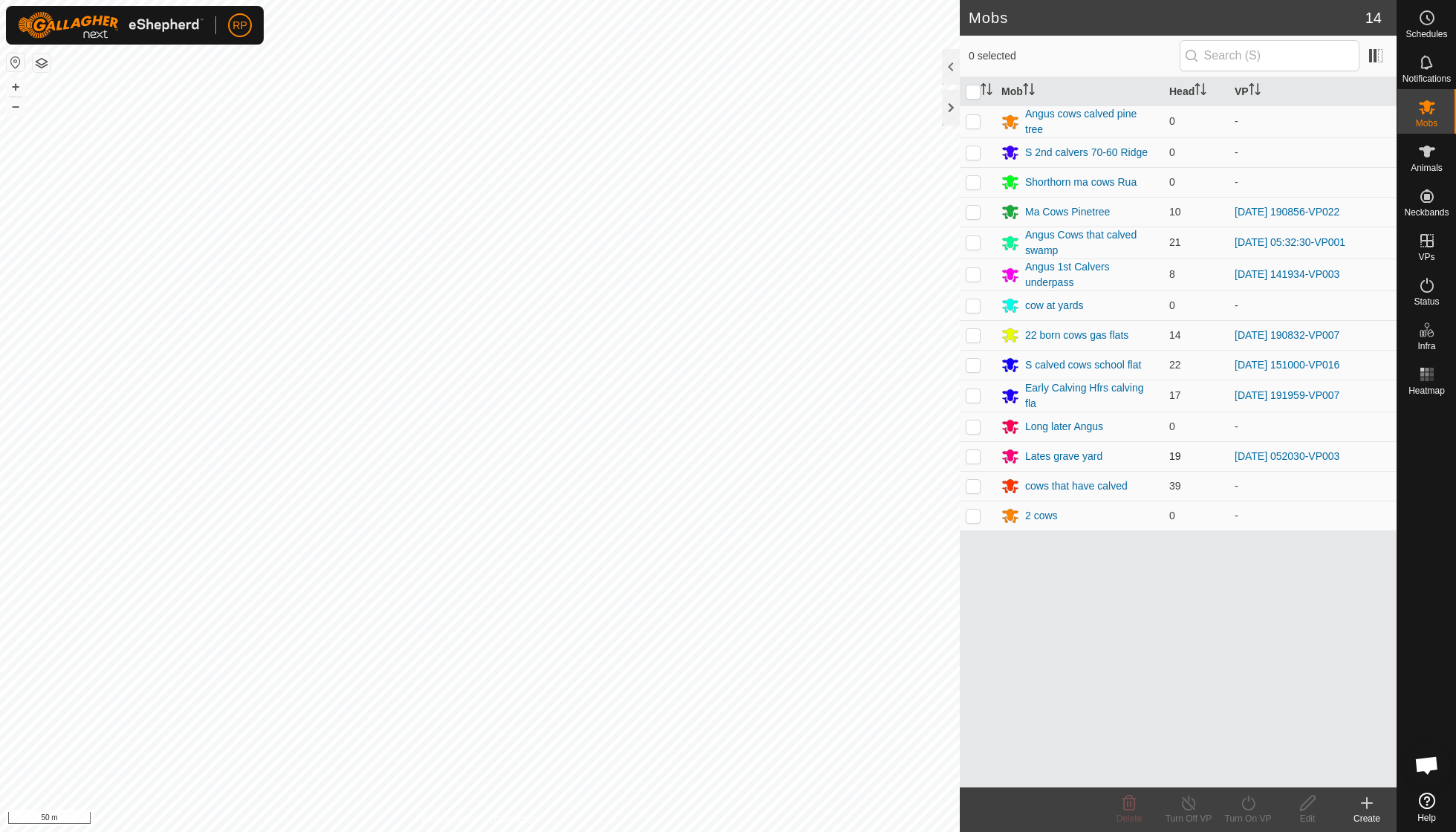
click at [975, 452] on p-checkbox at bounding box center [973, 456] width 15 height 12
checkbox input "true"
click at [1258, 810] on turn-on-svg-icon at bounding box center [1247, 803] width 59 height 18
click at [1252, 768] on link "Now" at bounding box center [1292, 769] width 147 height 30
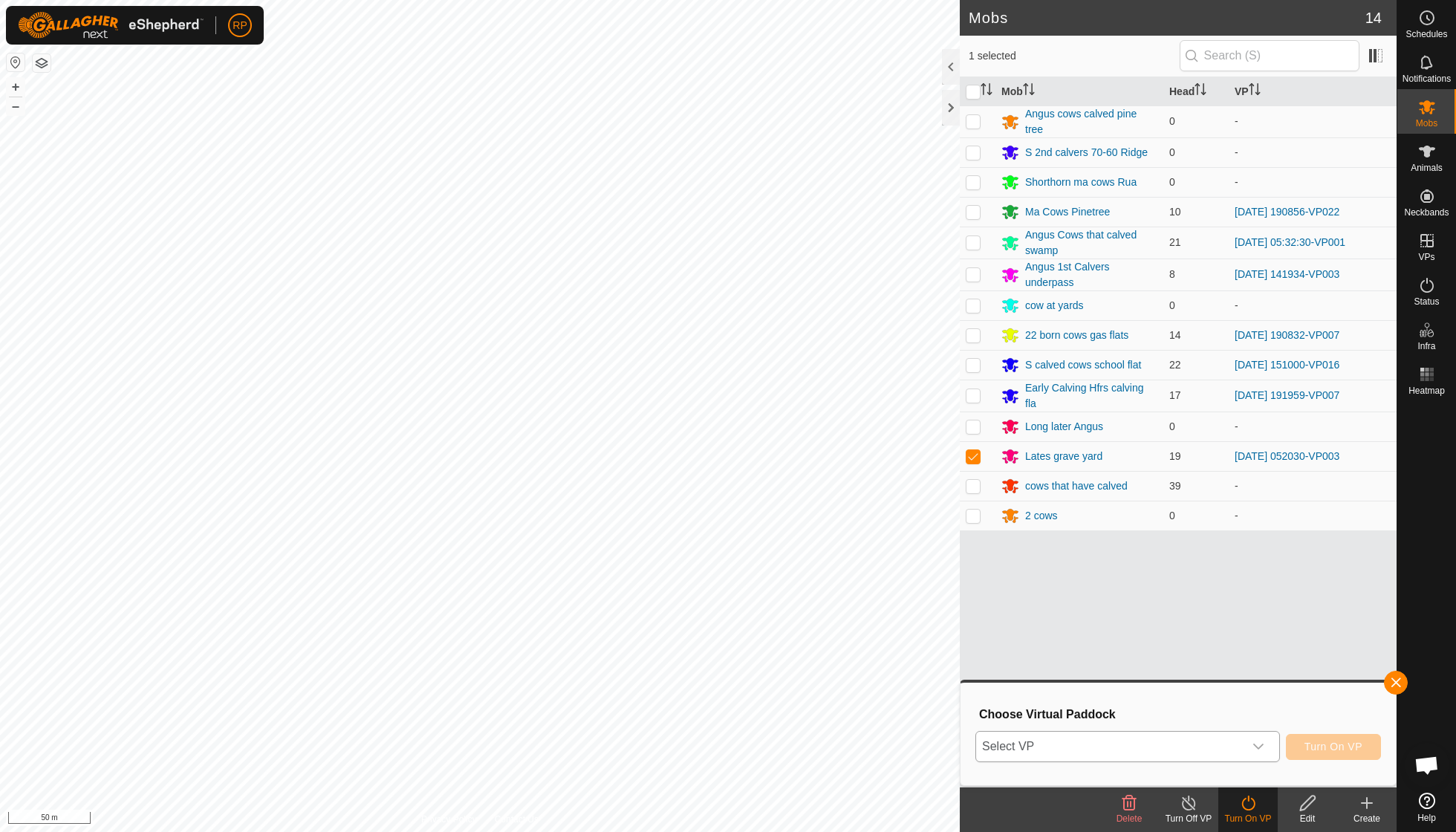
click at [1258, 742] on icon "dropdown trigger" at bounding box center [1259, 747] width 12 height 12
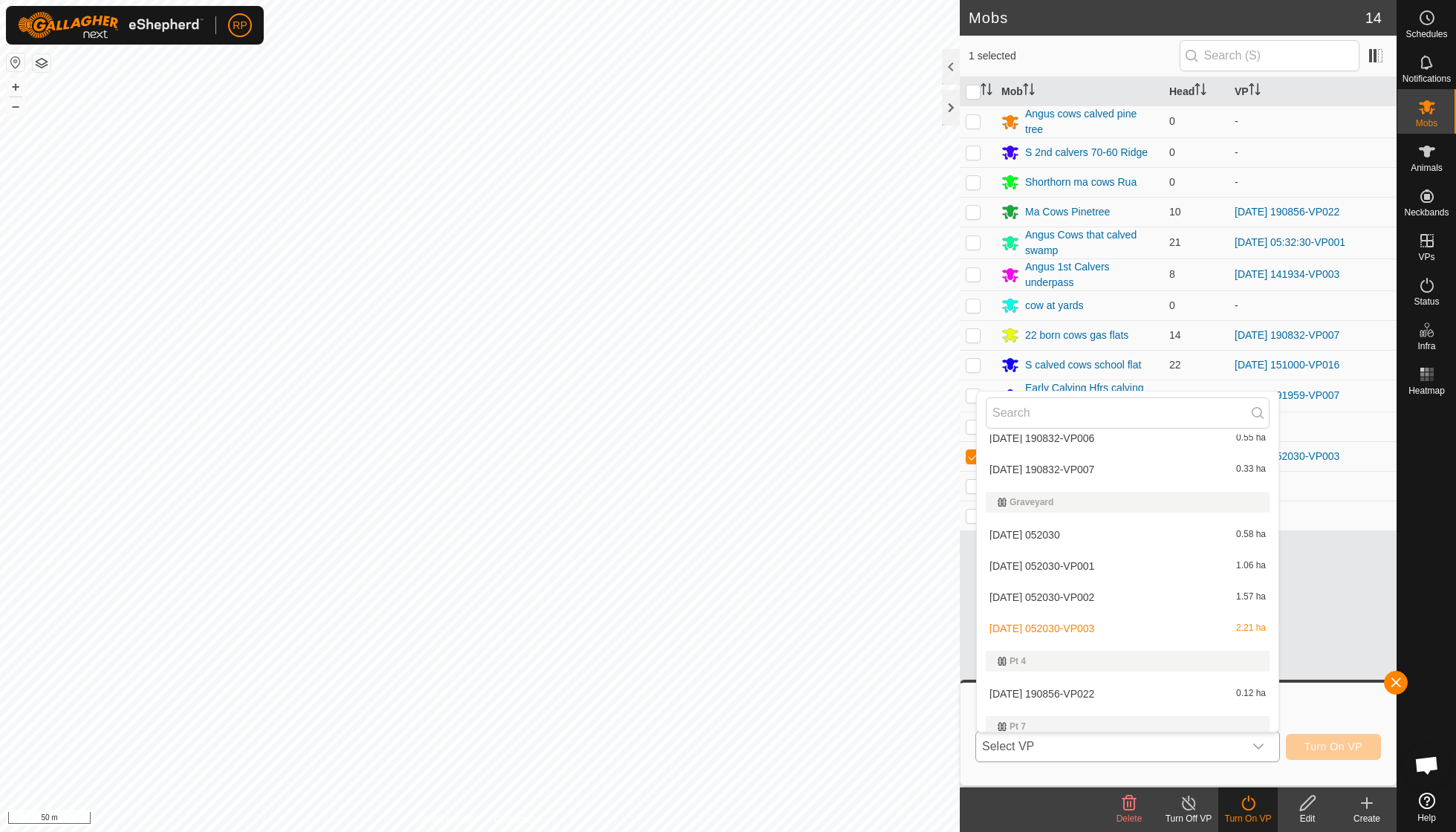
scroll to position [678, 0]
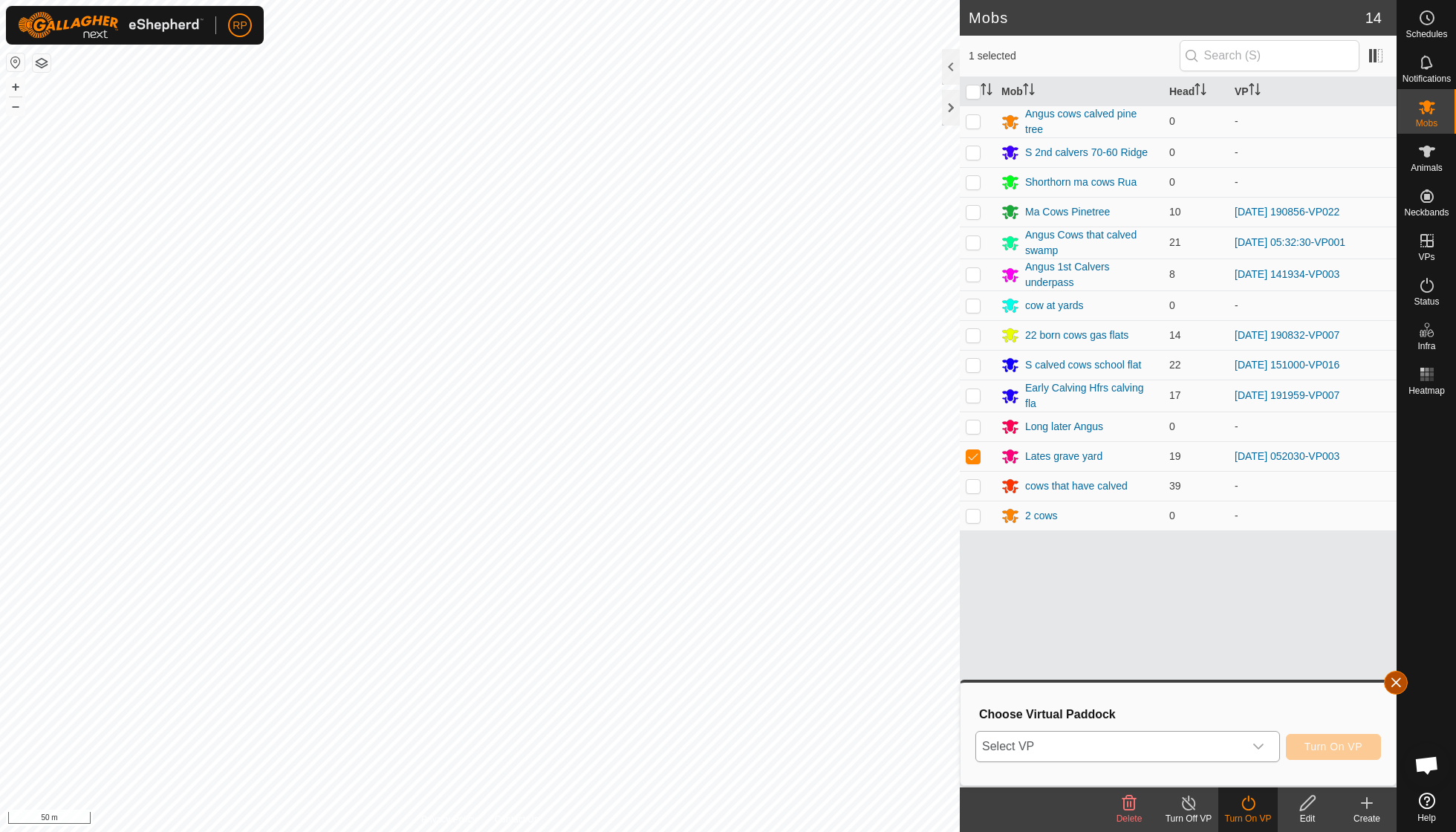
click at [1394, 684] on span "button" at bounding box center [1396, 683] width 12 height 12
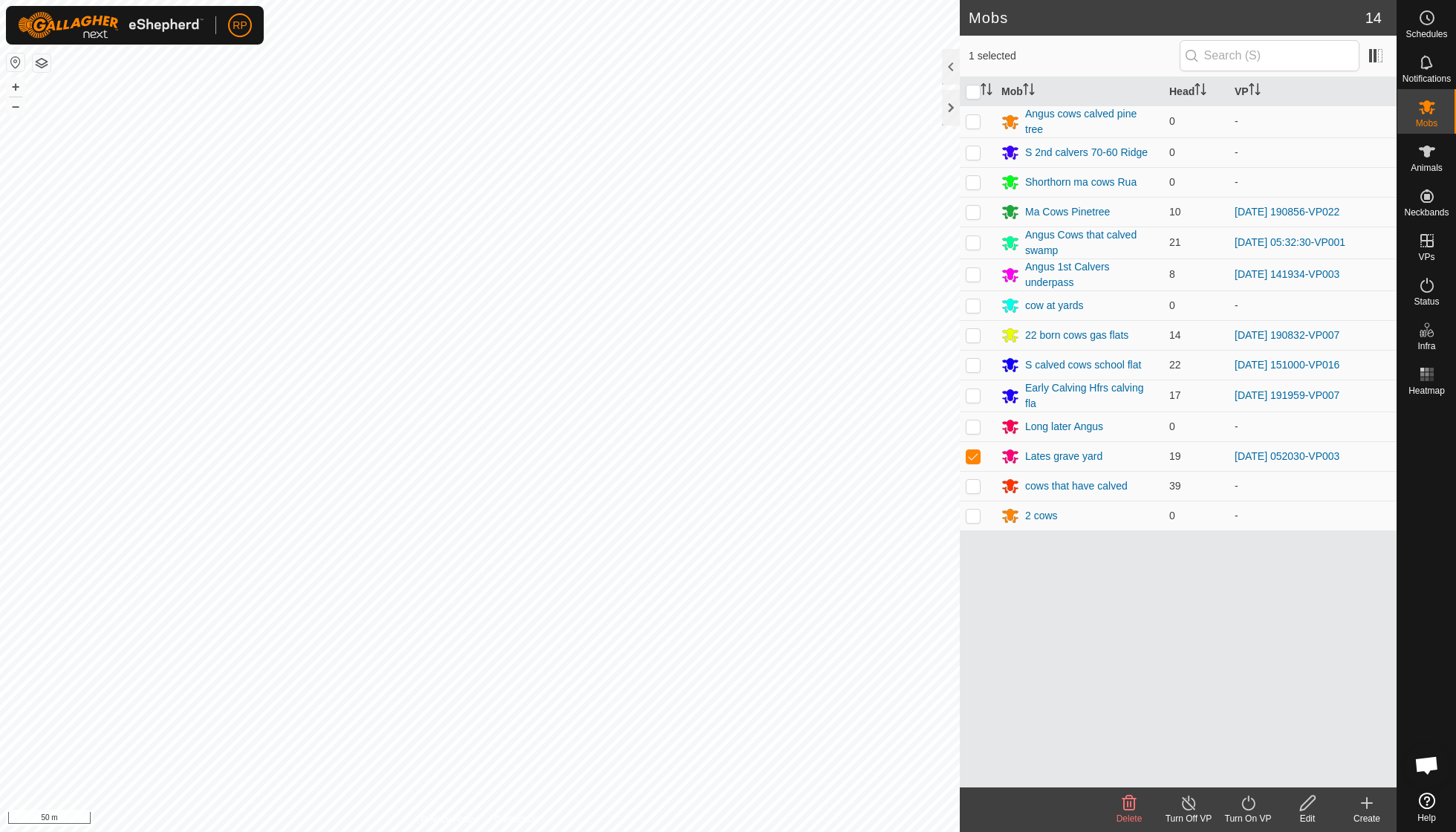
click at [1249, 804] on icon at bounding box center [1248, 803] width 19 height 18
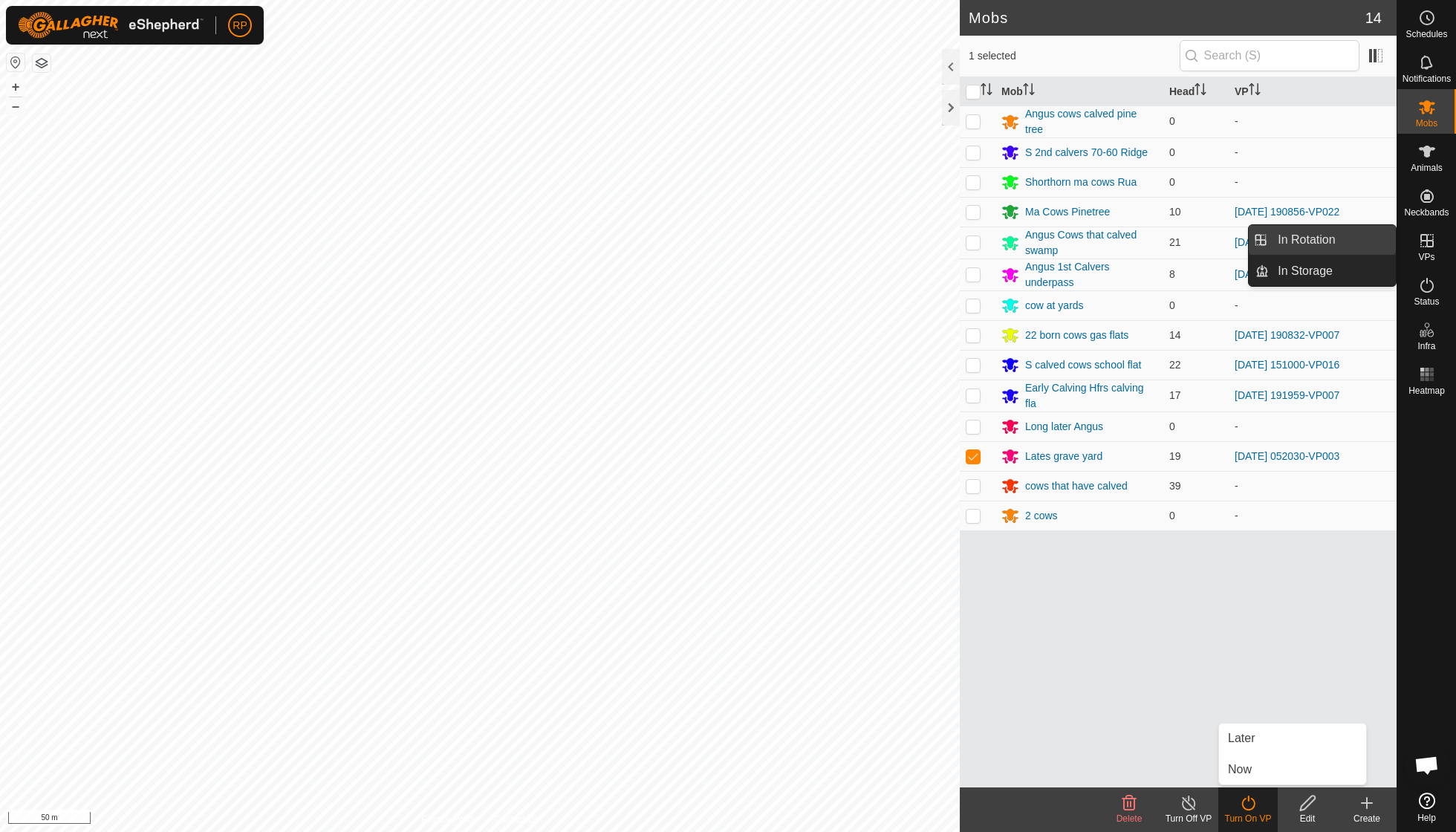
click at [1341, 238] on link "In Rotation" at bounding box center [1332, 240] width 127 height 30
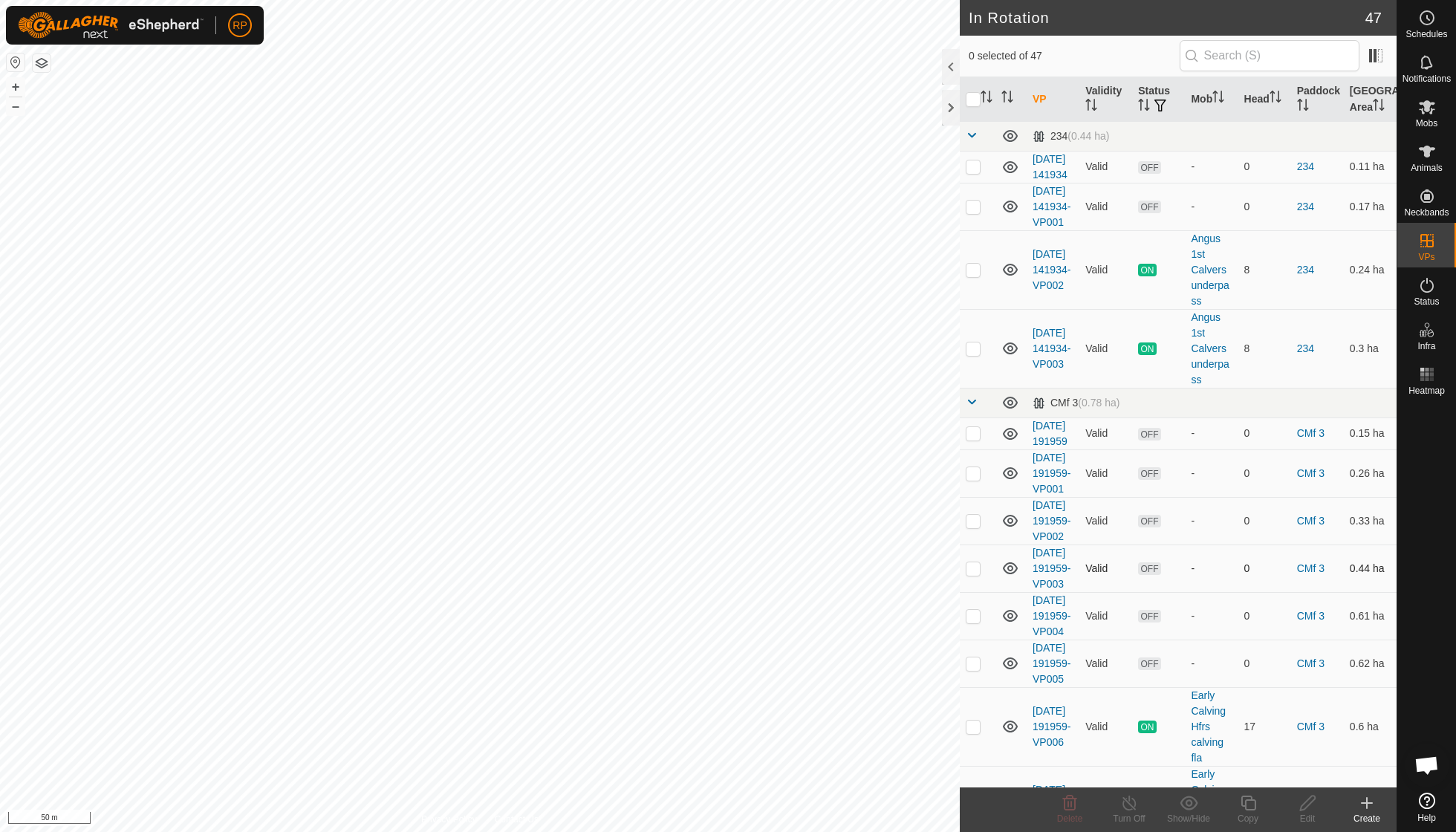
checkbox input "true"
click at [1243, 802] on icon at bounding box center [1248, 803] width 19 height 18
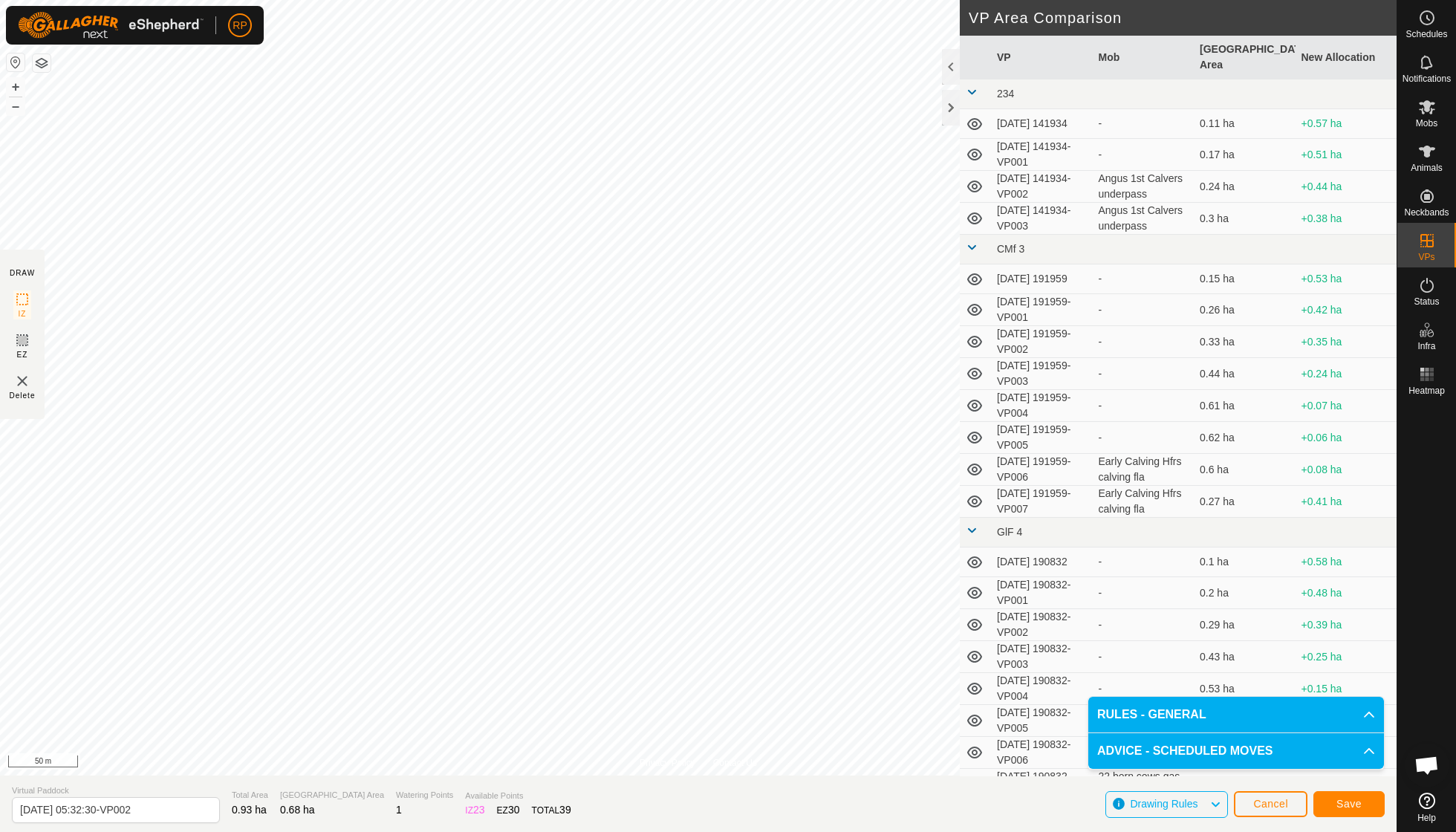
click at [1349, 798] on span "Save" at bounding box center [1349, 804] width 25 height 12
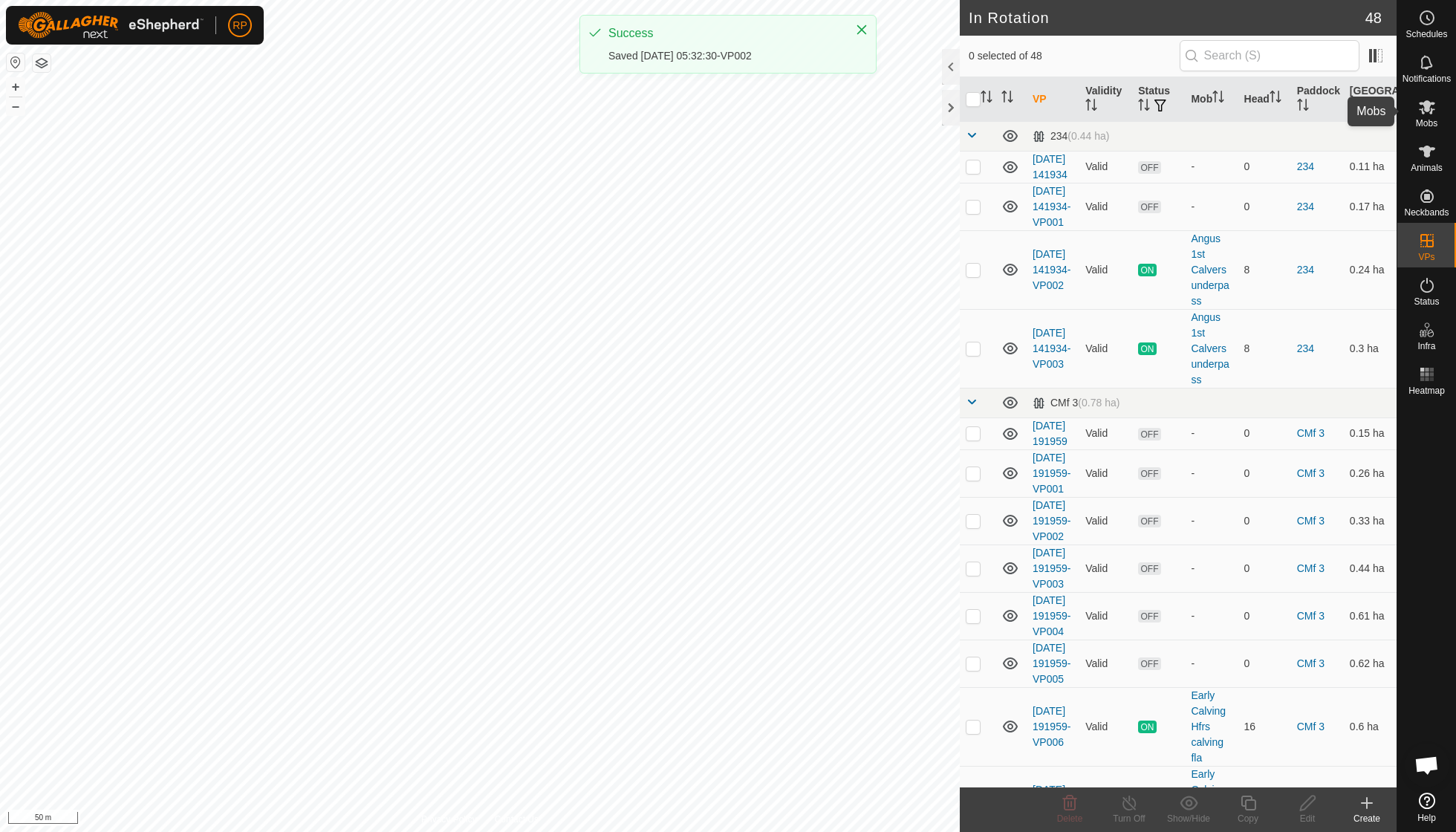
click at [1435, 112] on icon at bounding box center [1427, 106] width 18 height 18
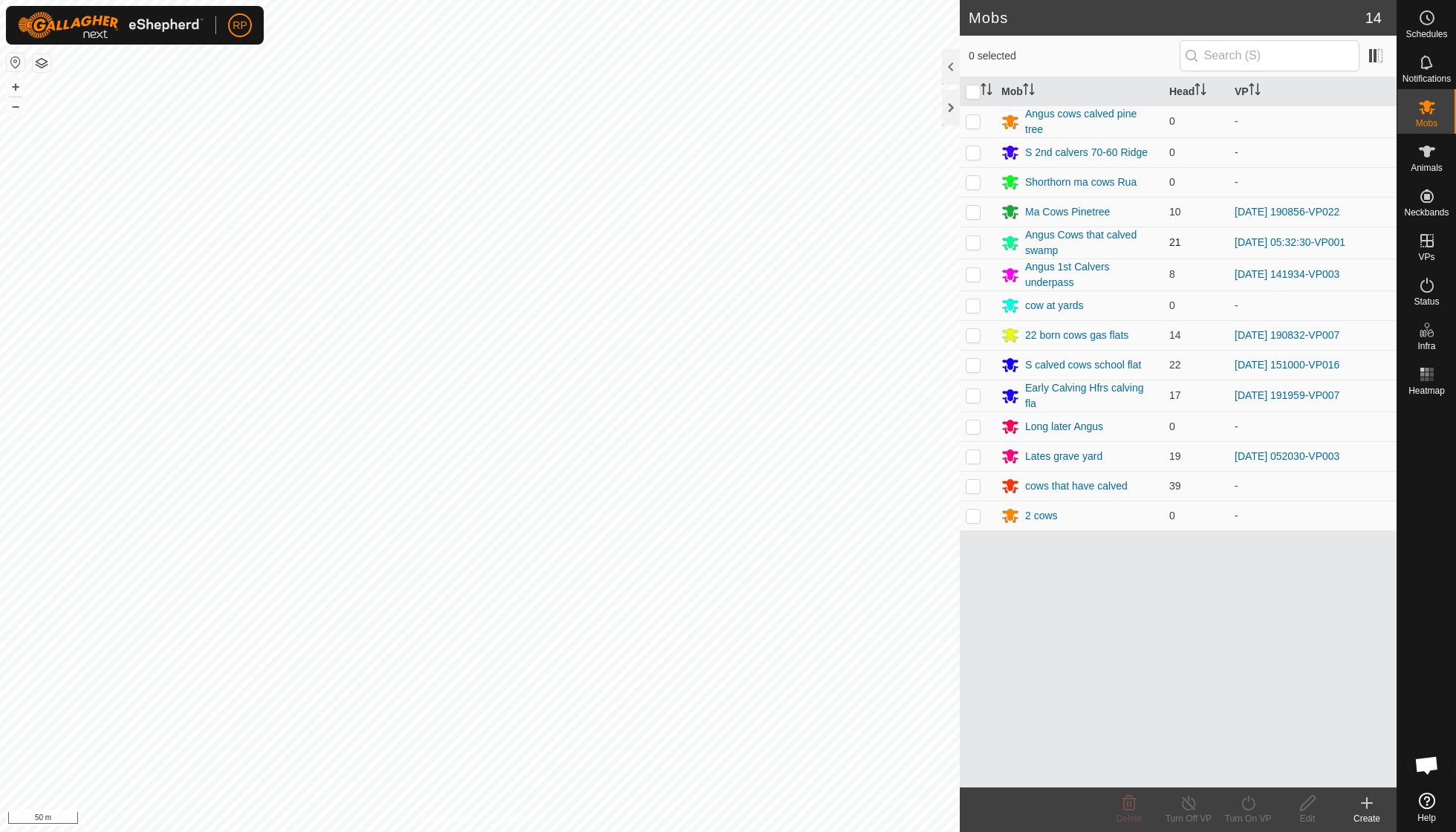
click at [973, 238] on p-checkbox at bounding box center [973, 242] width 15 height 12
checkbox input "true"
click at [1248, 804] on icon at bounding box center [1248, 803] width 19 height 18
click at [1249, 771] on span "Now" at bounding box center [1240, 769] width 24 height 18
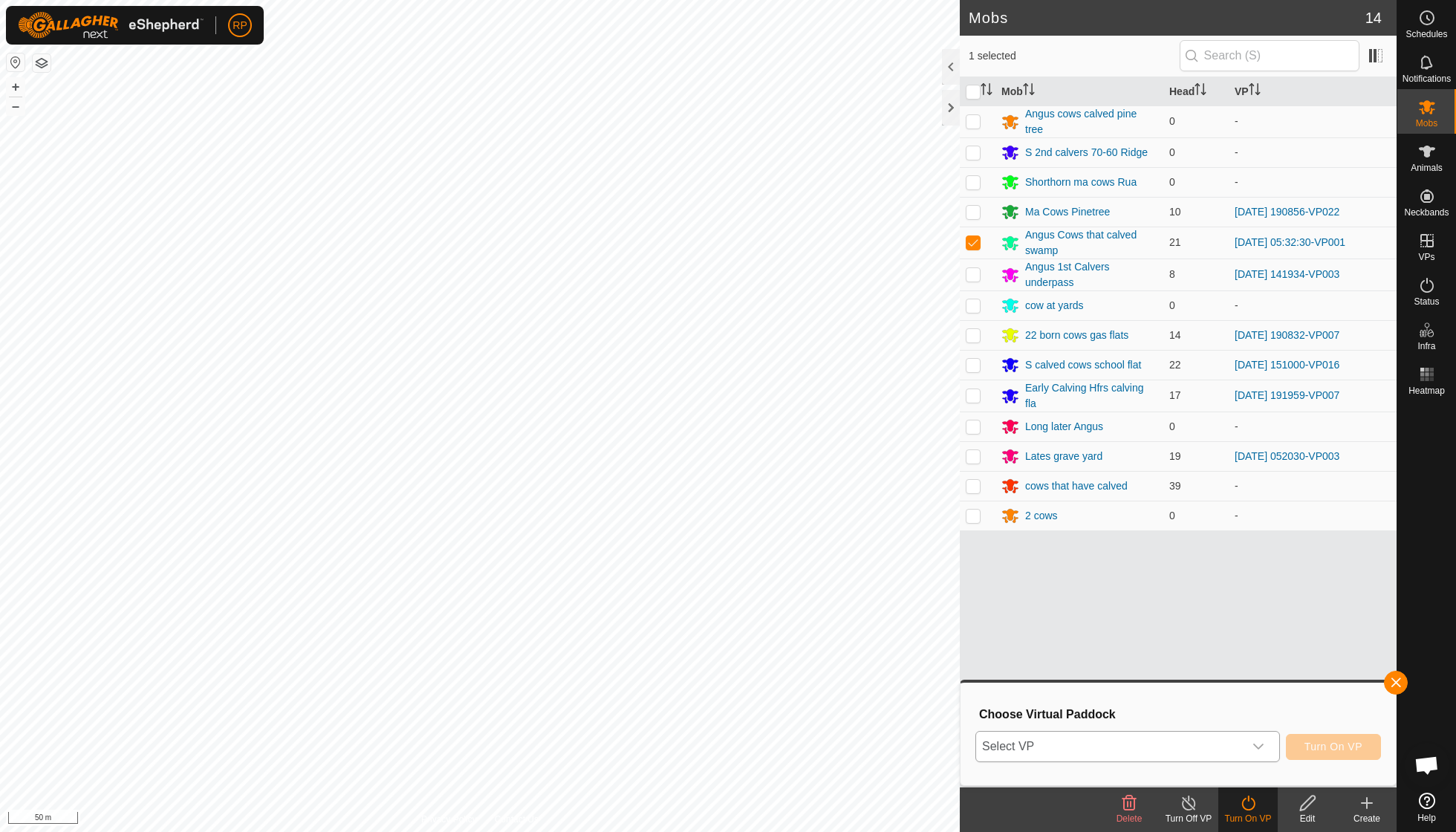
click at [1259, 744] on icon "dropdown trigger" at bounding box center [1259, 747] width 12 height 12
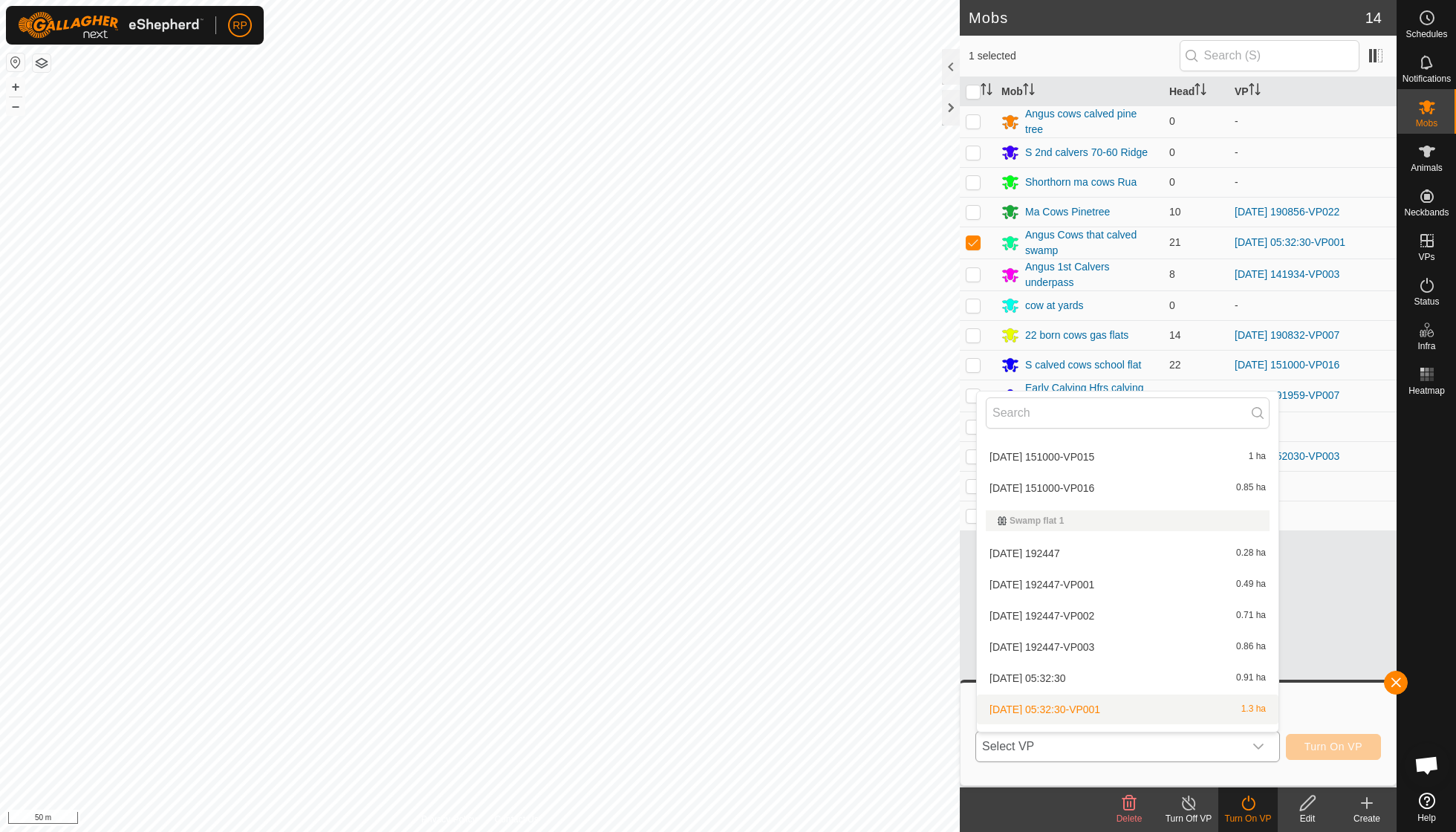
scroll to position [1483, 0]
click at [1106, 726] on li "2025-09-19 05:32:30-VP002 0.68 ha" at bounding box center [1127, 740] width 301 height 30
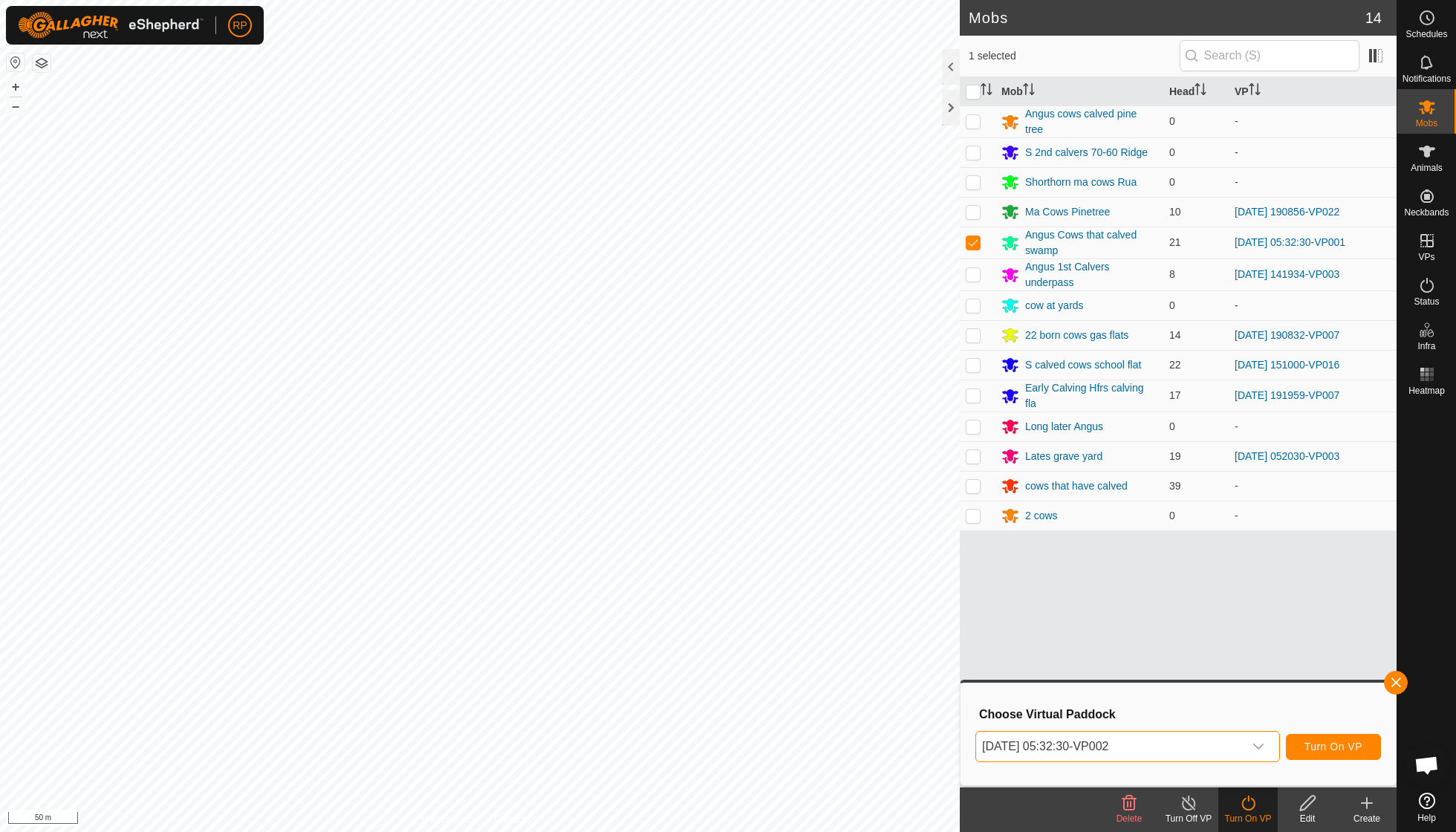
click at [1328, 738] on button "Turn On VP" at bounding box center [1333, 747] width 95 height 26
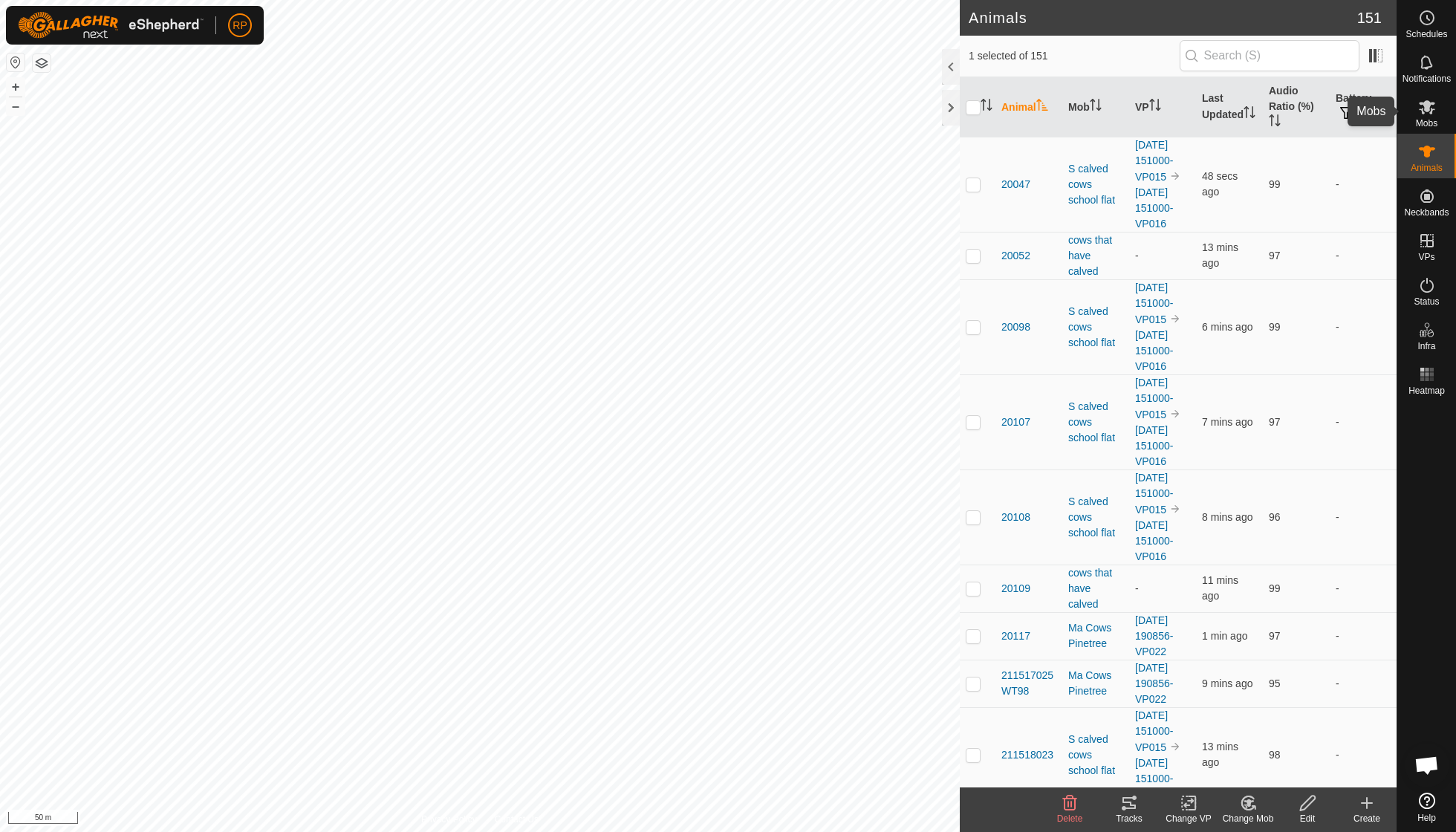
click at [1432, 118] on span "Mobs" at bounding box center [1426, 123] width 21 height 9
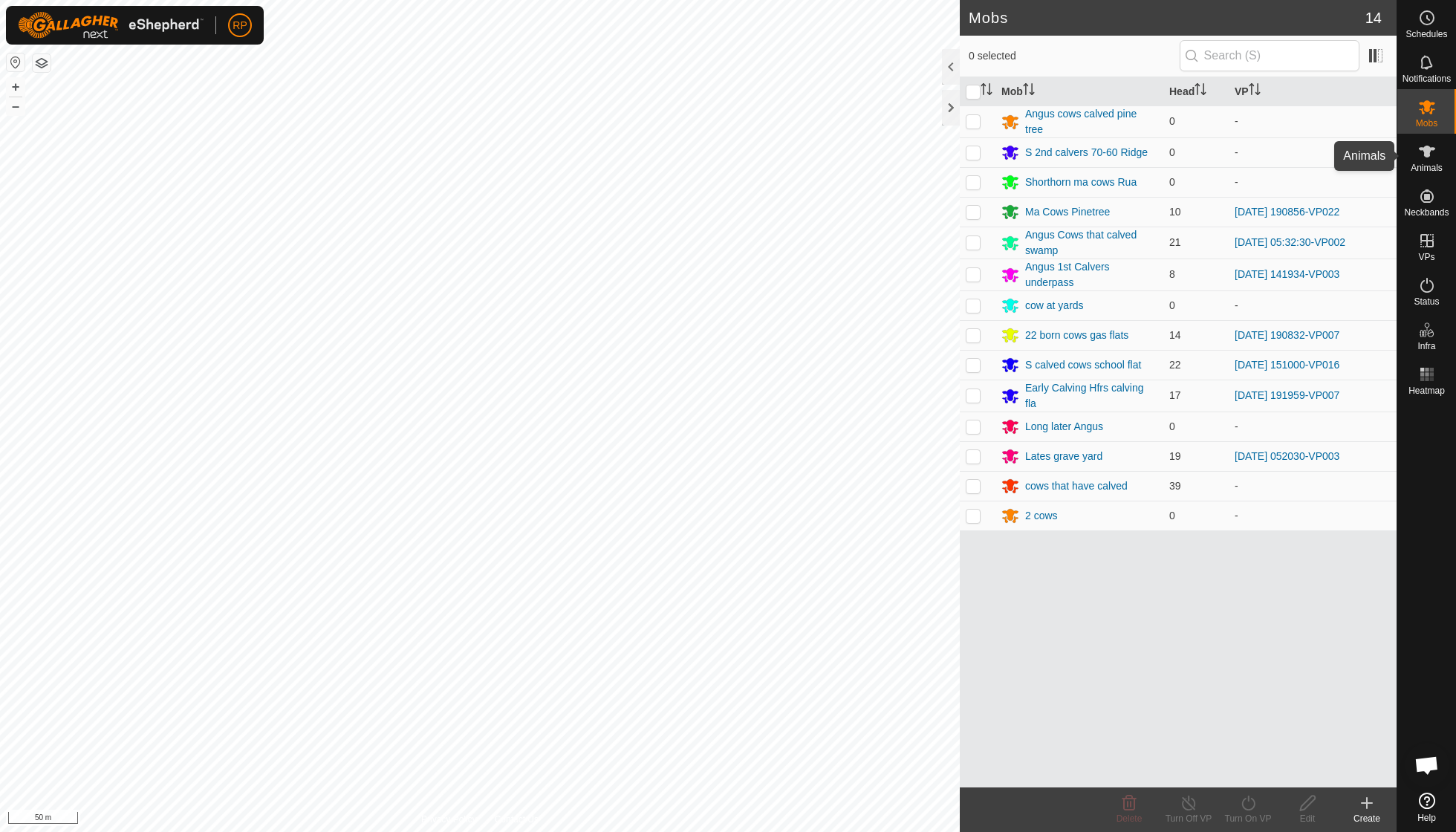
click at [1432, 163] on span "Animals" at bounding box center [1426, 167] width 32 height 9
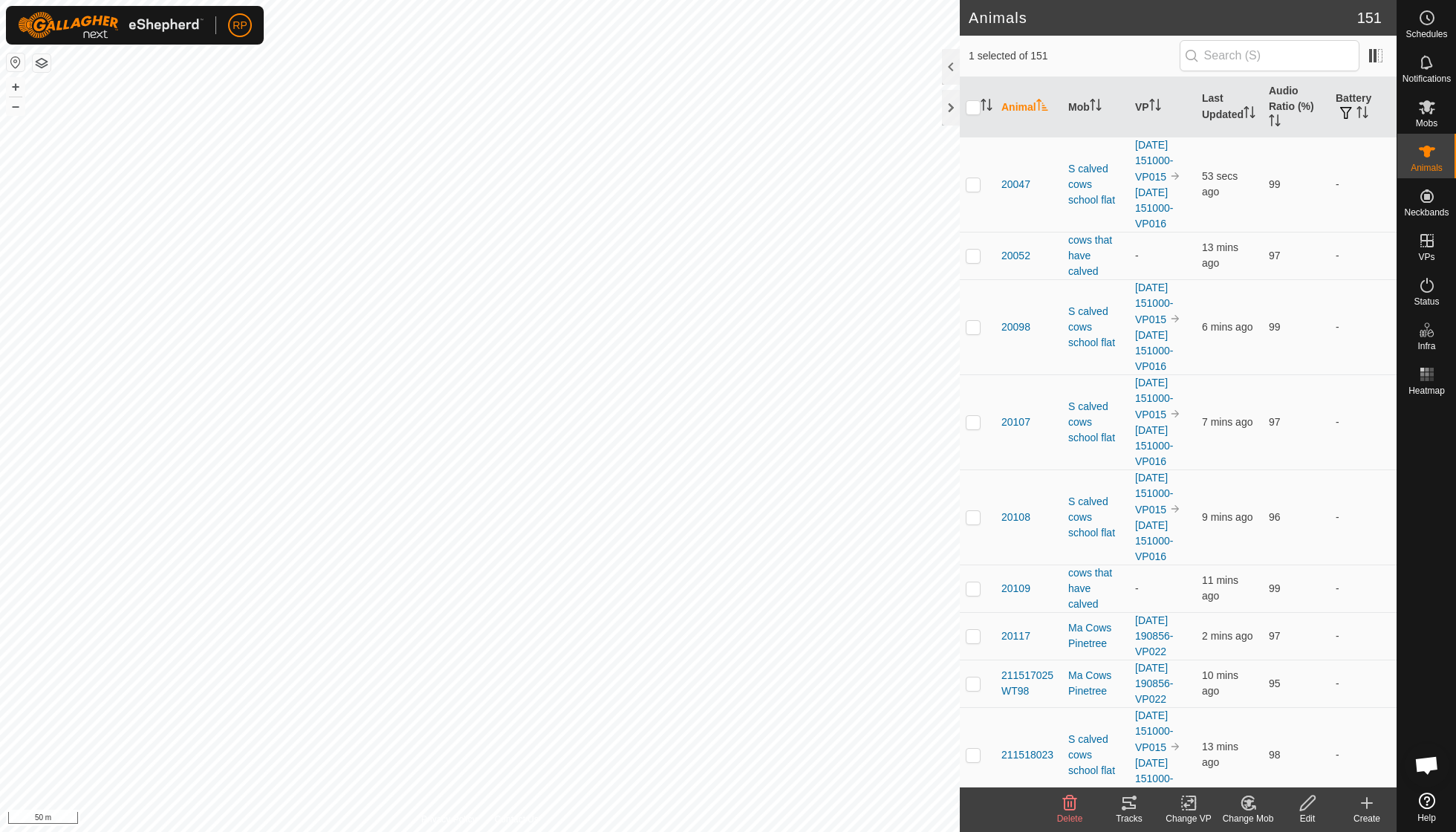
click at [1121, 807] on icon at bounding box center [1129, 803] width 18 height 18
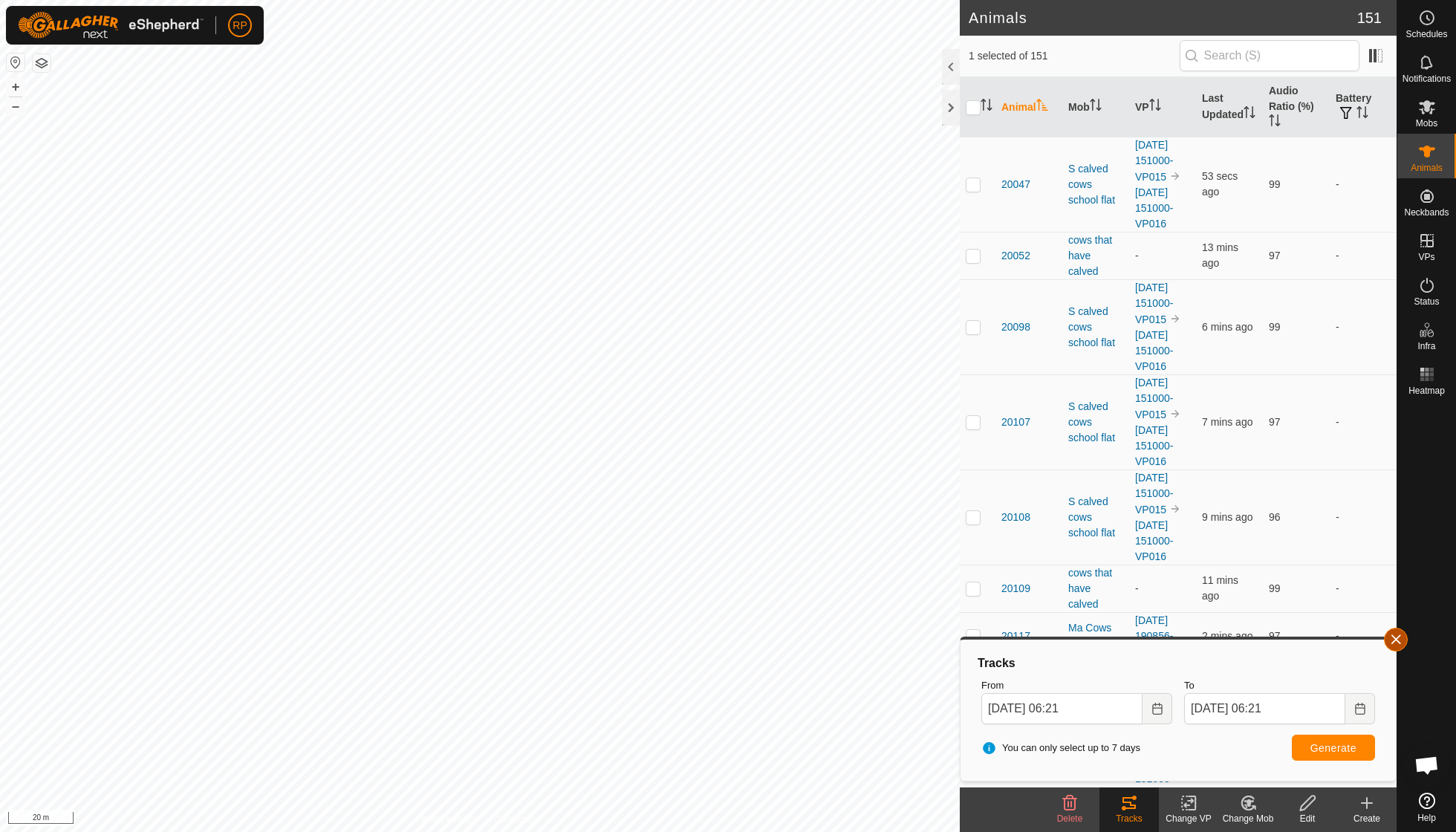
click at [1398, 649] on button "button" at bounding box center [1396, 640] width 24 height 24
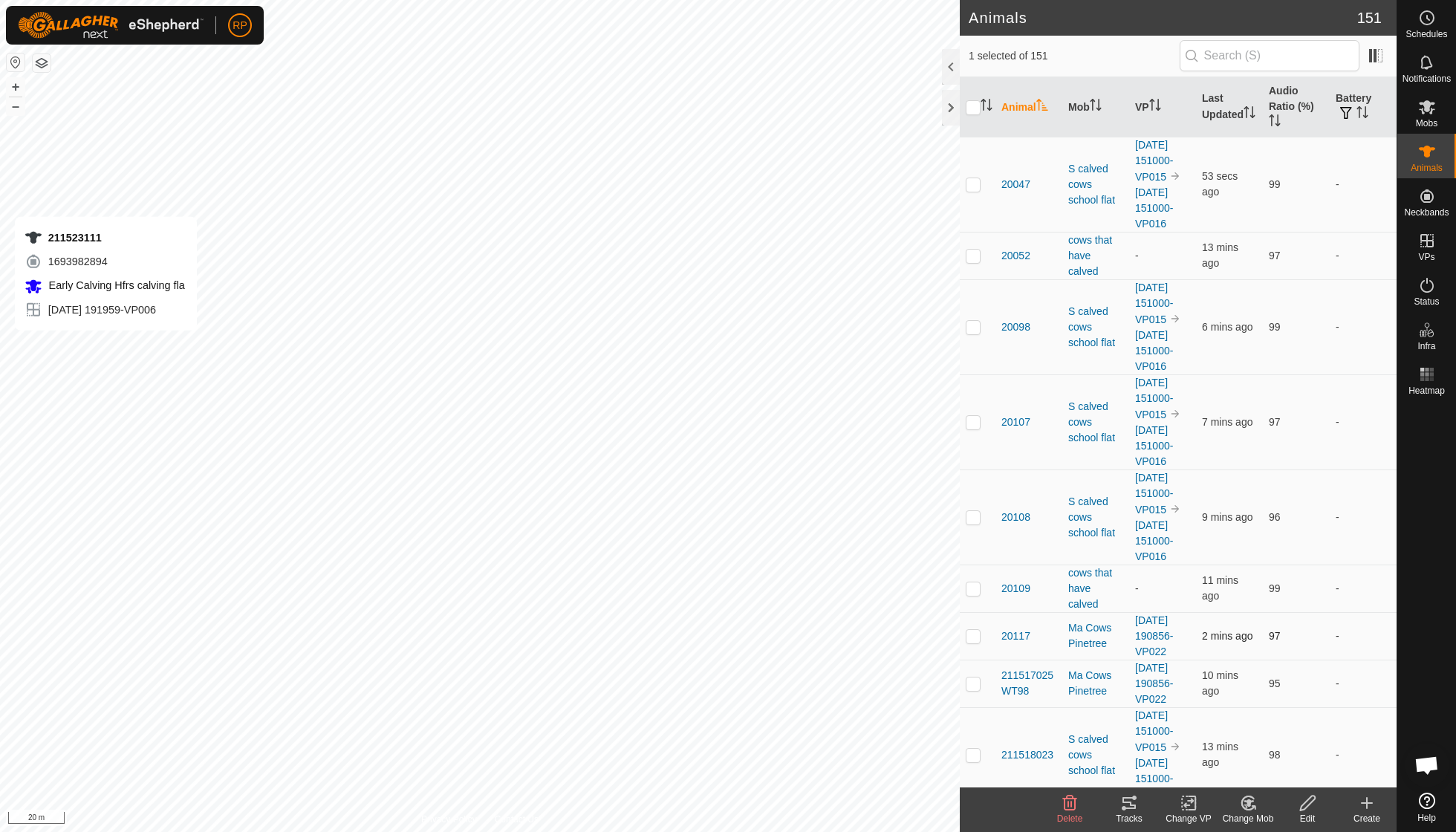
checkbox input "false"
checkbox input "true"
click at [1192, 809] on icon at bounding box center [1192, 804] width 7 height 14
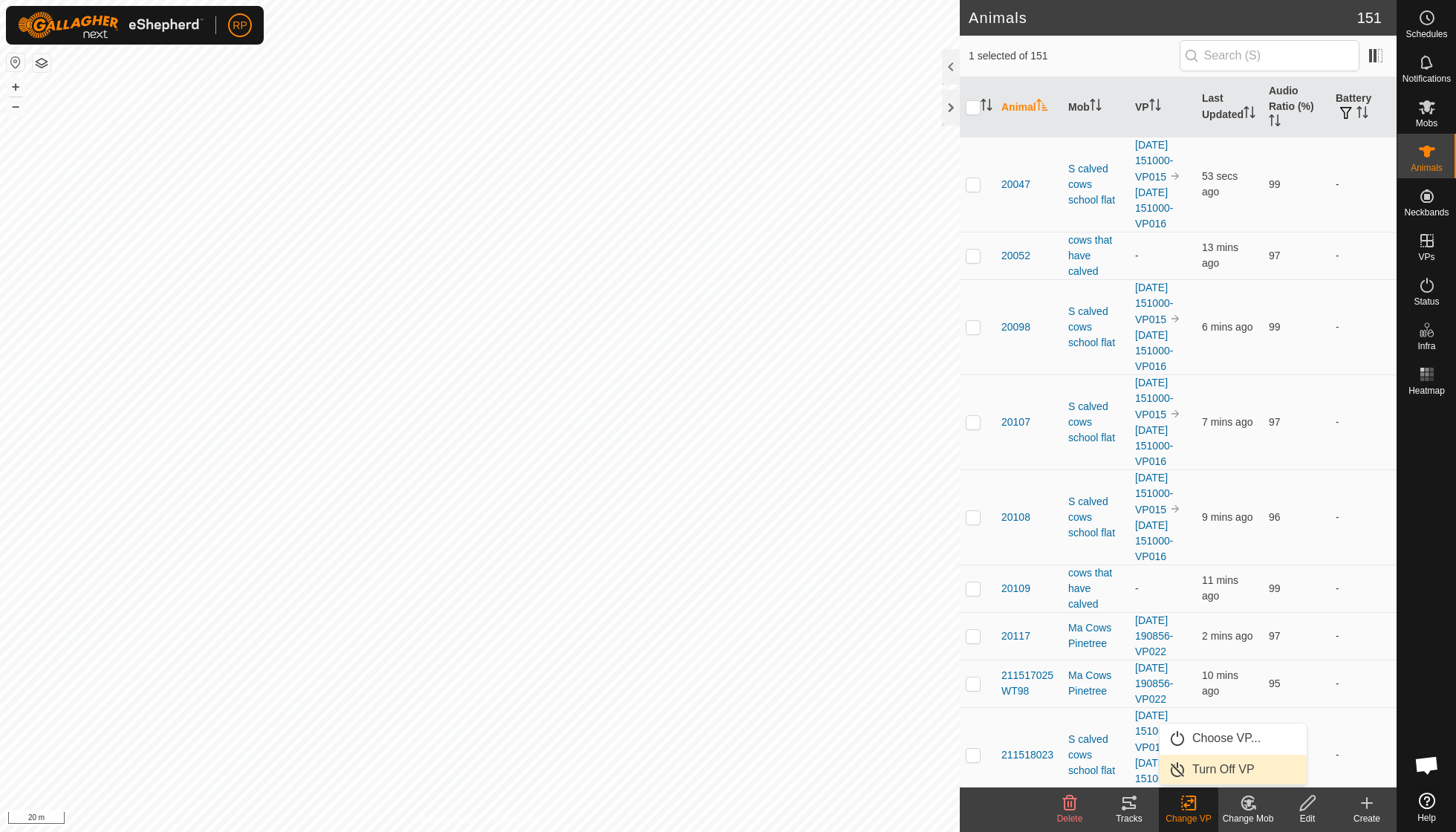
click at [1208, 770] on link "Turn Off VP" at bounding box center [1233, 769] width 147 height 30
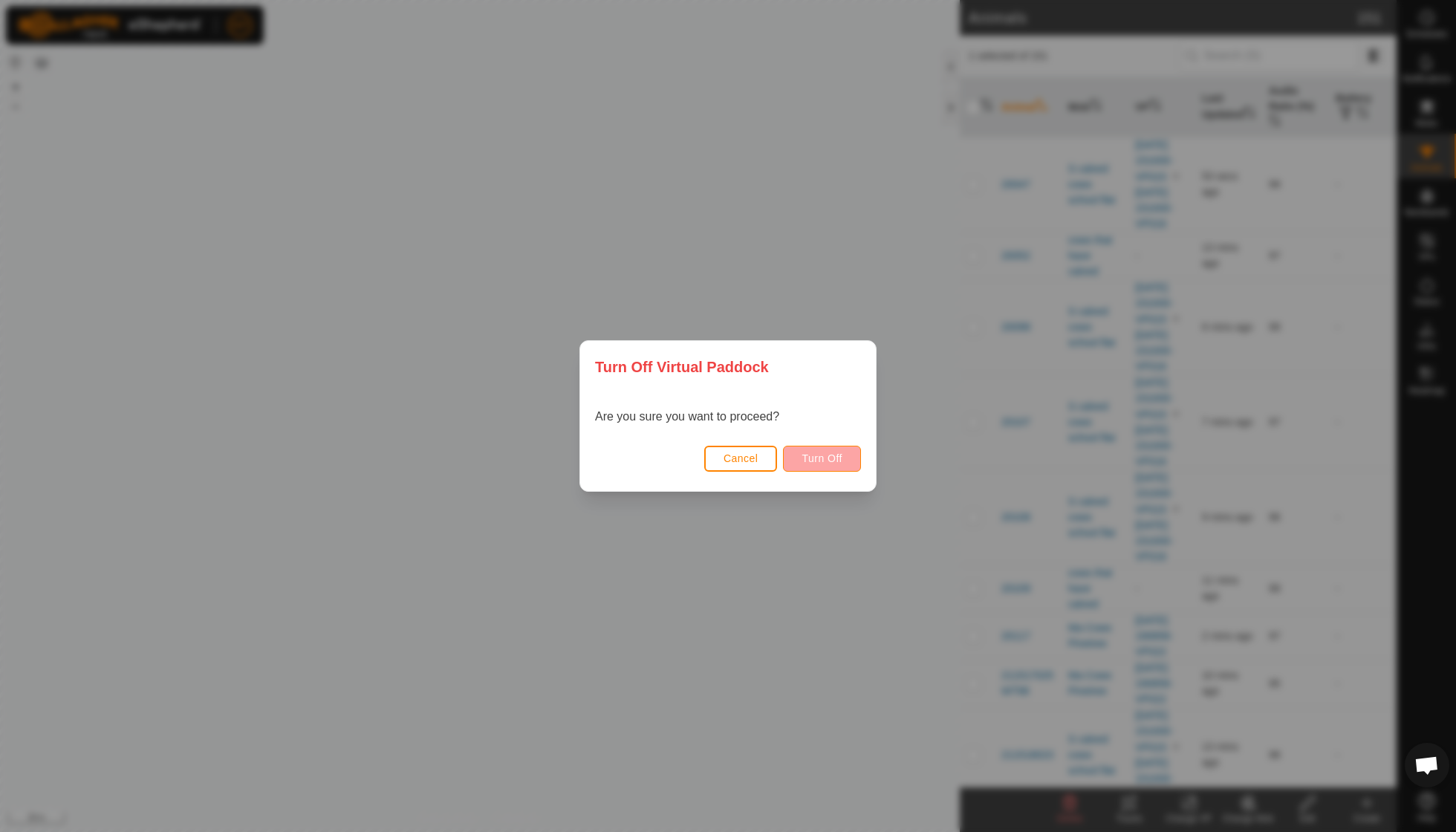
click at [838, 458] on span "Turn Off" at bounding box center [822, 459] width 41 height 12
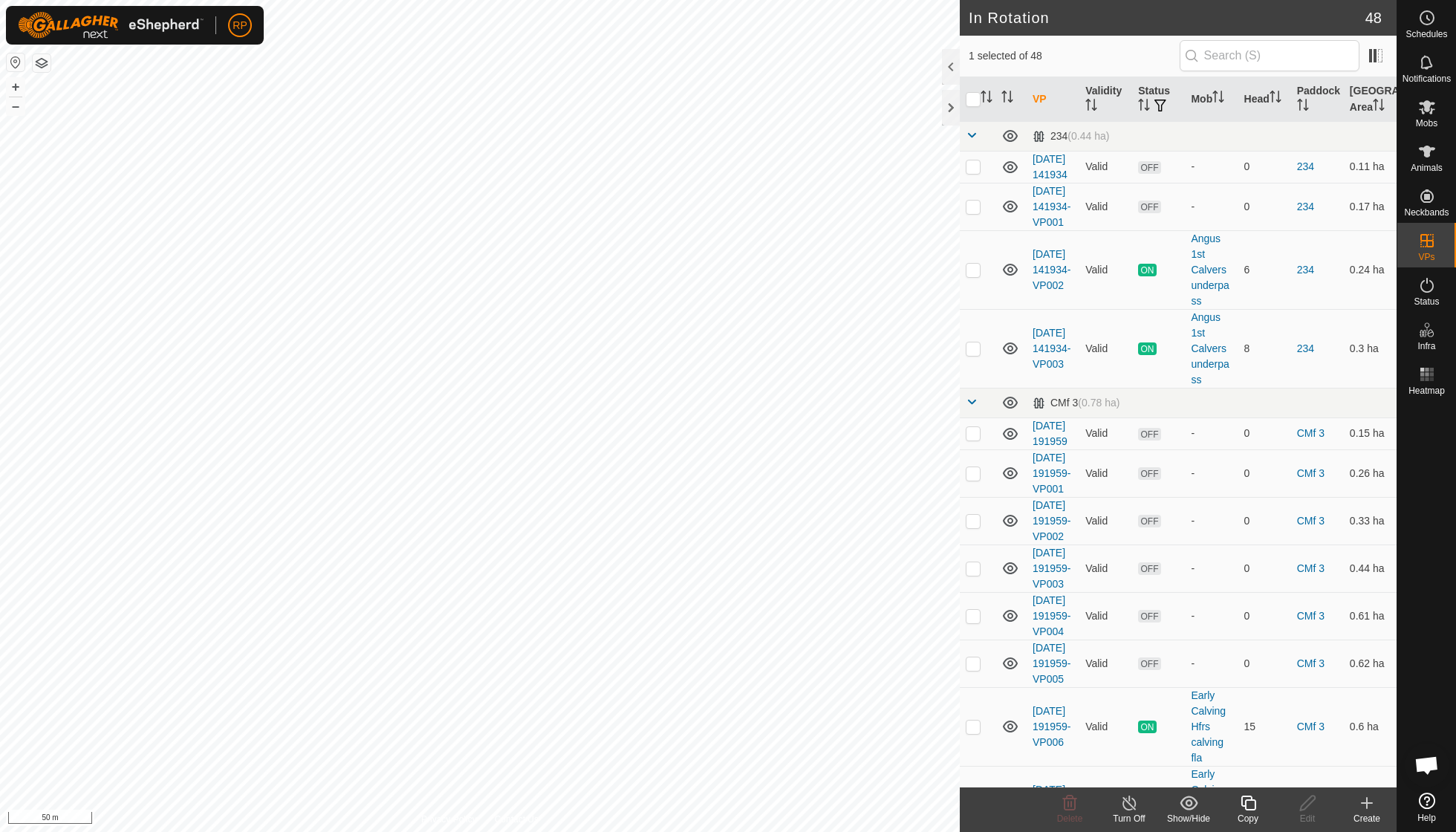
click at [1243, 804] on icon at bounding box center [1248, 803] width 19 height 18
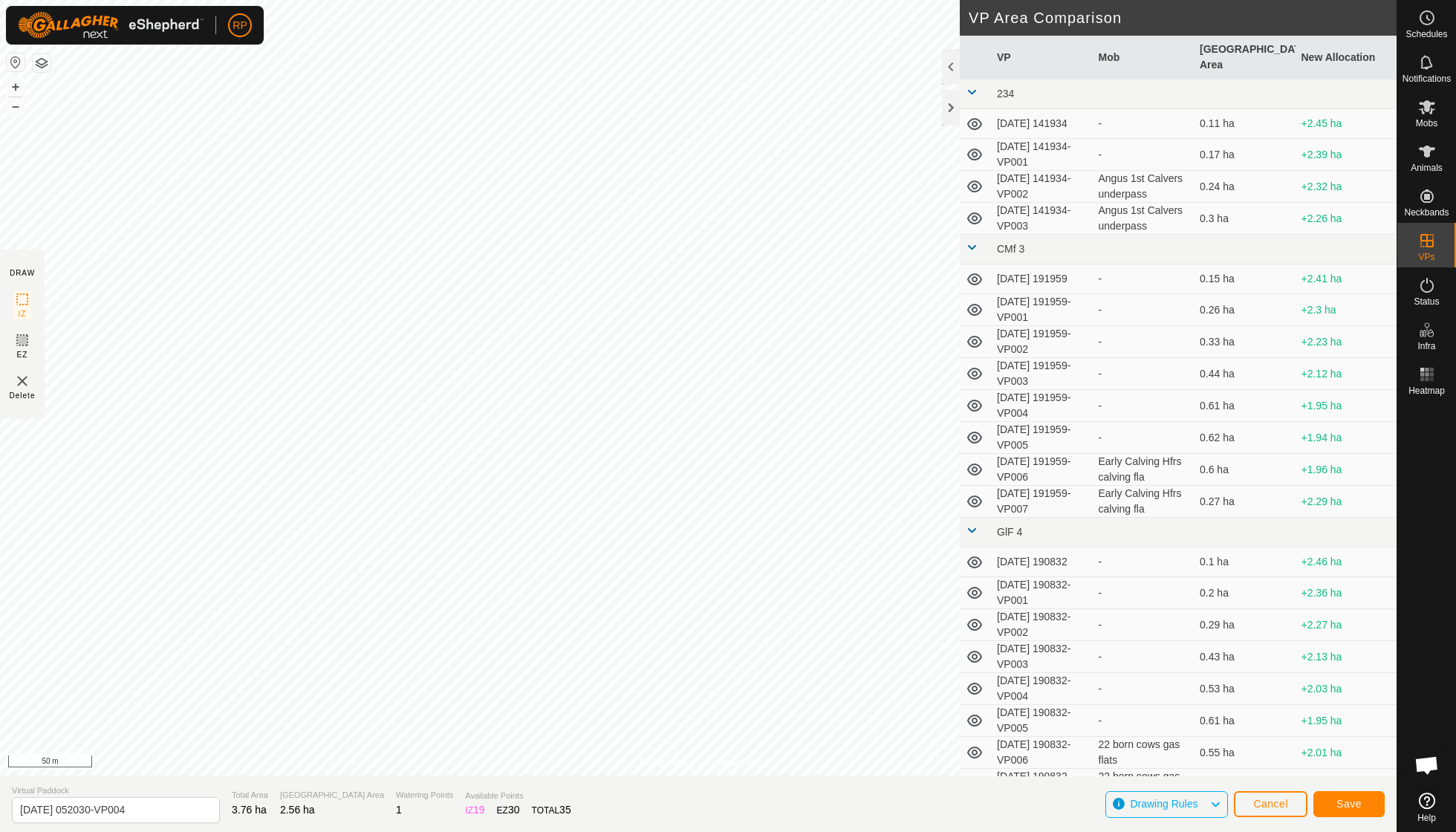
click at [1361, 810] on button "Save" at bounding box center [1349, 805] width 71 height 26
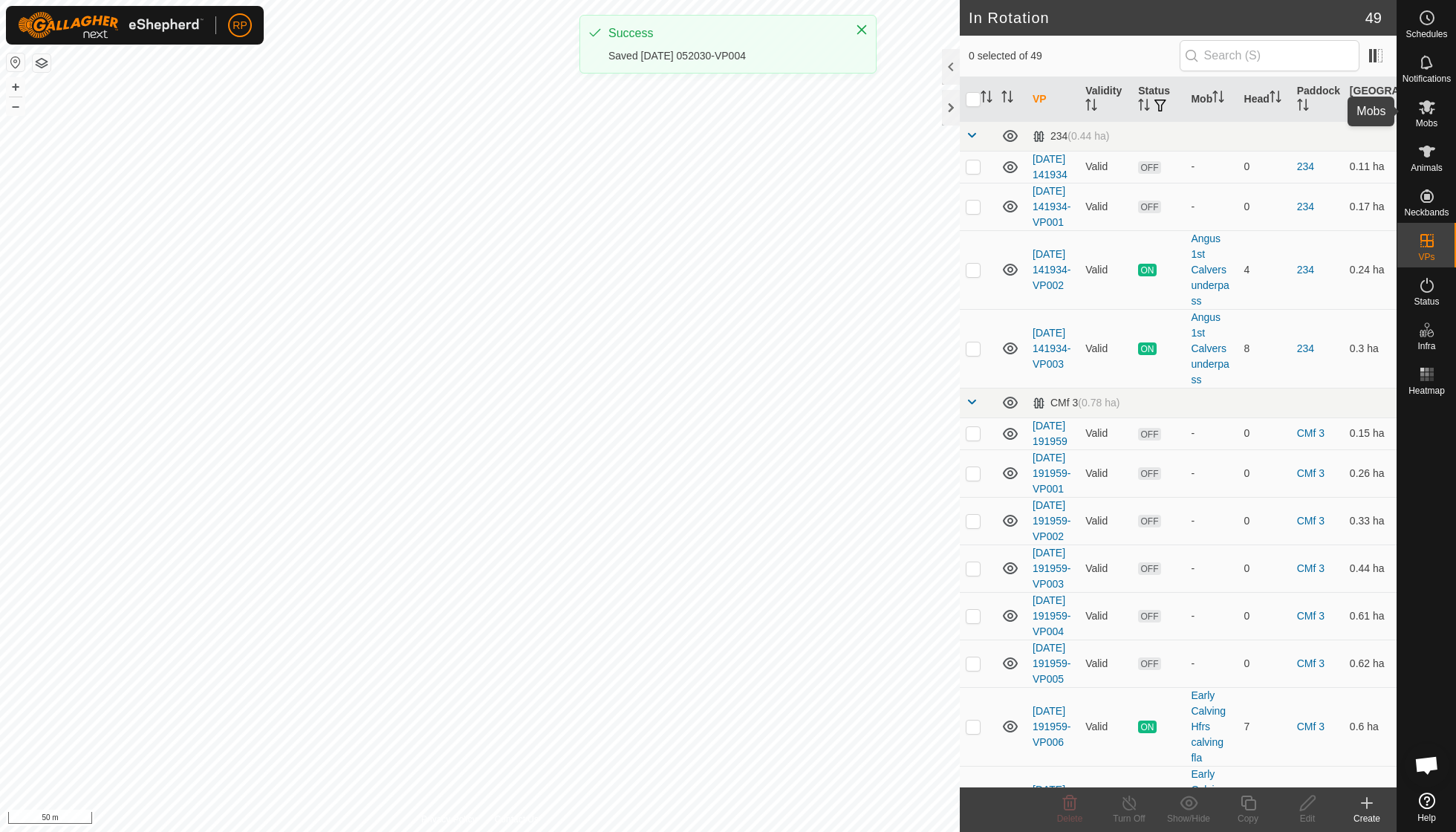
click at [1425, 118] on span "Mobs" at bounding box center [1426, 123] width 21 height 9
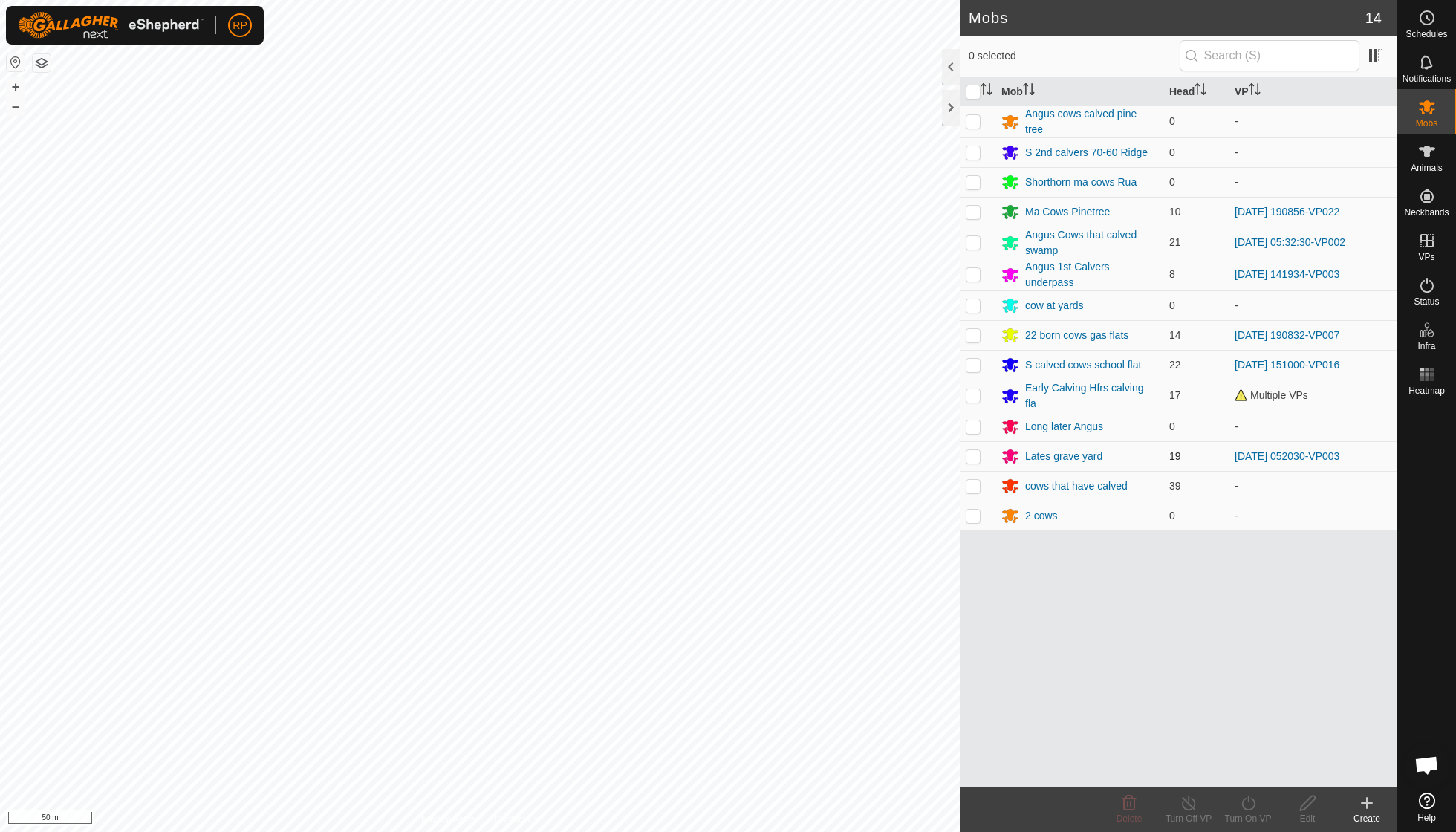
click at [973, 452] on p-checkbox at bounding box center [973, 456] width 15 height 12
checkbox input "true"
click at [1243, 804] on icon at bounding box center [1248, 803] width 19 height 18
click at [1245, 768] on link "Now" at bounding box center [1292, 769] width 147 height 30
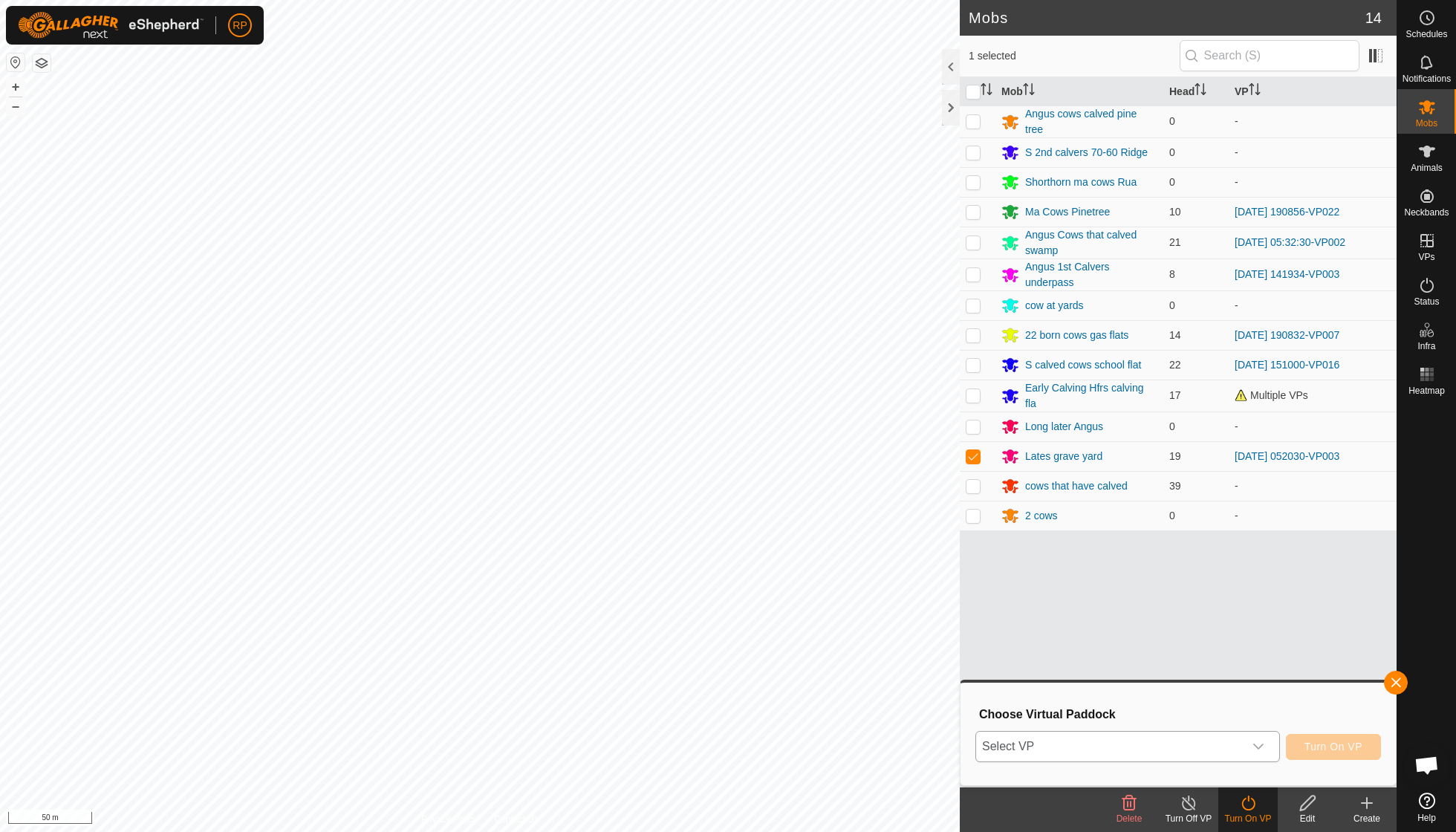
click at [1259, 742] on icon "dropdown trigger" at bounding box center [1259, 747] width 12 height 12
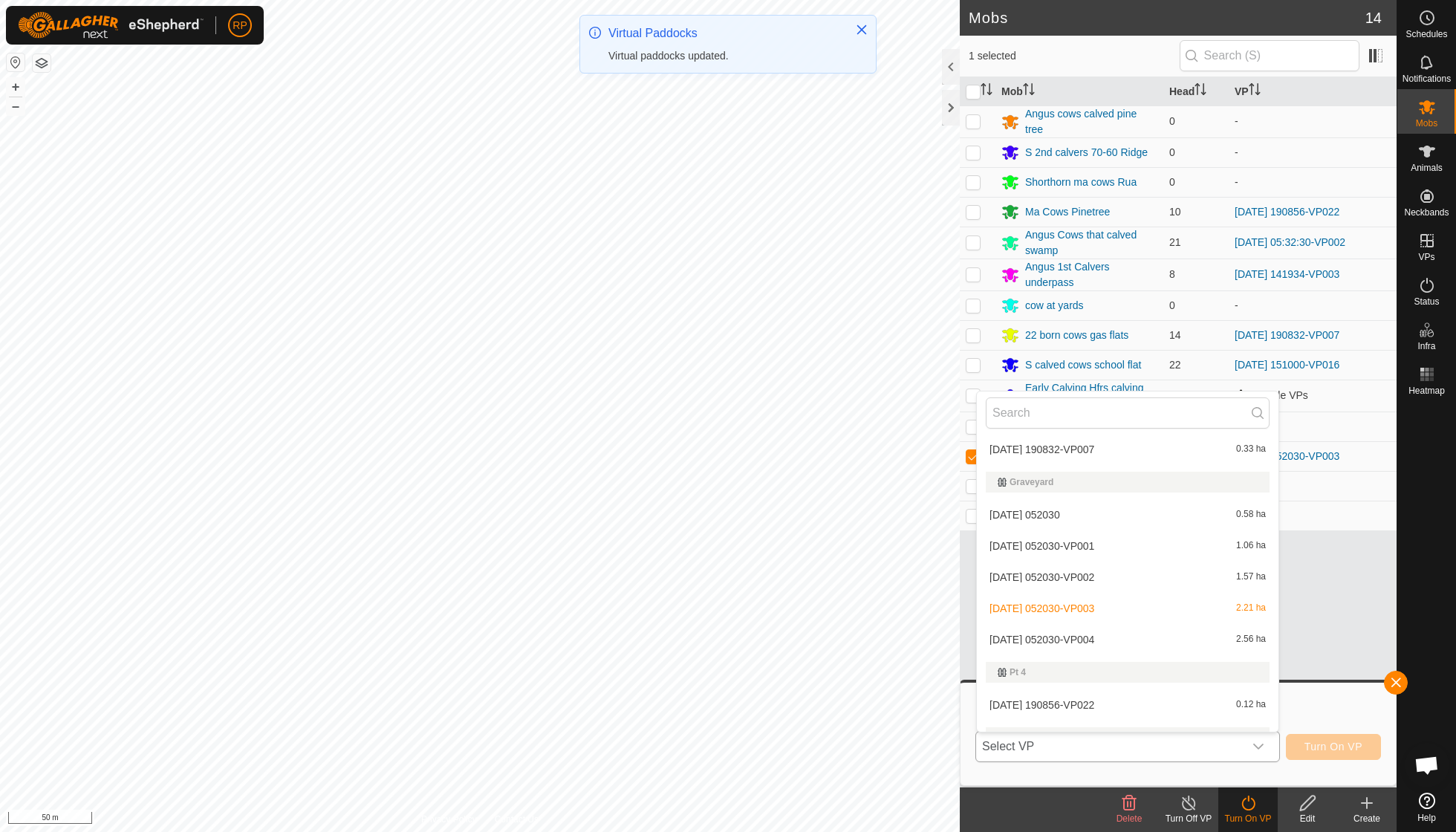
scroll to position [714, 0]
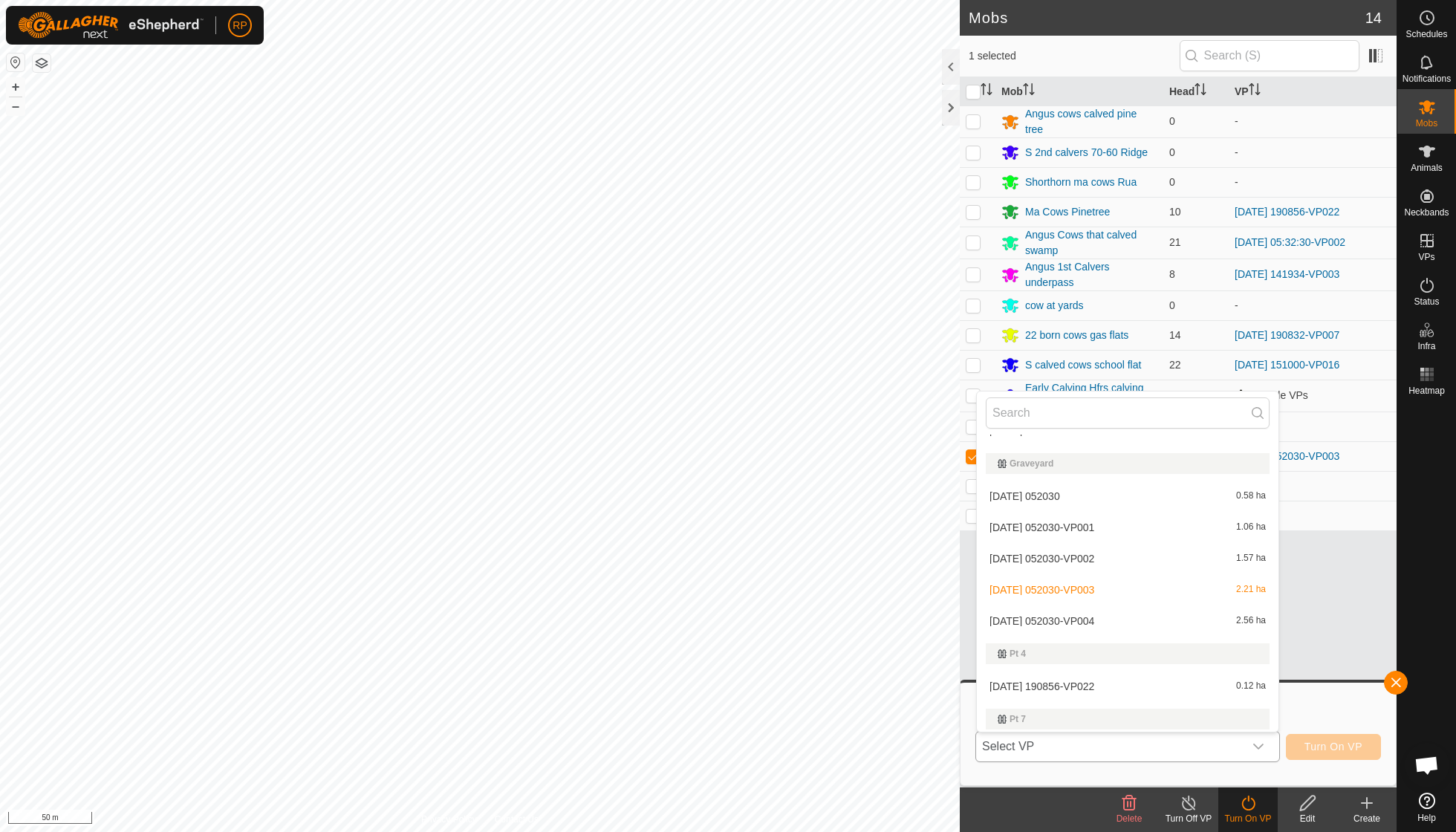
click at [1107, 606] on li "2025-09-16 052030-VP004 2.56 ha" at bounding box center [1127, 621] width 301 height 30
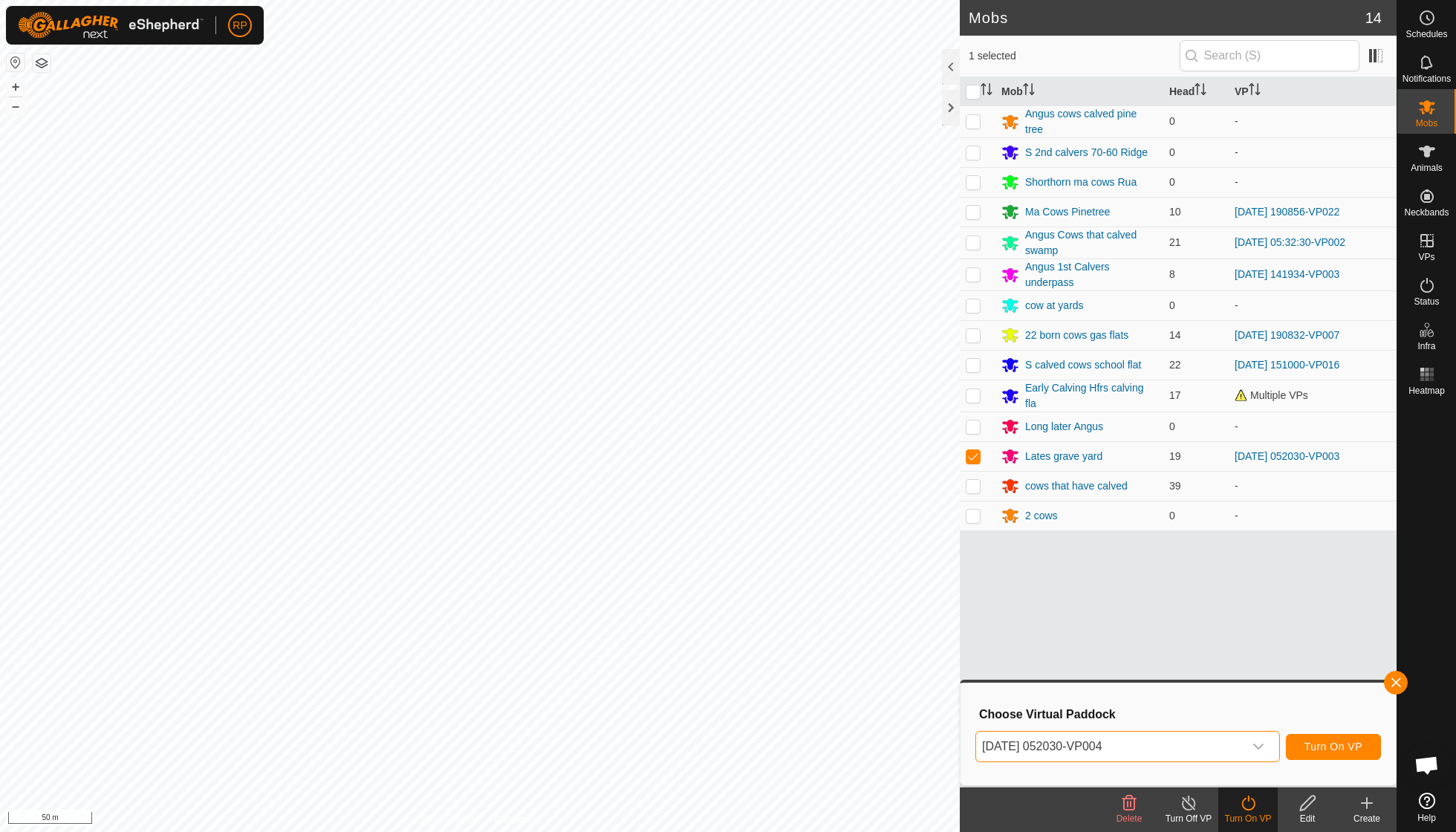
click at [1338, 749] on span "Turn On VP" at bounding box center [1332, 747] width 58 height 12
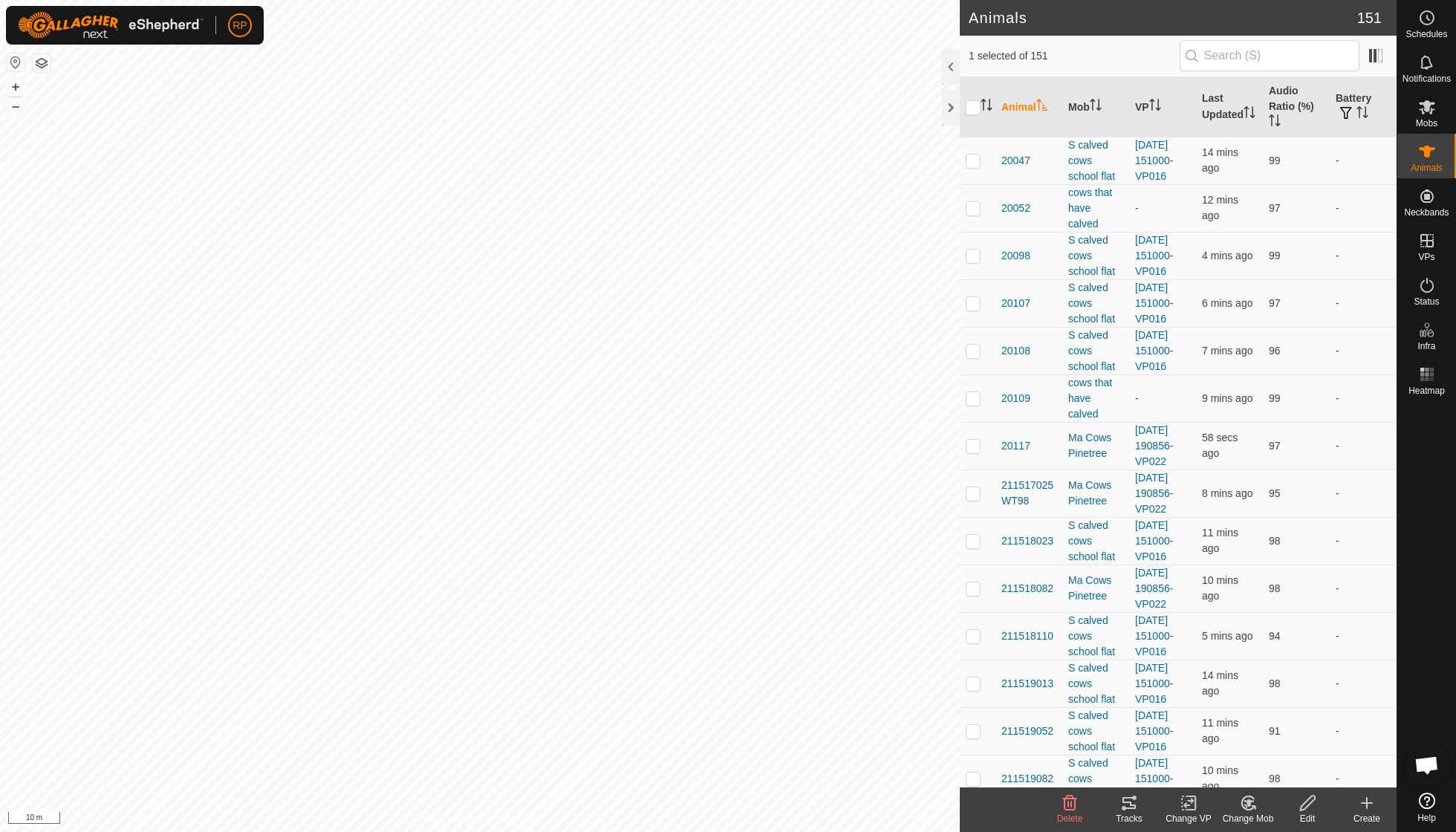
click at [1245, 800] on icon at bounding box center [1248, 803] width 19 height 18
click at [1260, 732] on link "Choose Mob..." at bounding box center [1292, 738] width 147 height 30
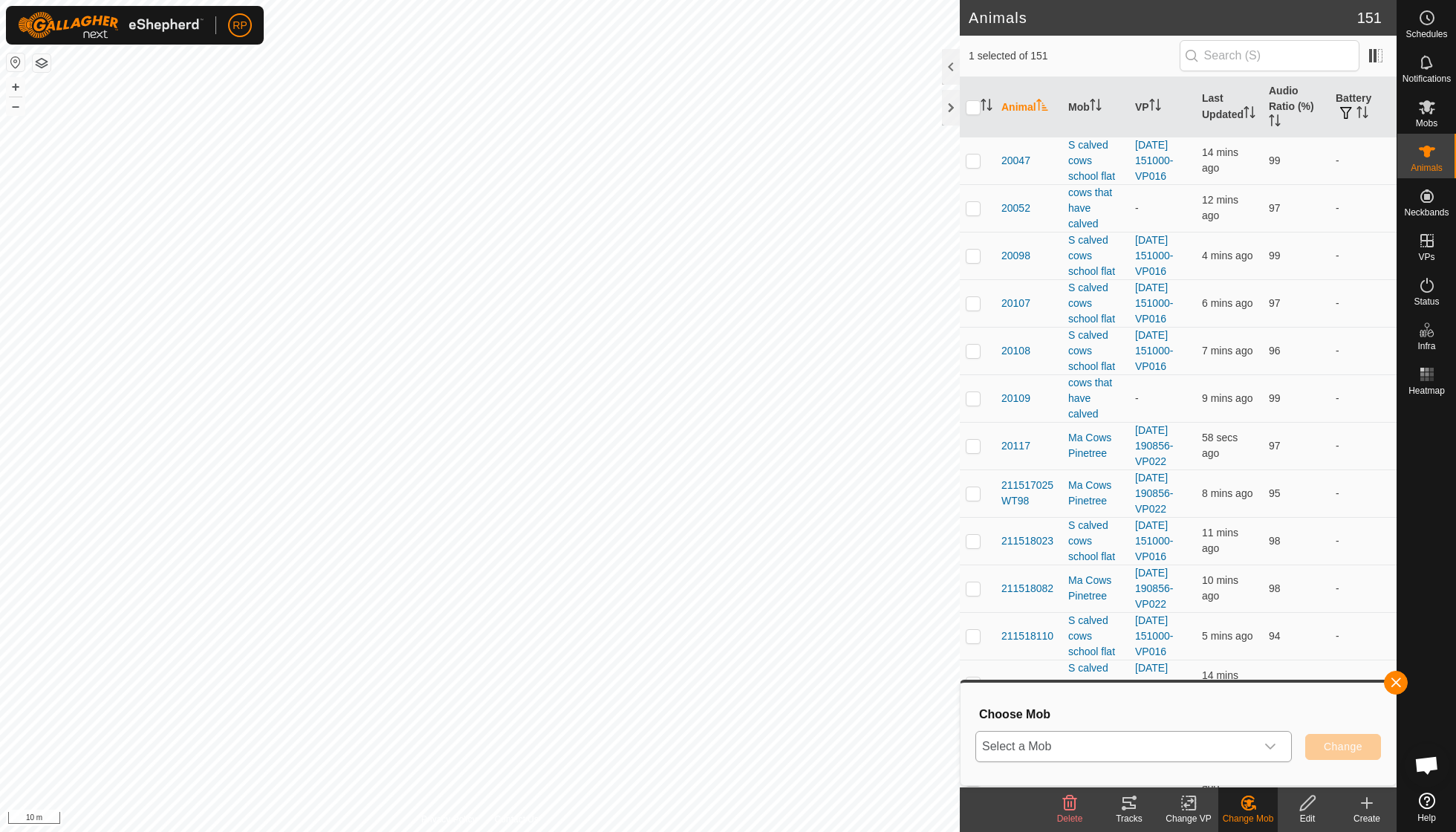
click at [1271, 746] on icon "dropdown trigger" at bounding box center [1271, 747] width 12 height 12
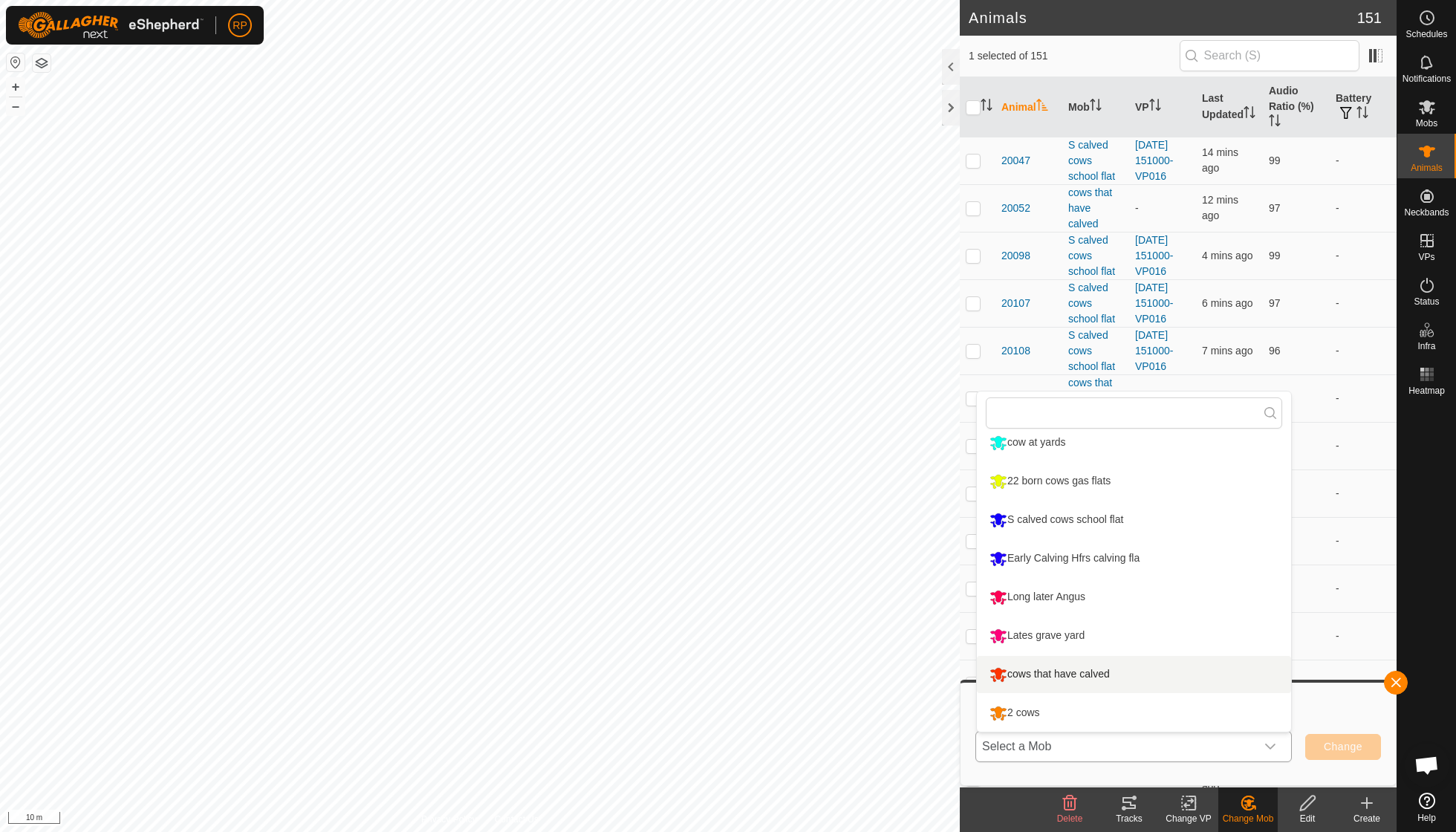
scroll to position [242, 0]
click at [1086, 679] on li "cows that have calved" at bounding box center [1134, 674] width 314 height 37
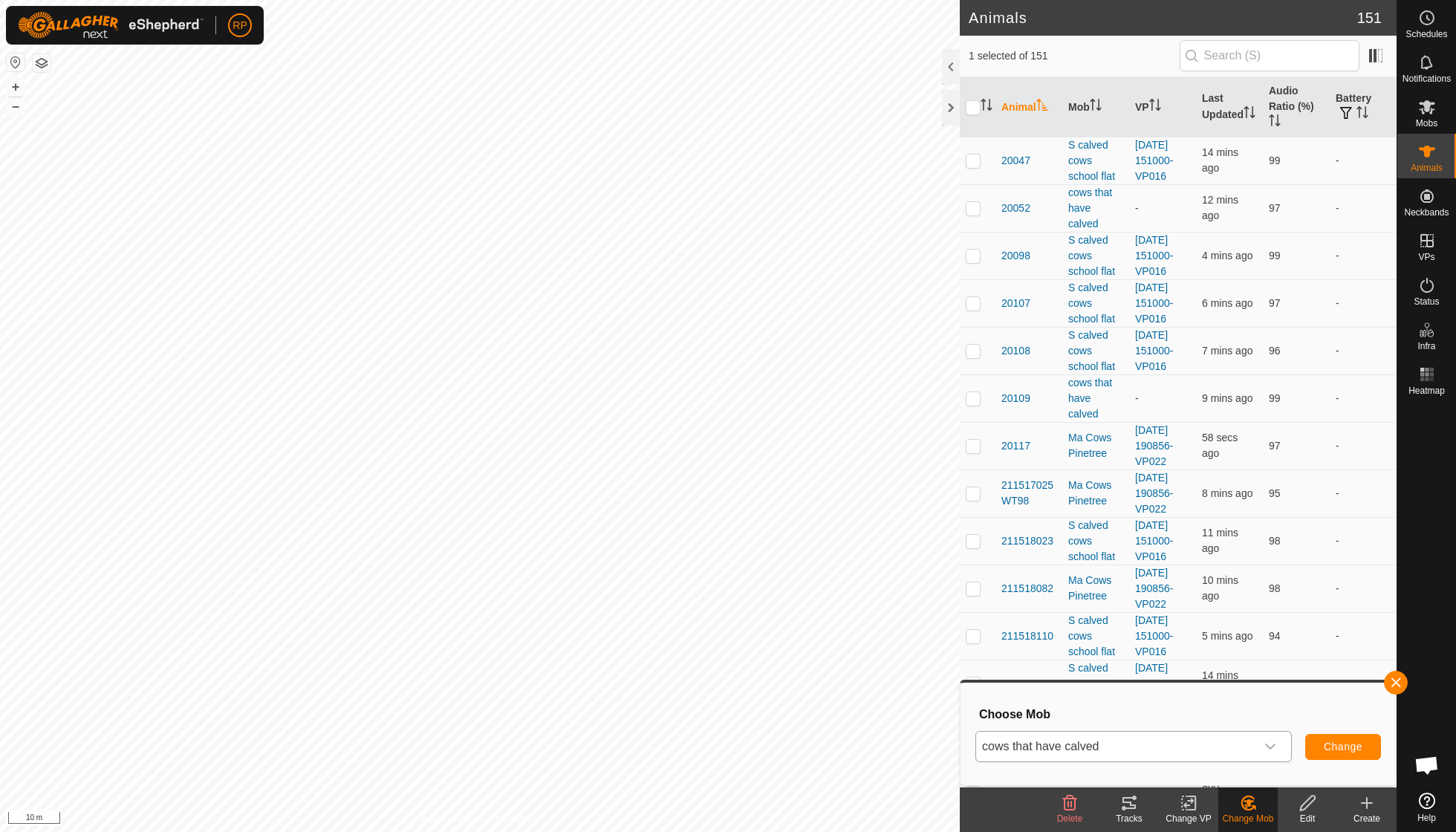
click at [1332, 744] on span "Change" at bounding box center [1343, 747] width 39 height 12
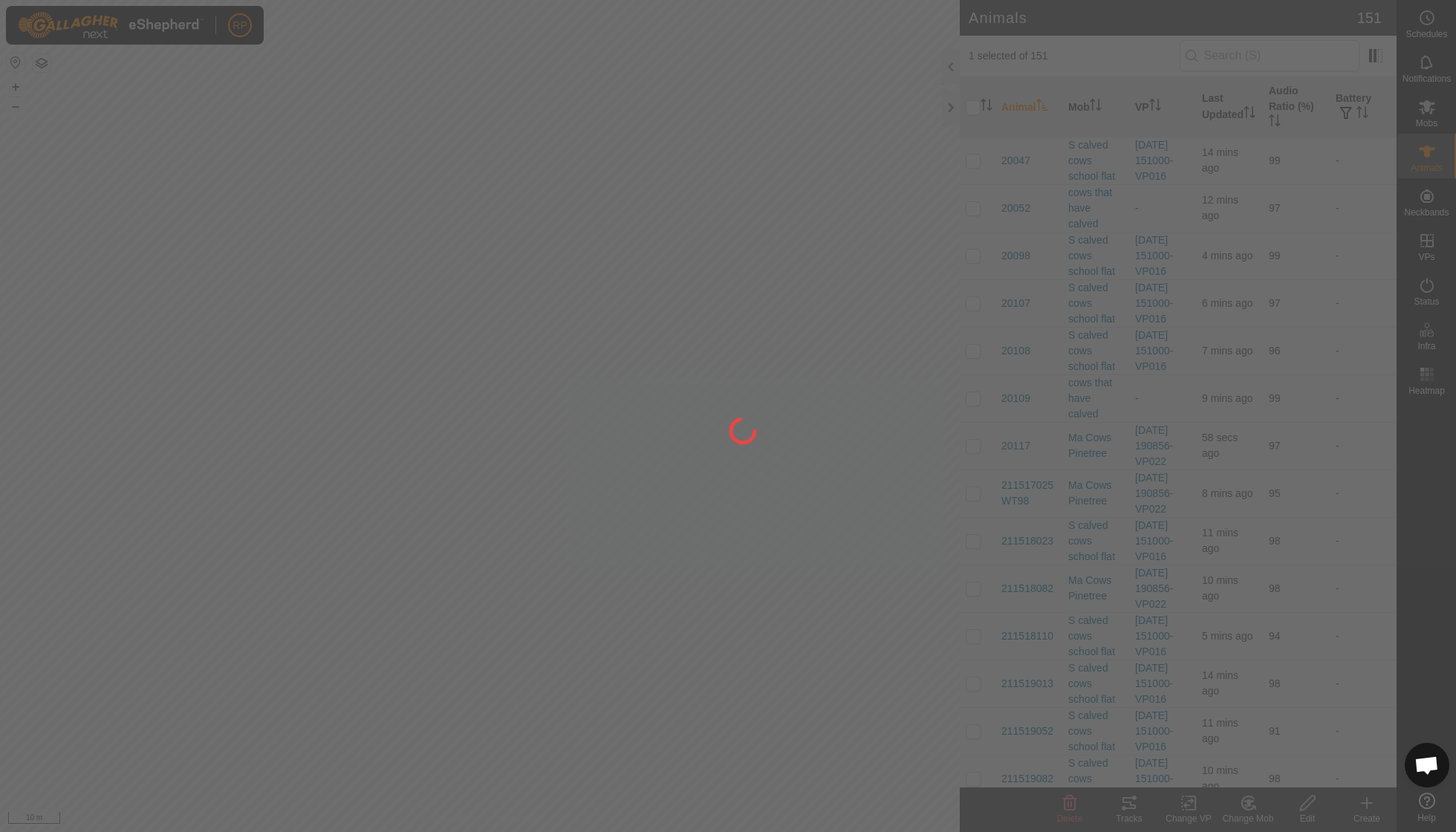
checkbox input "false"
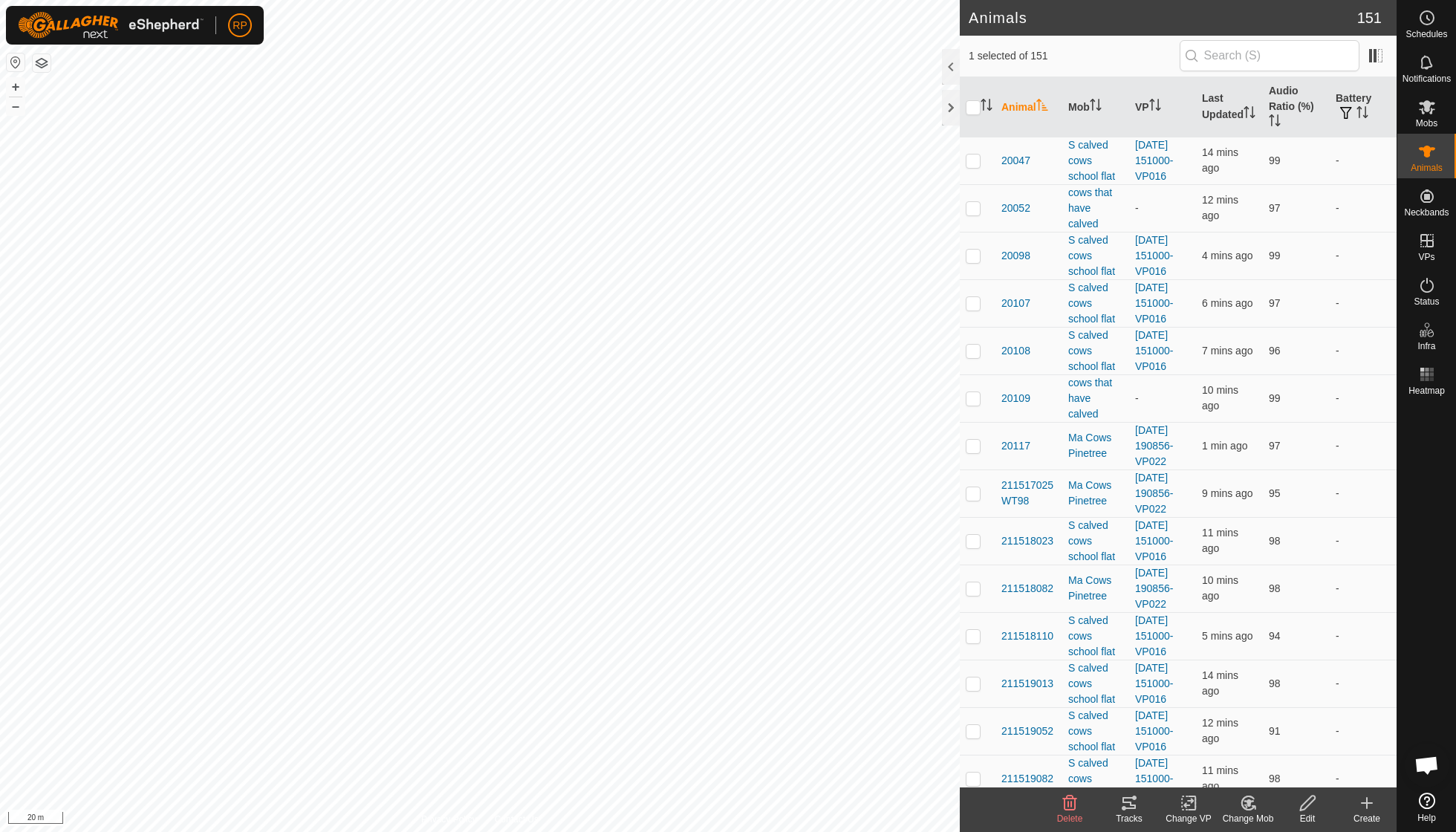
click at [1131, 802] on icon at bounding box center [1129, 803] width 14 height 12
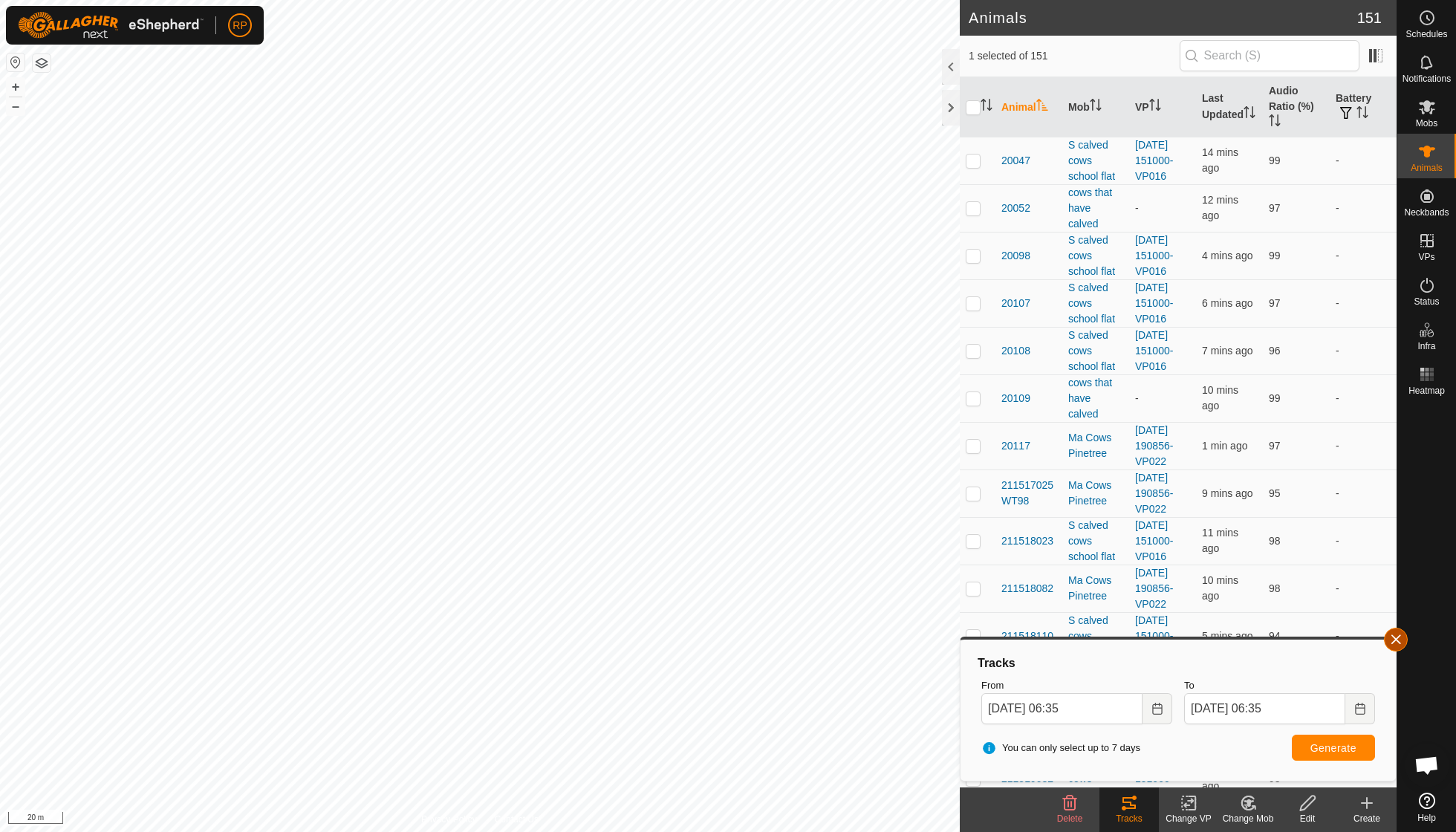
click at [1392, 642] on button "button" at bounding box center [1396, 640] width 24 height 24
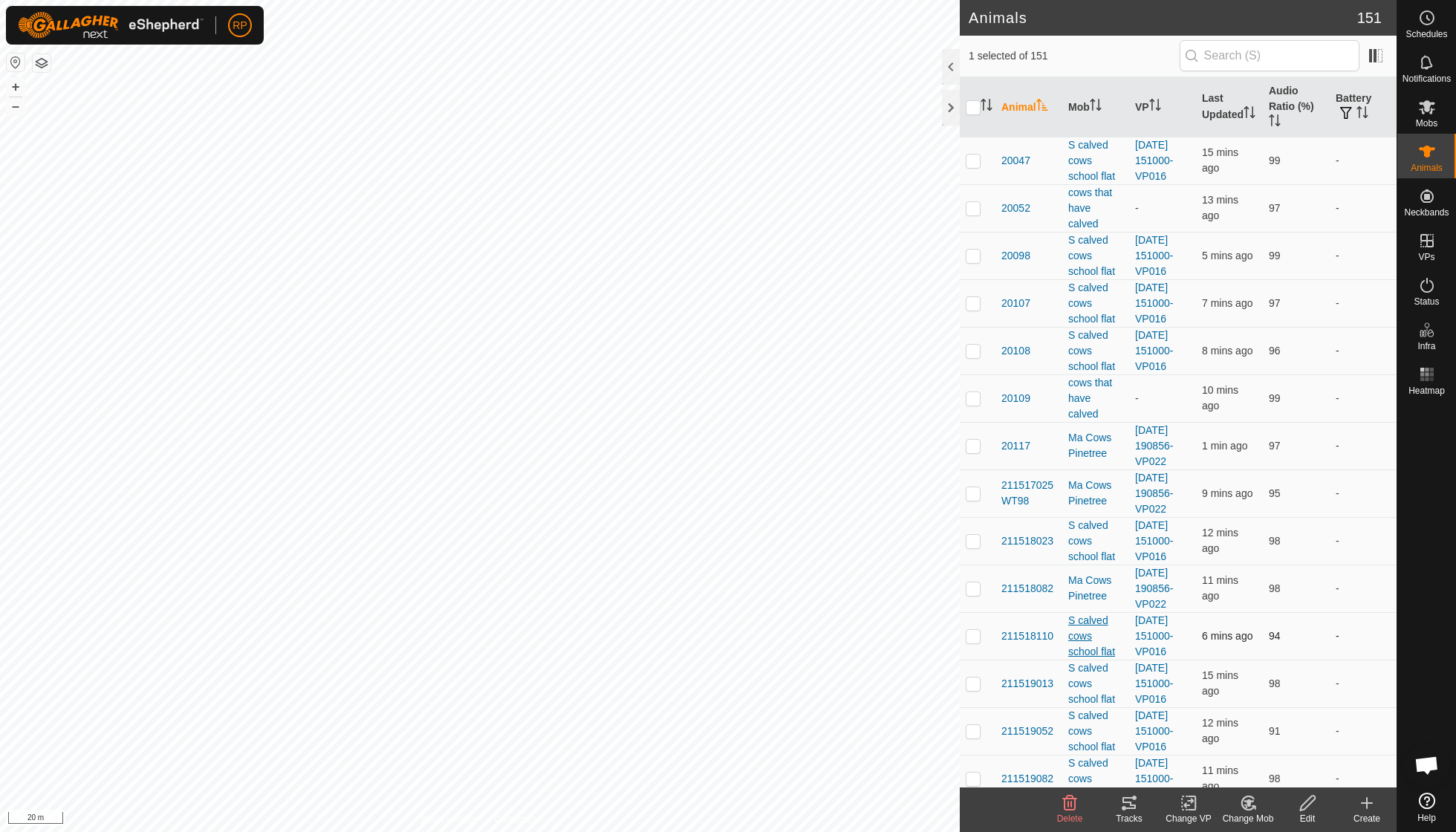
checkbox input "false"
checkbox input "true"
click at [1133, 800] on icon at bounding box center [1129, 803] width 18 height 18
